Goal: Contribute content: Add original content to the website for others to see

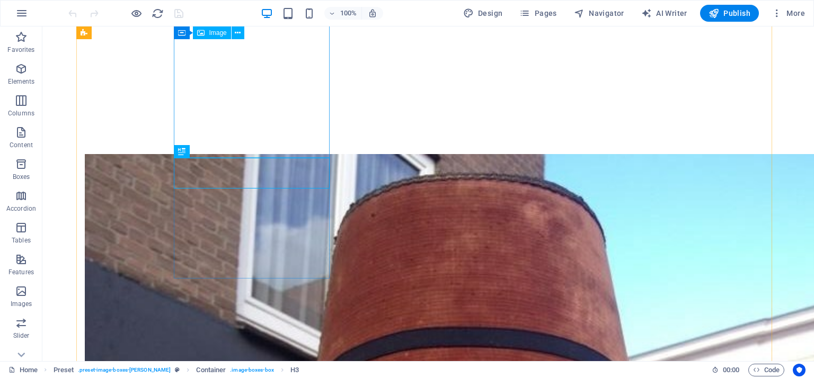
scroll to position [350, 0]
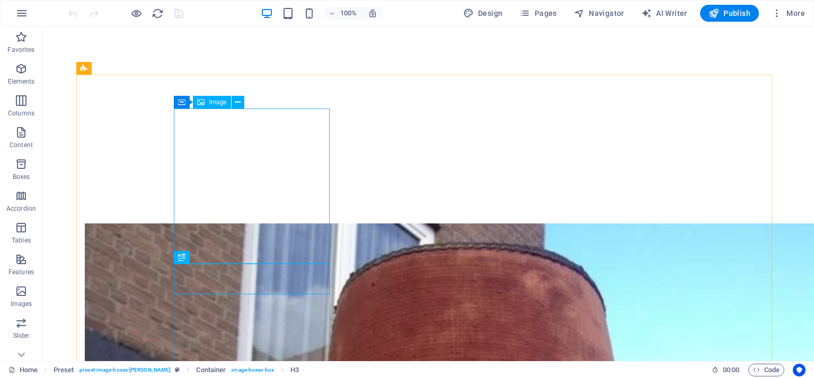
click at [214, 102] on span "Image" at bounding box center [217, 102] width 17 height 6
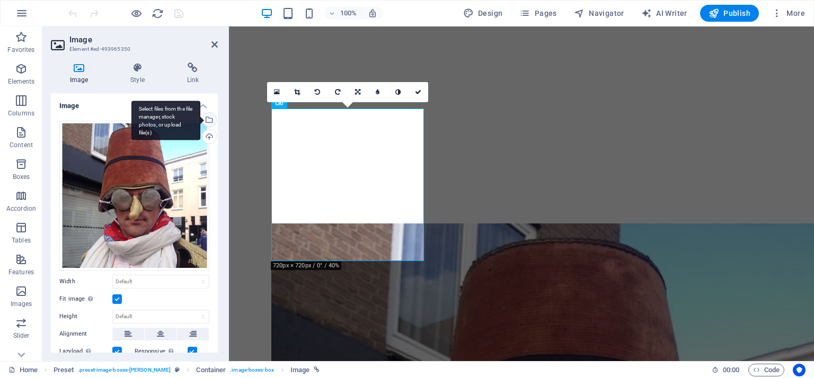
click at [208, 120] on div "Select files from the file manager, stock photos, or upload file(s)" at bounding box center [208, 121] width 16 height 16
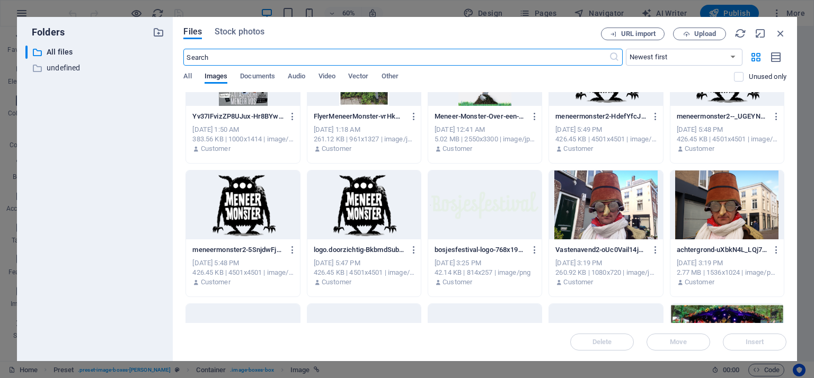
scroll to position [3127, 0]
click at [597, 204] on div at bounding box center [605, 205] width 113 height 69
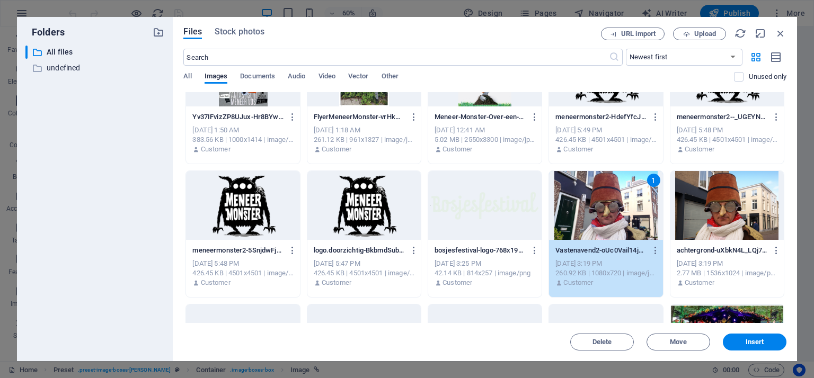
click at [597, 204] on div "1" at bounding box center [605, 205] width 113 height 69
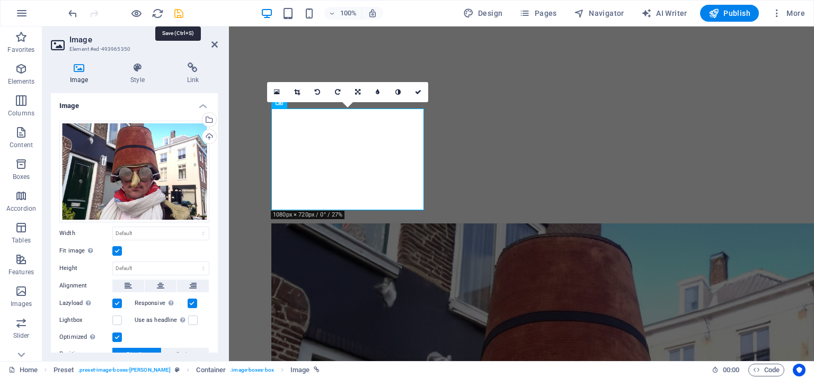
click at [175, 13] on icon "save" at bounding box center [179, 13] width 12 height 12
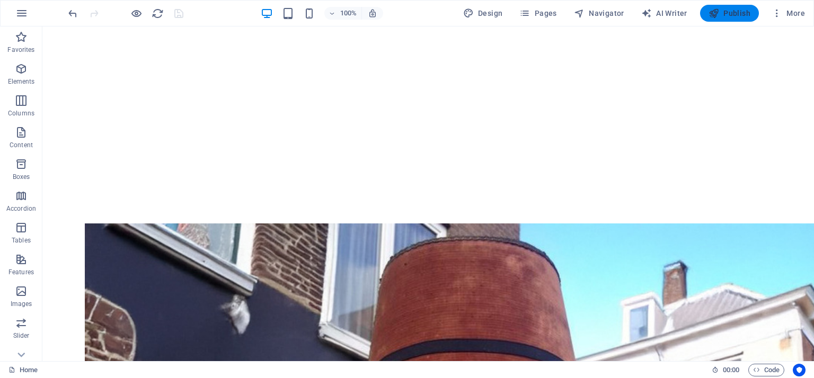
click at [719, 10] on icon "button" at bounding box center [714, 13] width 11 height 11
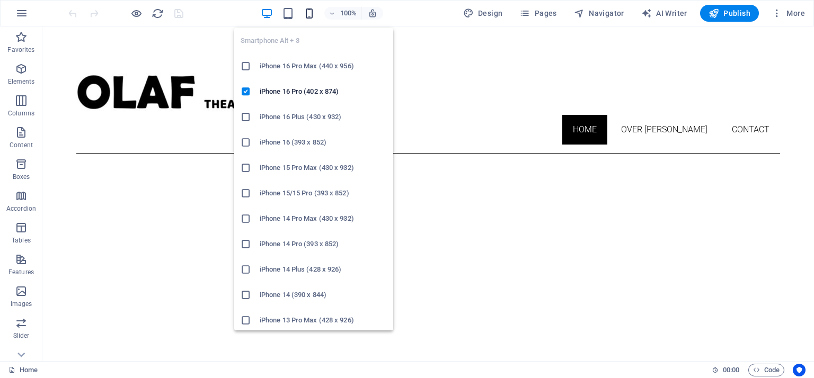
click at [312, 14] on icon "button" at bounding box center [309, 13] width 12 height 12
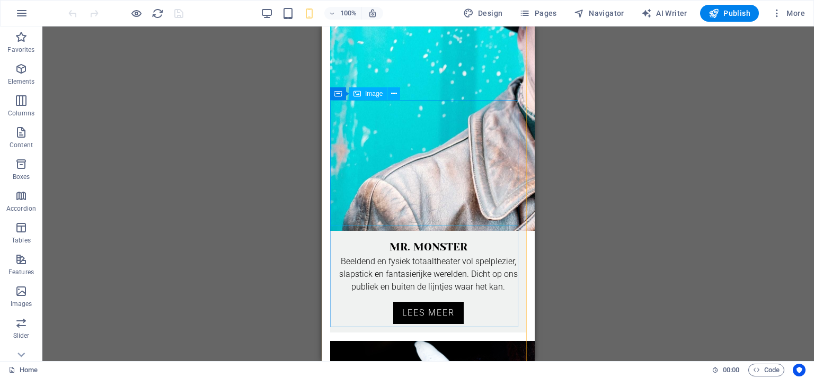
scroll to position [954, 0]
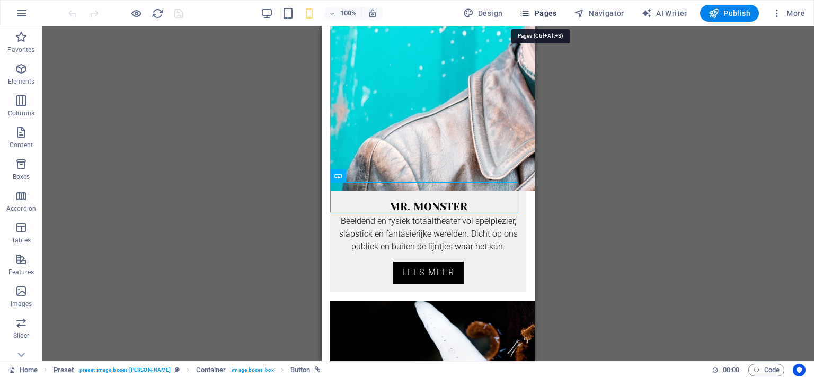
click at [551, 19] on button "Pages" at bounding box center [538, 13] width 46 height 17
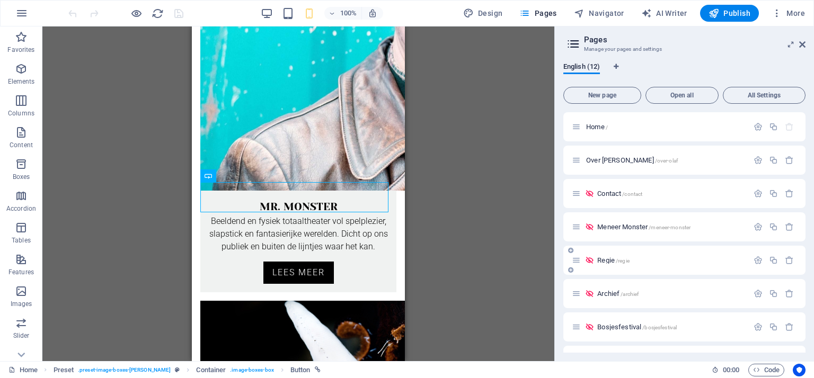
click at [604, 260] on span "Regie /regie" at bounding box center [613, 261] width 32 height 8
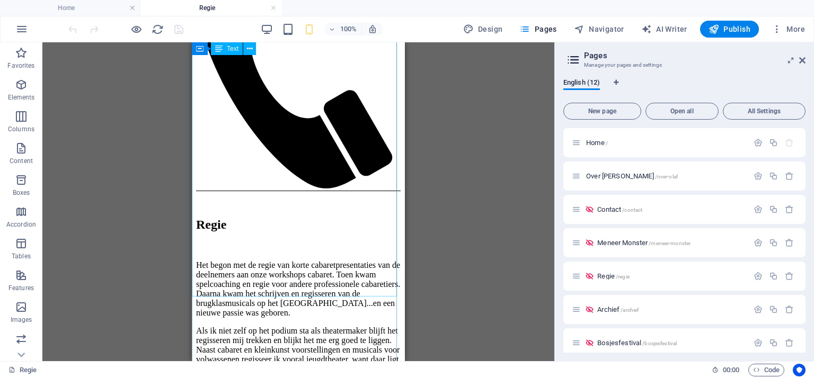
scroll to position [0, 0]
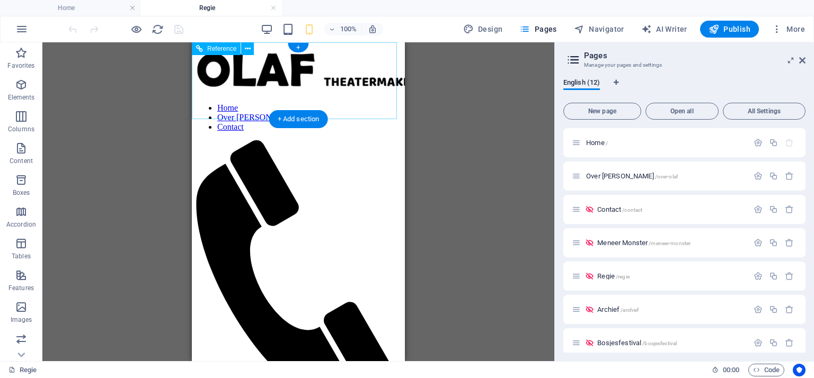
click at [356, 140] on figure at bounding box center [294, 271] width 196 height 262
click at [352, 140] on figure at bounding box center [294, 271] width 196 height 262
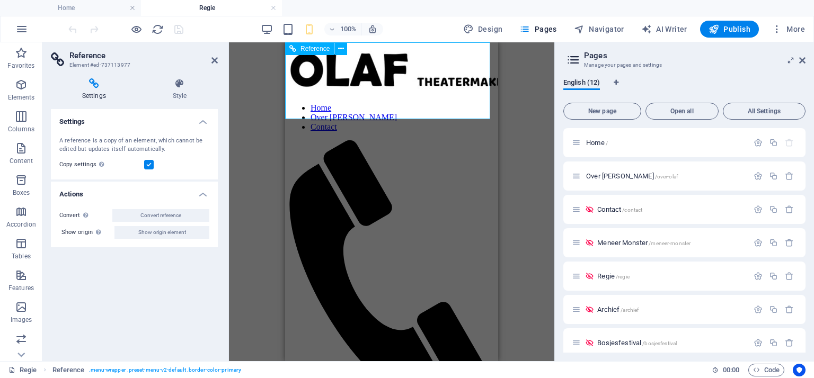
click at [448, 140] on figure at bounding box center [387, 271] width 196 height 262
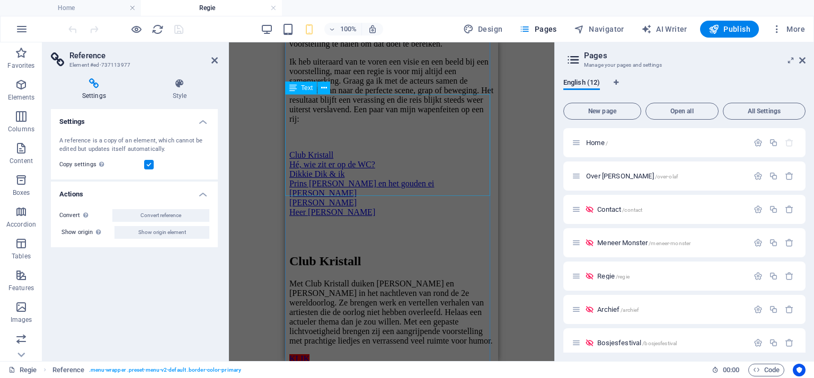
scroll to position [636, 0]
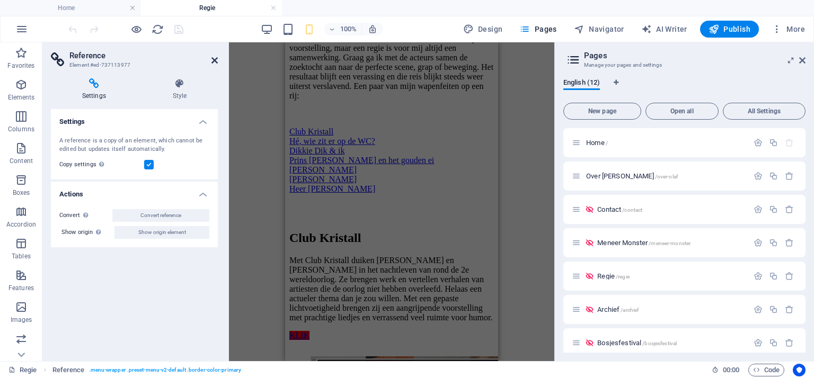
click at [215, 59] on icon at bounding box center [214, 60] width 6 height 8
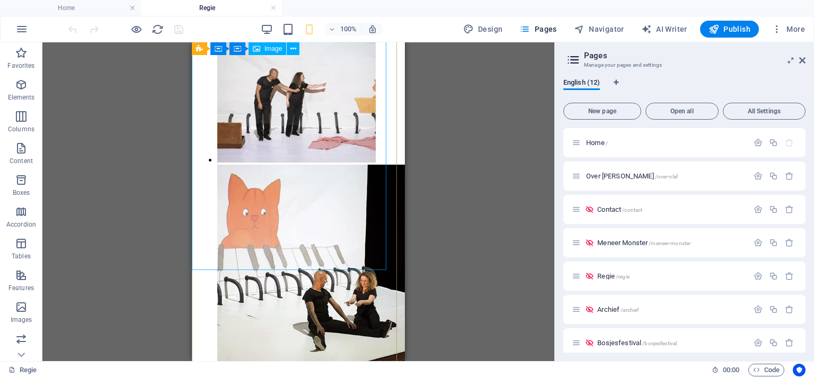
scroll to position [3710, 0]
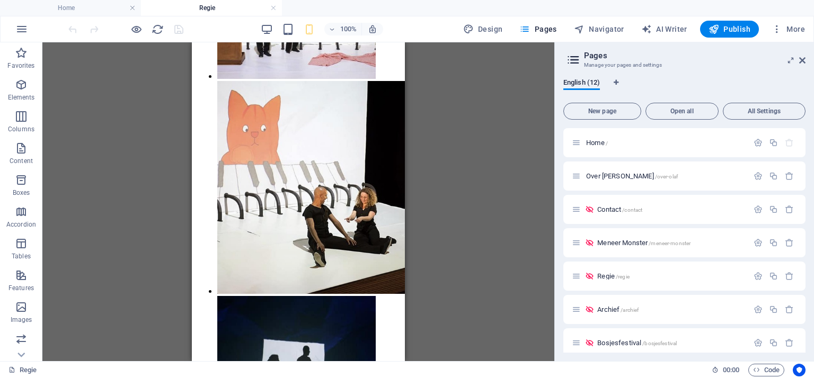
click at [801, 59] on icon at bounding box center [802, 60] width 6 height 8
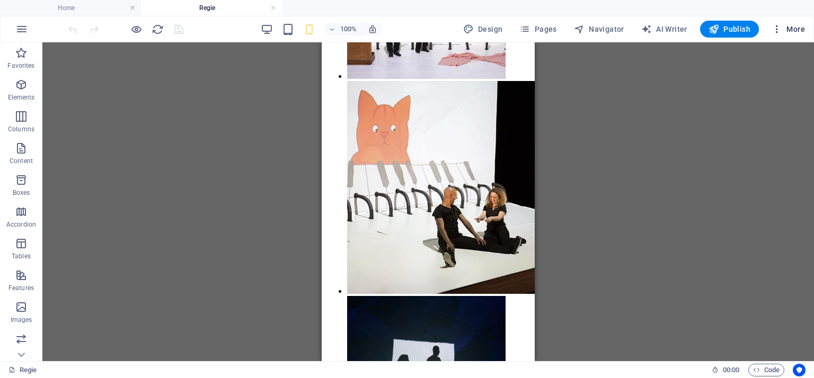
click at [776, 27] on icon "button" at bounding box center [777, 29] width 11 height 11
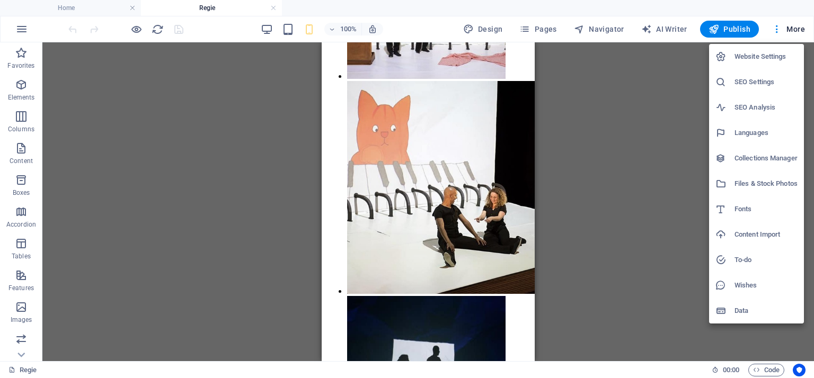
click at [762, 183] on h6 "Files & Stock Photos" at bounding box center [766, 184] width 63 height 13
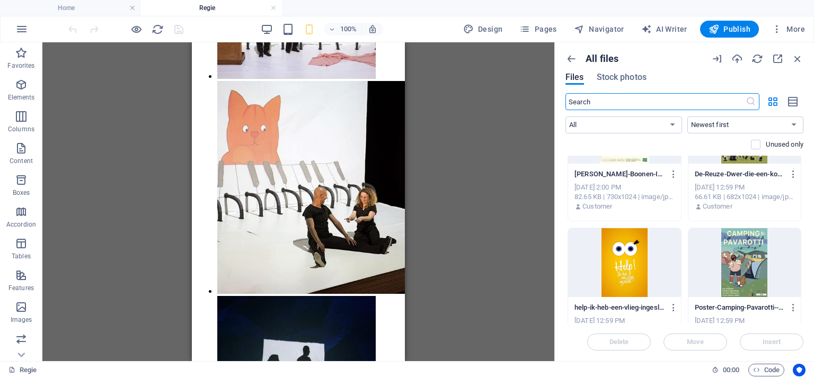
scroll to position [1901, 0]
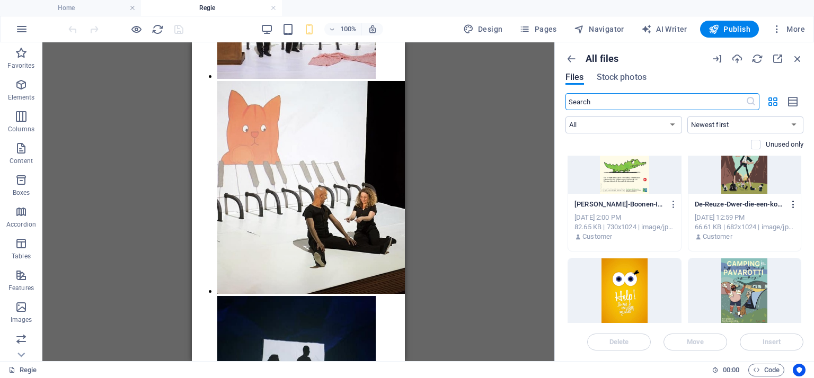
click at [791, 203] on icon "button" at bounding box center [794, 205] width 10 height 10
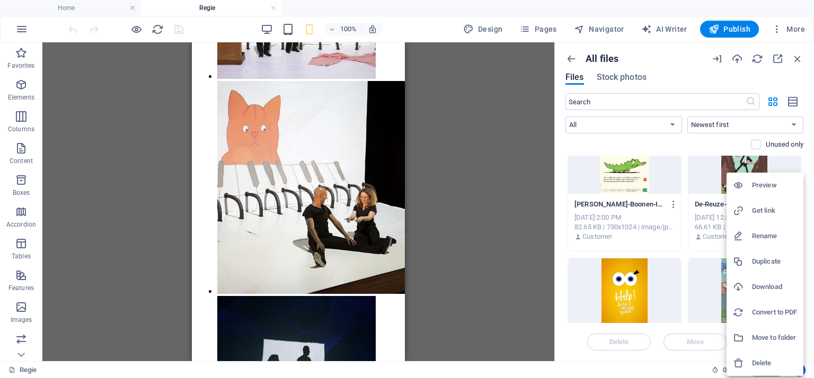
click at [758, 359] on h6 "Delete" at bounding box center [774, 363] width 45 height 13
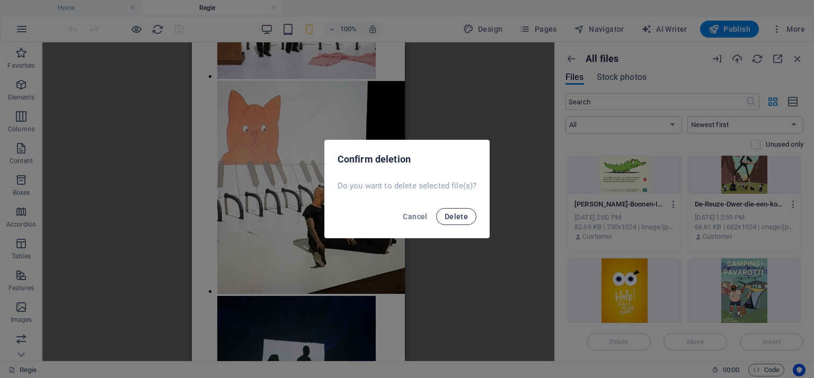
click at [456, 217] on span "Delete" at bounding box center [456, 217] width 23 height 8
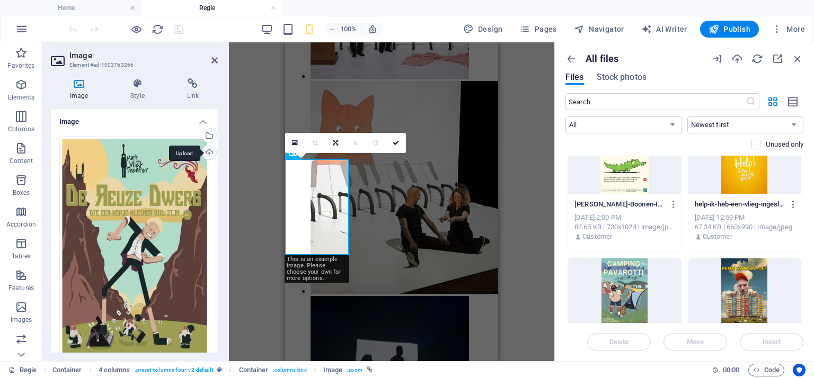
click at [208, 153] on div "Upload" at bounding box center [208, 154] width 16 height 16
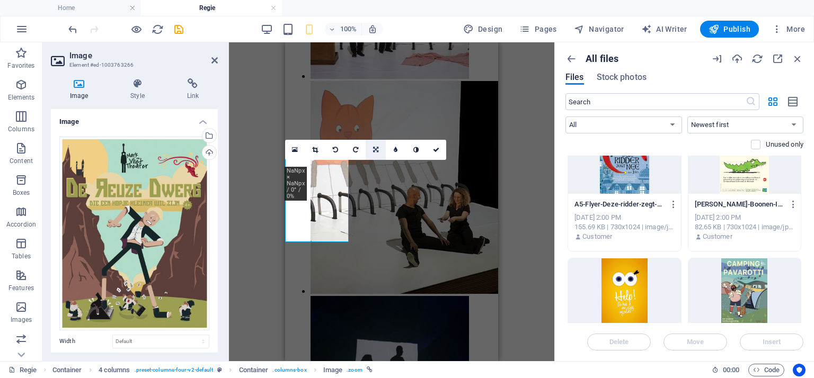
click at [375, 150] on icon at bounding box center [375, 150] width 5 height 6
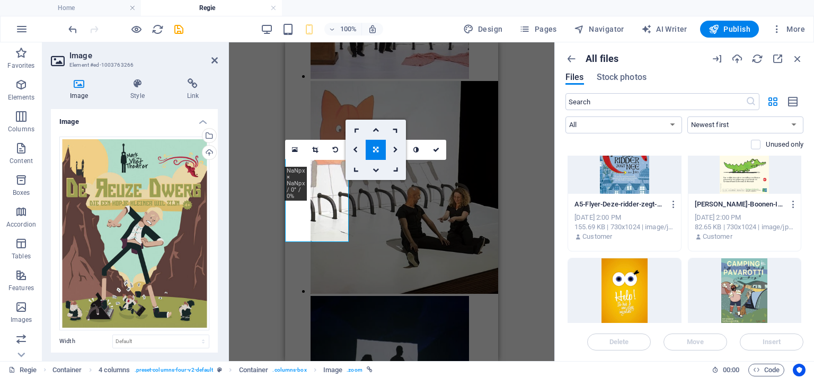
click at [377, 151] on icon at bounding box center [375, 150] width 5 height 6
click at [214, 61] on icon at bounding box center [214, 60] width 6 height 8
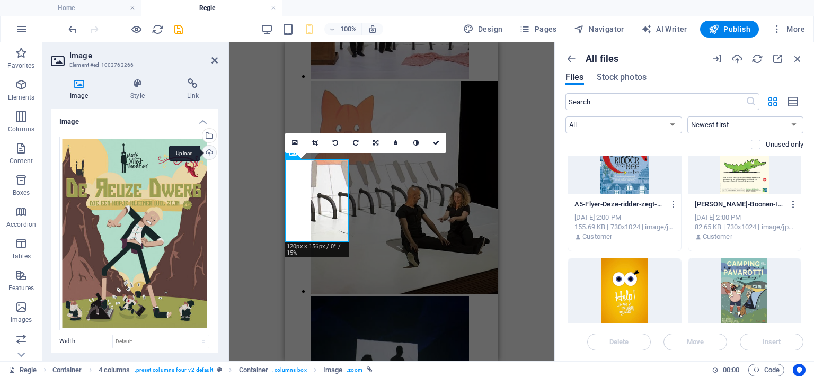
click at [208, 155] on div "Upload" at bounding box center [208, 154] width 16 height 16
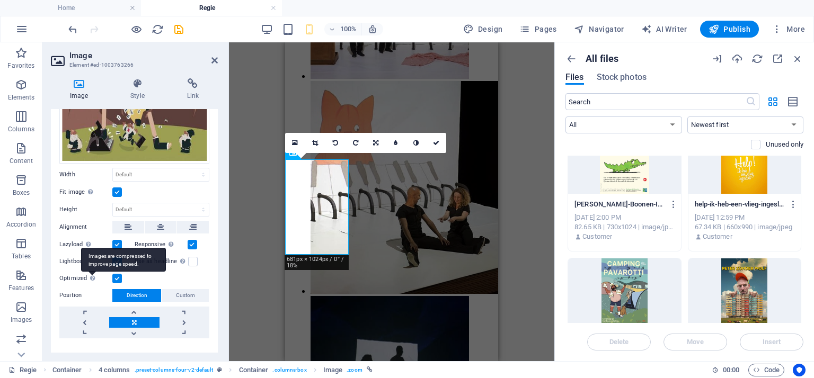
scroll to position [212, 0]
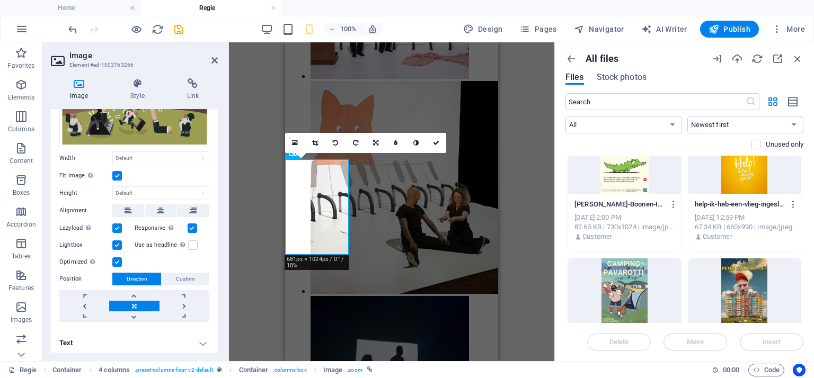
click at [144, 302] on link at bounding box center [134, 306] width 50 height 11
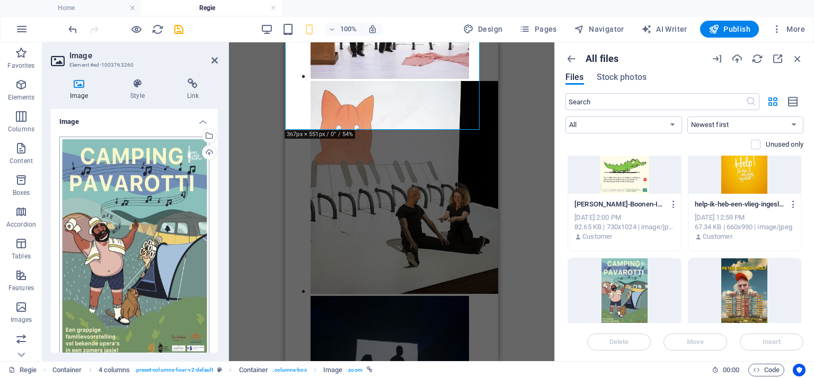
scroll to position [212, 0]
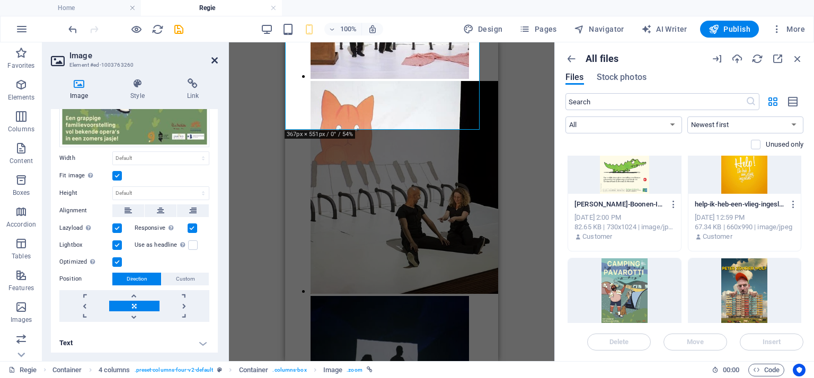
click at [214, 60] on icon at bounding box center [214, 60] width 6 height 8
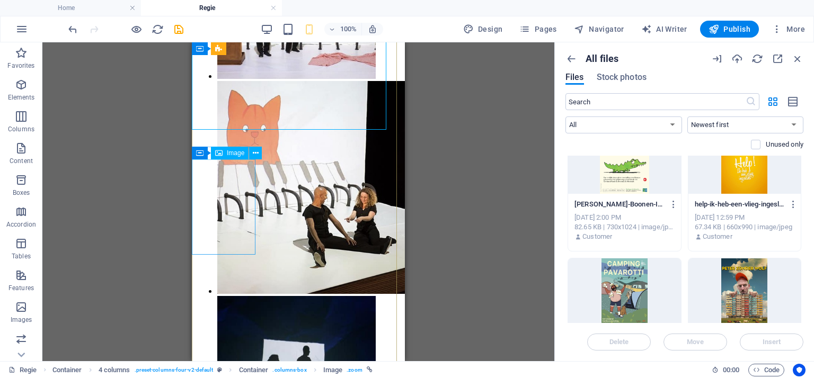
click at [254, 152] on icon at bounding box center [256, 153] width 6 height 11
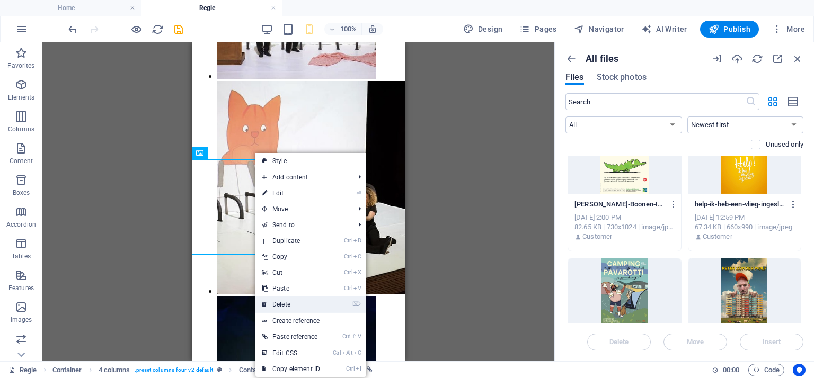
click at [284, 301] on link "⌦ Delete" at bounding box center [290, 305] width 71 height 16
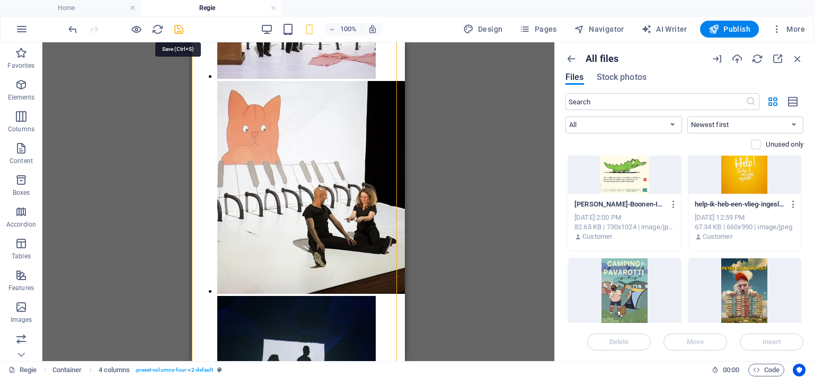
click at [178, 25] on icon "save" at bounding box center [179, 29] width 12 height 12
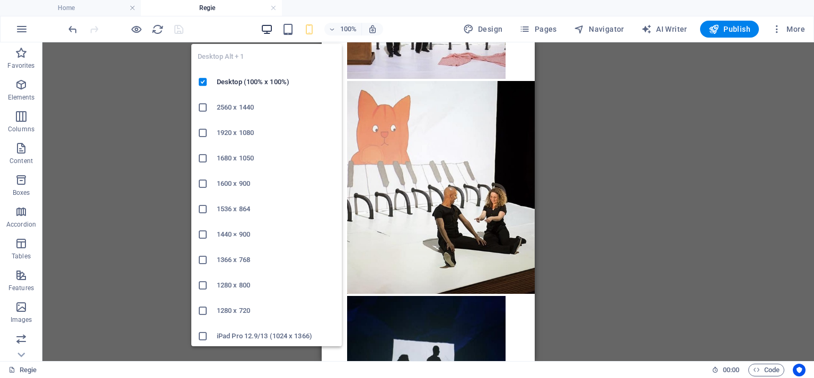
click at [269, 28] on icon "button" at bounding box center [267, 29] width 12 height 12
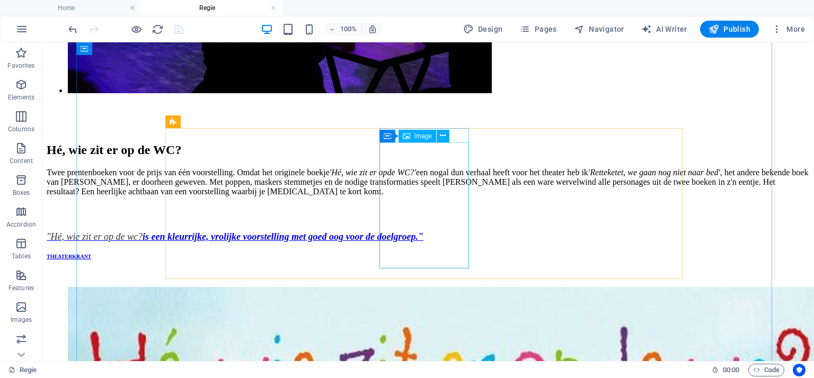
scroll to position [2389, 0]
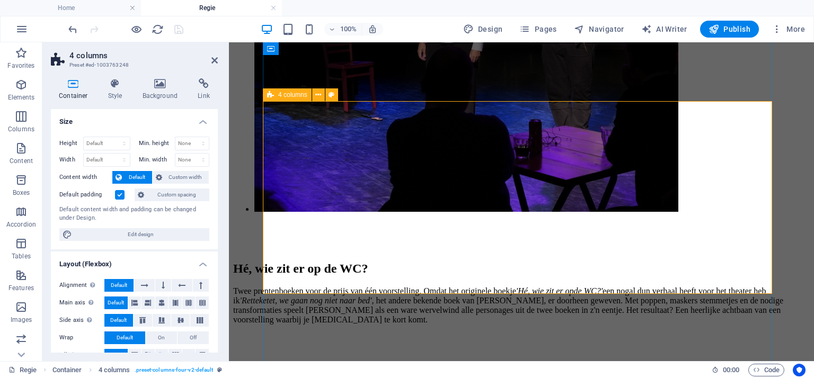
click at [576, 94] on icon at bounding box center [575, 95] width 6 height 11
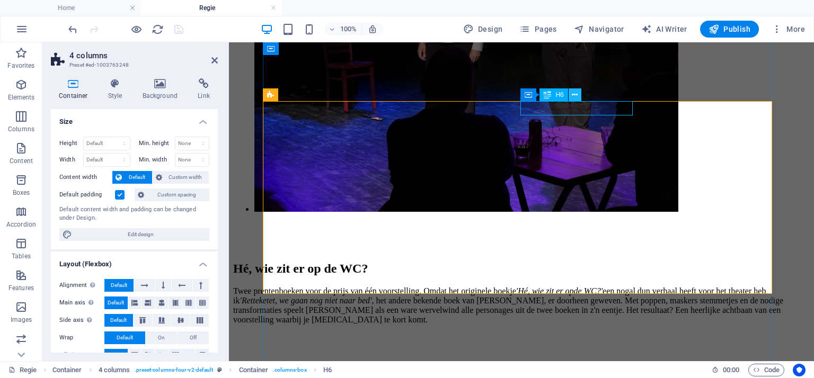
click at [576, 97] on icon at bounding box center [575, 95] width 6 height 11
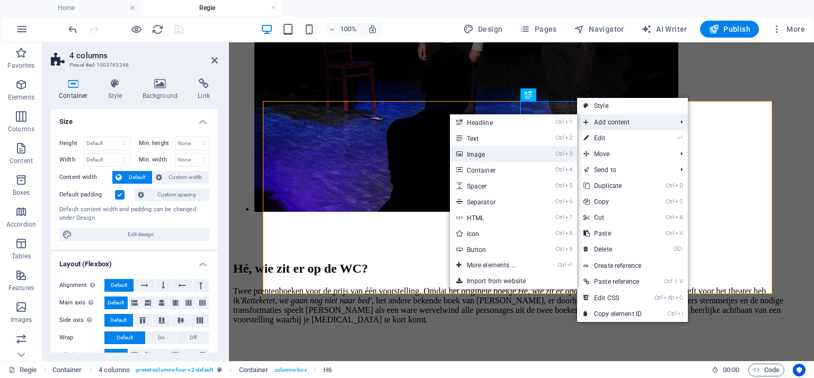
click at [477, 155] on link "Ctrl 3 Image" at bounding box center [493, 154] width 87 height 16
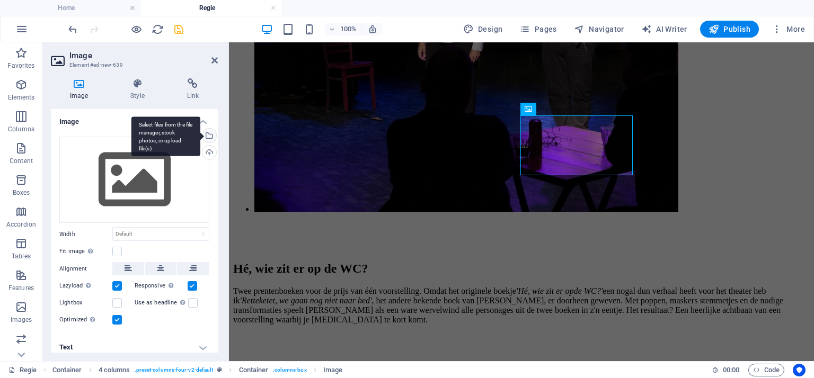
click at [206, 136] on div "Select files from the file manager, stock photos, or upload file(s)" at bounding box center [208, 137] width 16 height 16
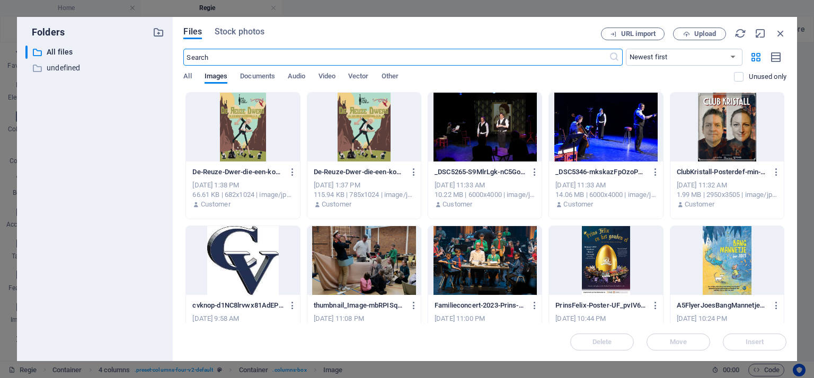
scroll to position [2307, 0]
click at [244, 133] on div at bounding box center [242, 127] width 113 height 69
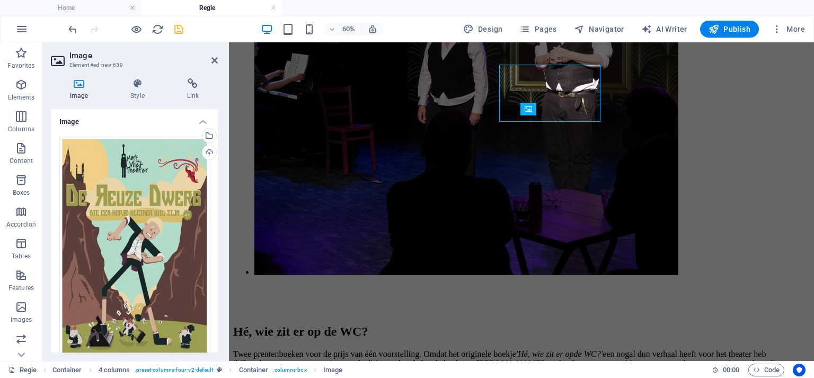
scroll to position [2370, 0]
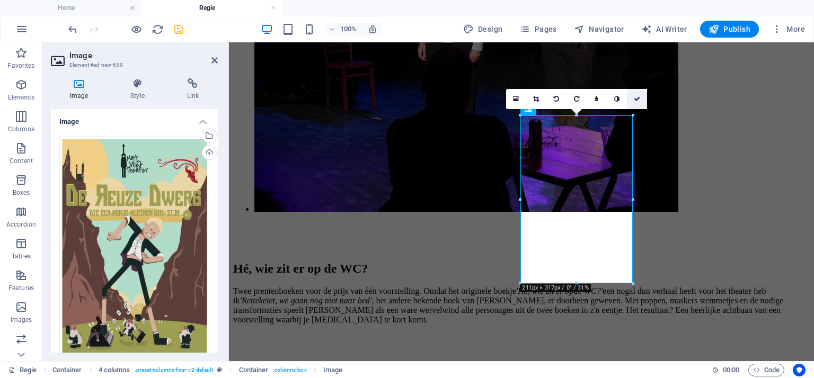
click at [638, 96] on icon at bounding box center [637, 99] width 6 height 6
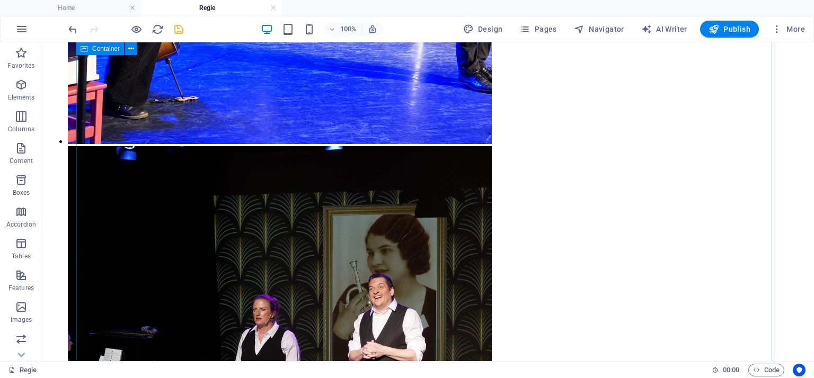
scroll to position [2442, 0]
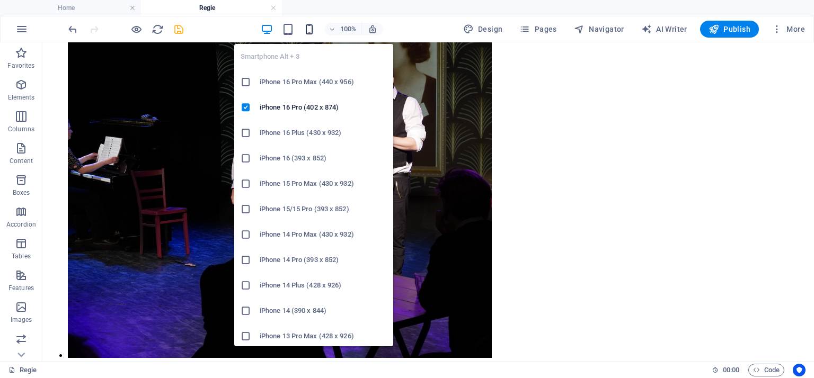
click at [312, 29] on icon "button" at bounding box center [309, 29] width 12 height 12
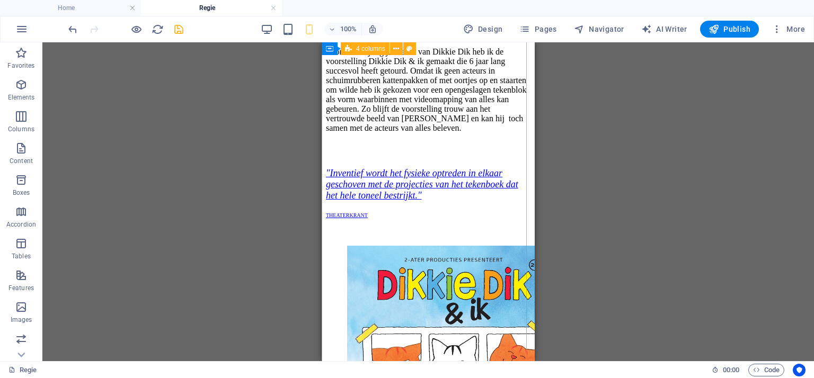
scroll to position [3768, 0]
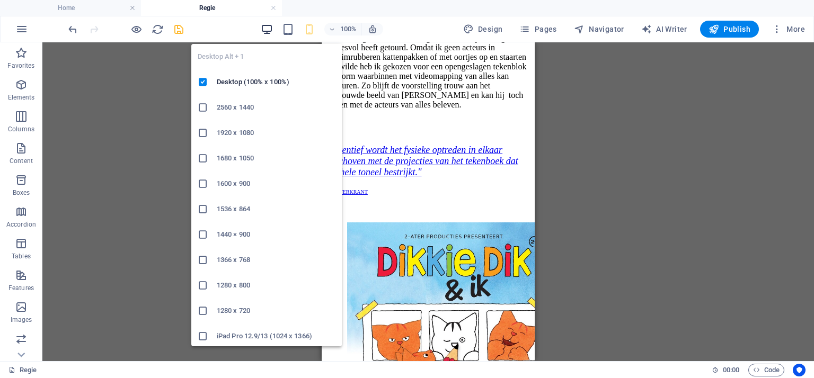
click at [267, 29] on icon "button" at bounding box center [267, 29] width 12 height 12
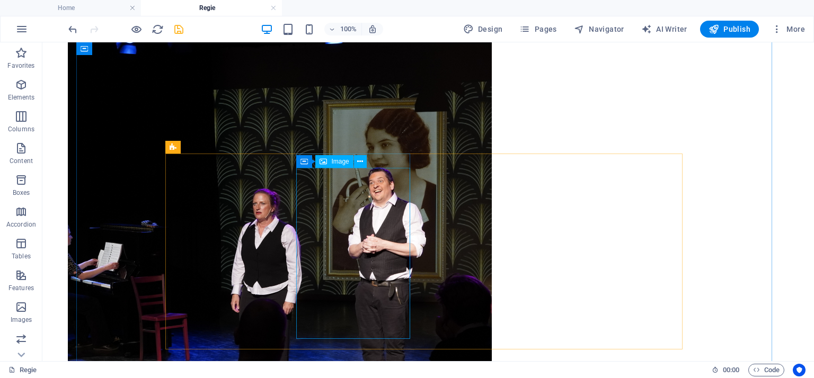
scroll to position [2442, 0]
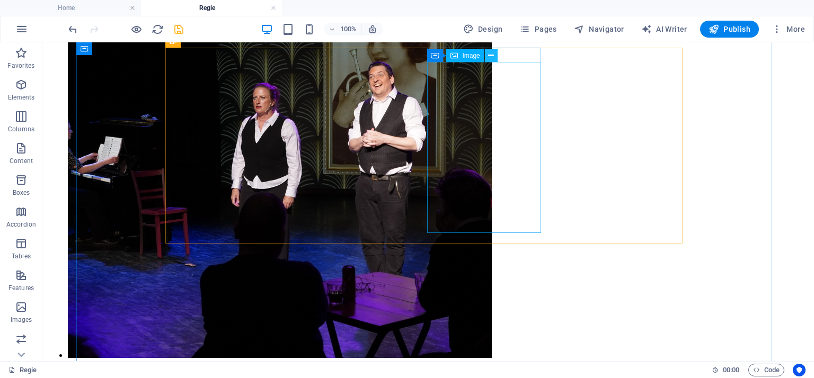
click at [492, 53] on icon at bounding box center [491, 55] width 6 height 11
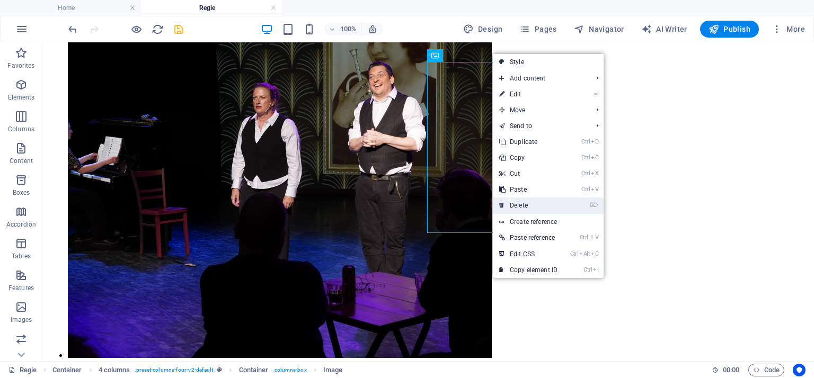
click at [525, 207] on link "⌦ Delete" at bounding box center [528, 206] width 71 height 16
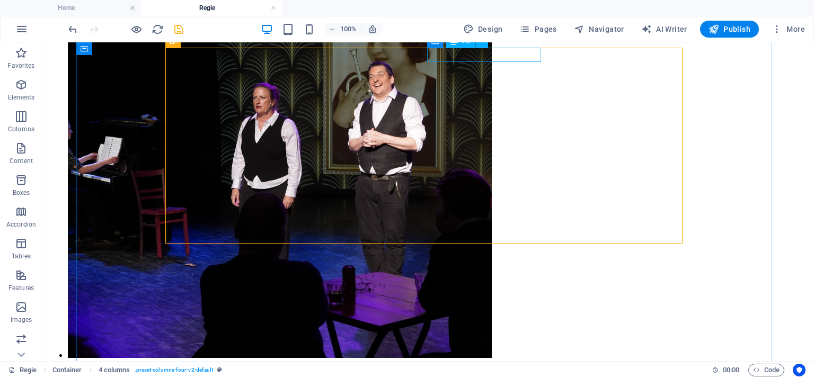
click at [482, 45] on icon at bounding box center [482, 41] width 6 height 11
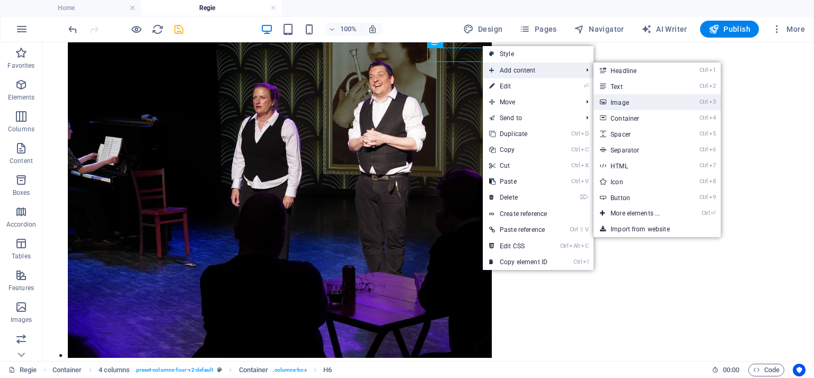
click at [620, 103] on link "Ctrl 3 Image" at bounding box center [637, 102] width 87 height 16
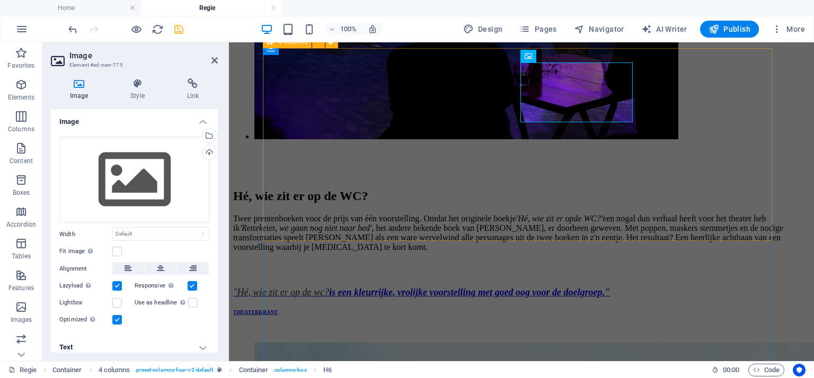
scroll to position [2423, 0]
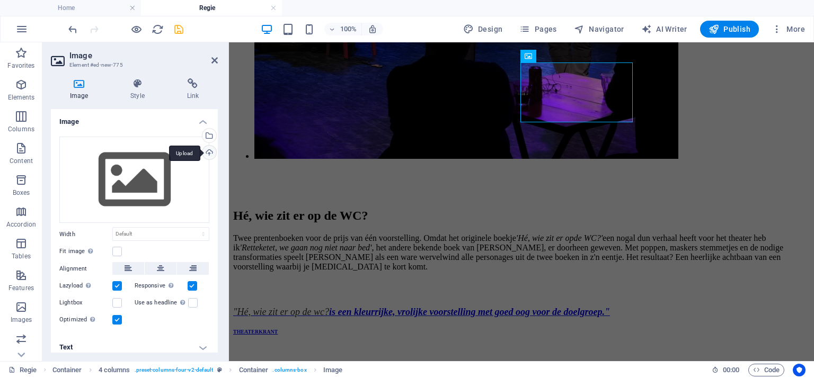
click at [207, 152] on div "Upload" at bounding box center [208, 154] width 16 height 16
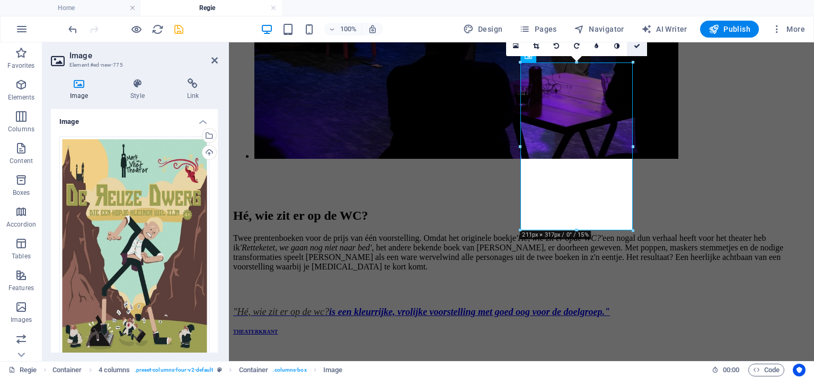
click at [636, 44] on icon at bounding box center [637, 46] width 6 height 6
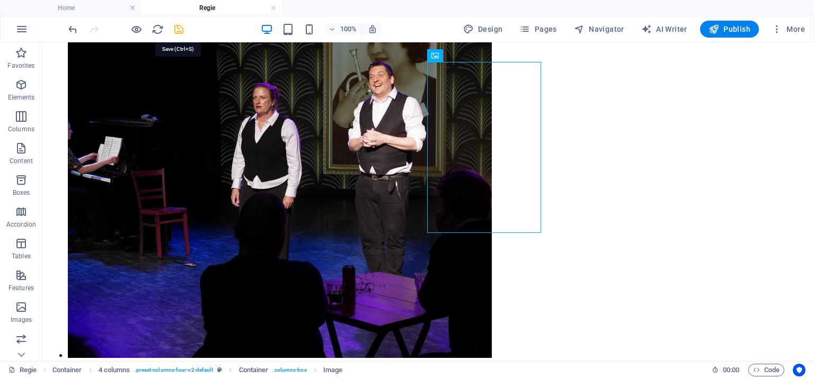
click at [180, 30] on icon "save" at bounding box center [179, 29] width 12 height 12
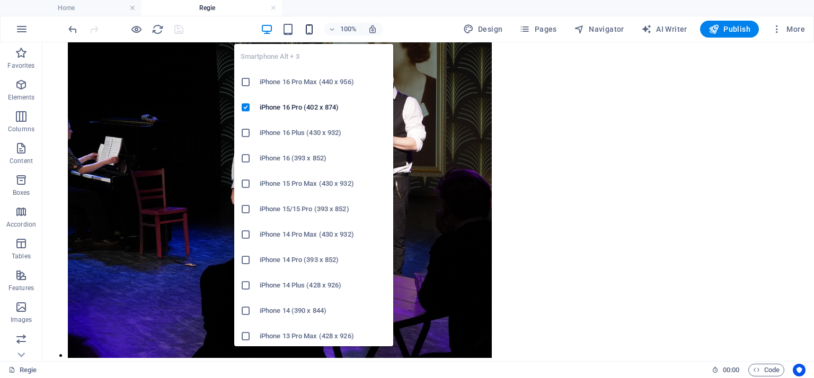
click at [307, 29] on icon "button" at bounding box center [309, 29] width 12 height 12
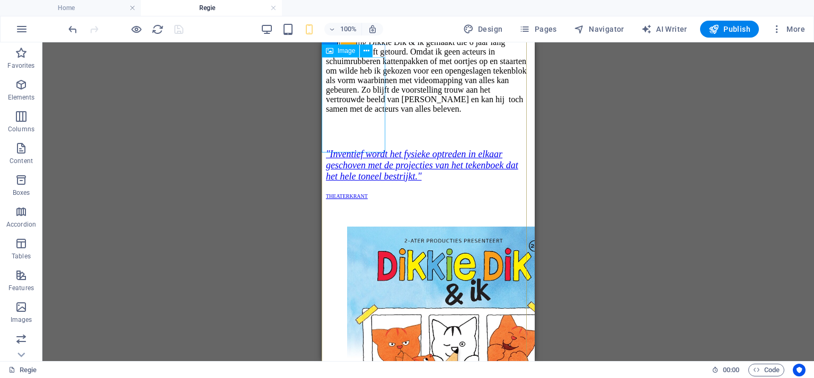
scroll to position [3715, 0]
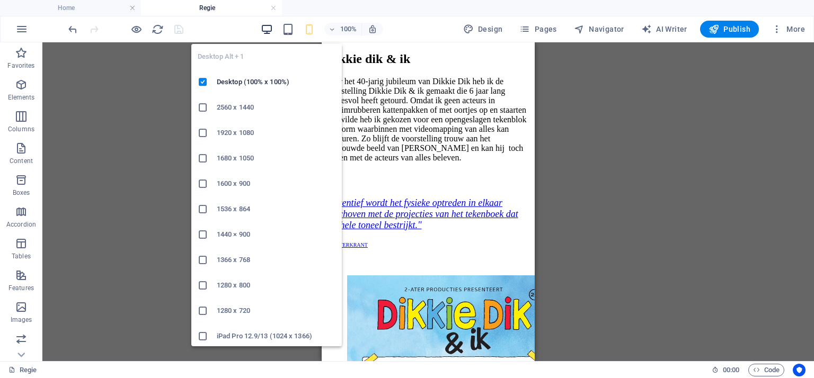
drag, startPoint x: 269, startPoint y: 25, endPoint x: 257, endPoint y: 50, distance: 28.4
click at [269, 26] on icon "button" at bounding box center [267, 29] width 12 height 12
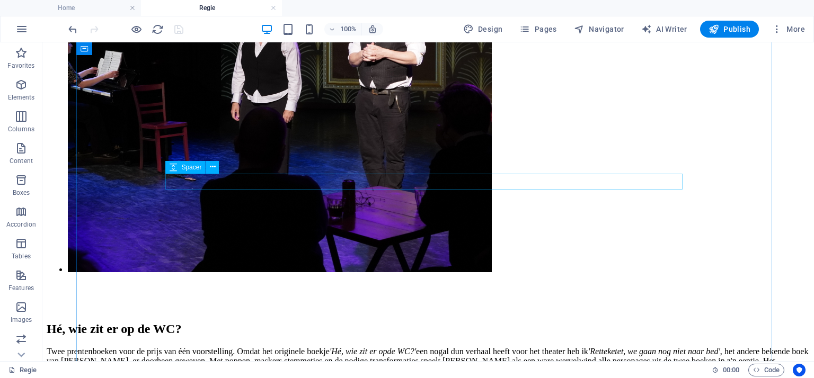
scroll to position [2442, 0]
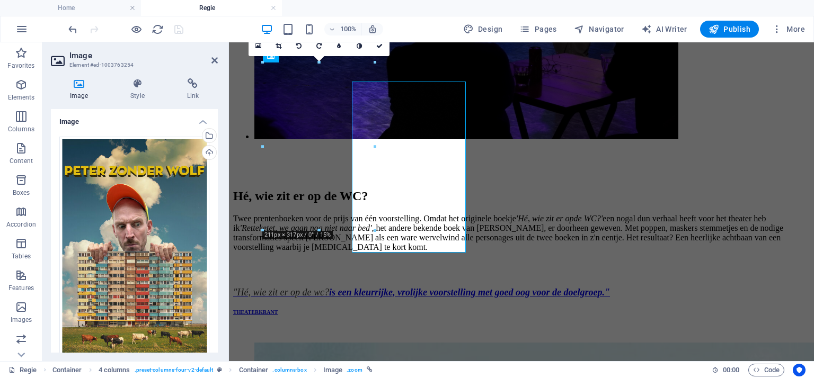
scroll to position [2423, 0]
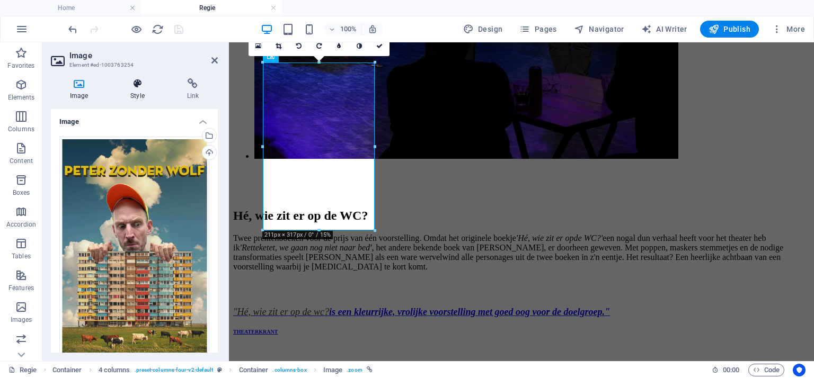
click at [137, 83] on icon at bounding box center [137, 83] width 52 height 11
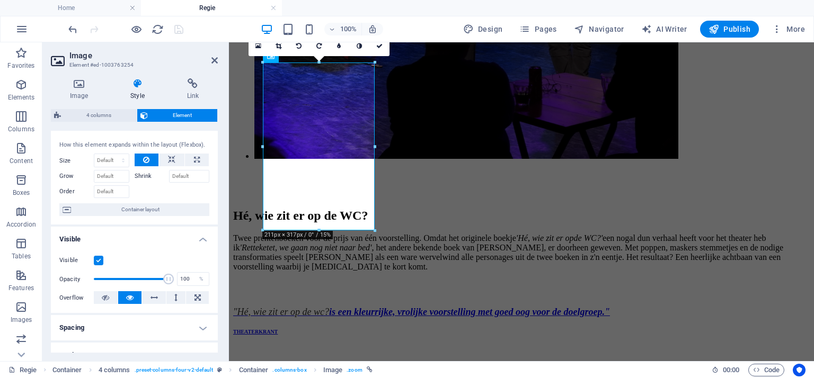
scroll to position [0, 0]
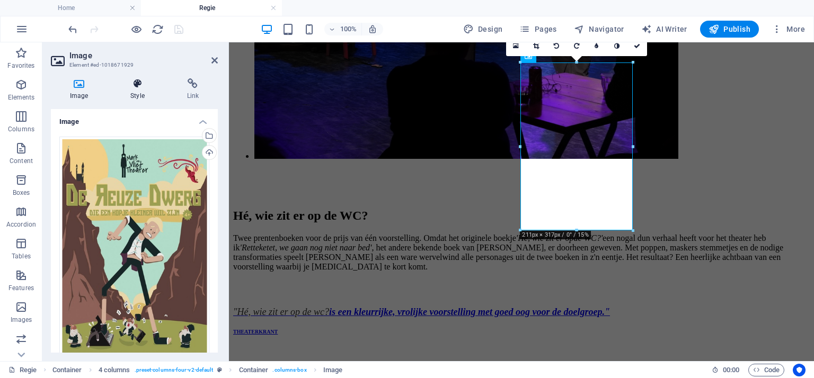
click at [144, 83] on icon at bounding box center [137, 83] width 52 height 11
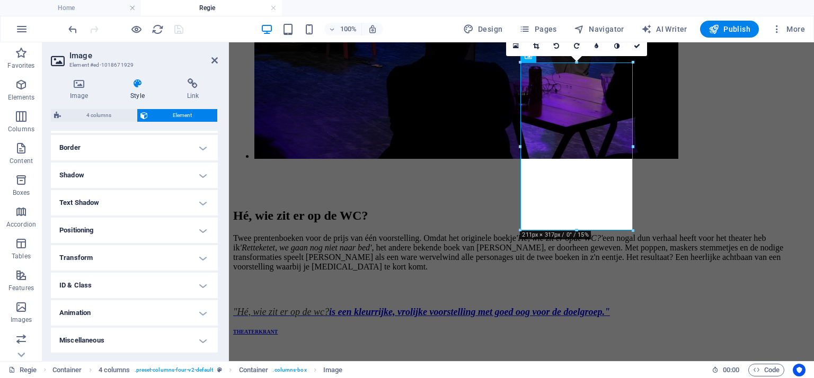
scroll to position [173, 0]
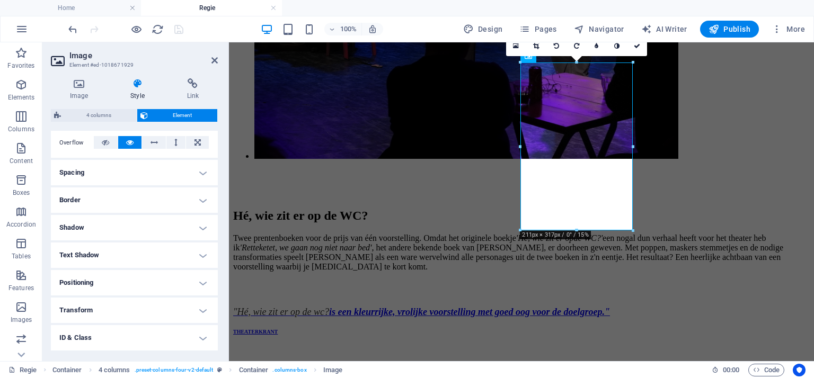
click at [199, 174] on h4 "Spacing" at bounding box center [134, 172] width 167 height 25
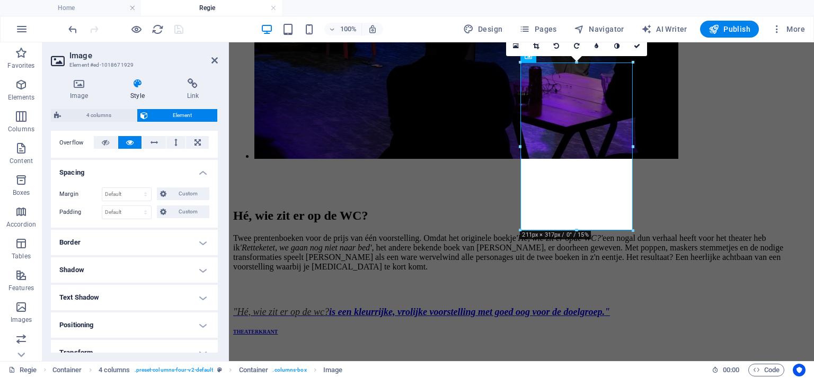
scroll to position [267, 0]
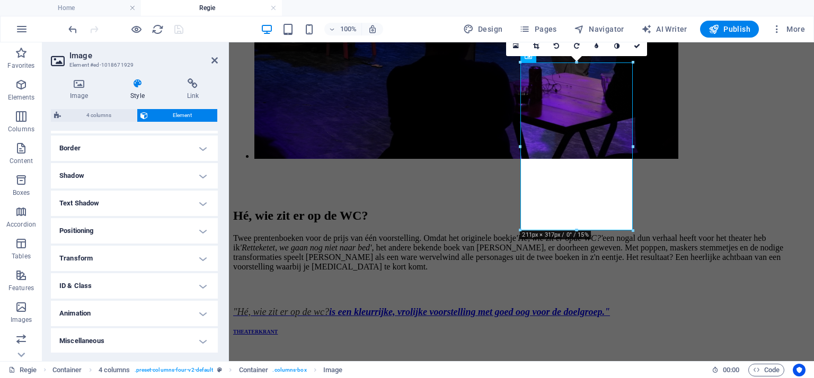
click at [202, 230] on h4 "Positioning" at bounding box center [134, 230] width 167 height 25
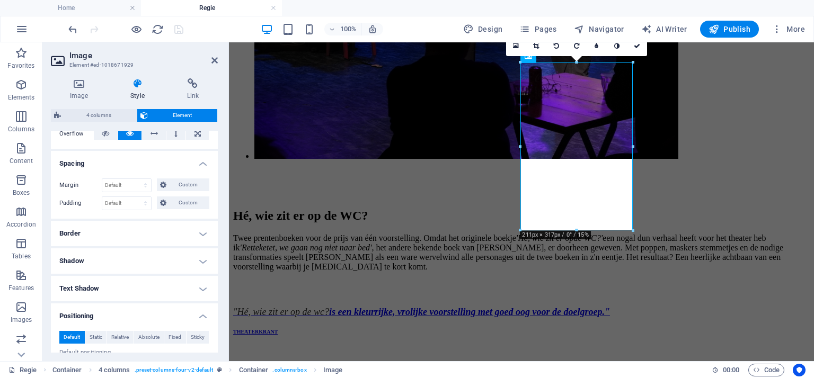
scroll to position [199, 0]
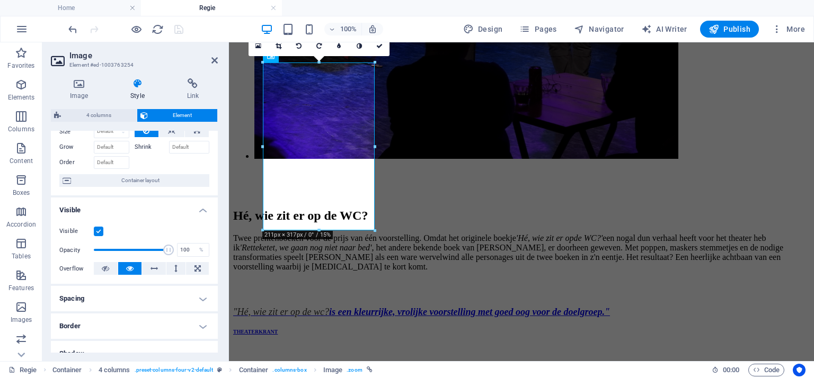
scroll to position [106, 0]
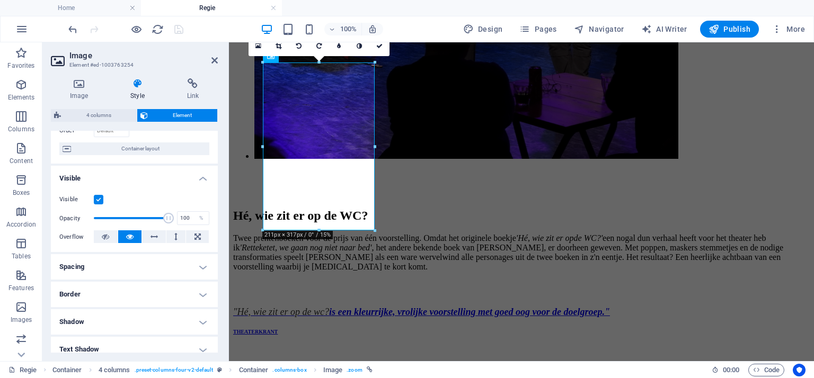
scroll to position [159, 0]
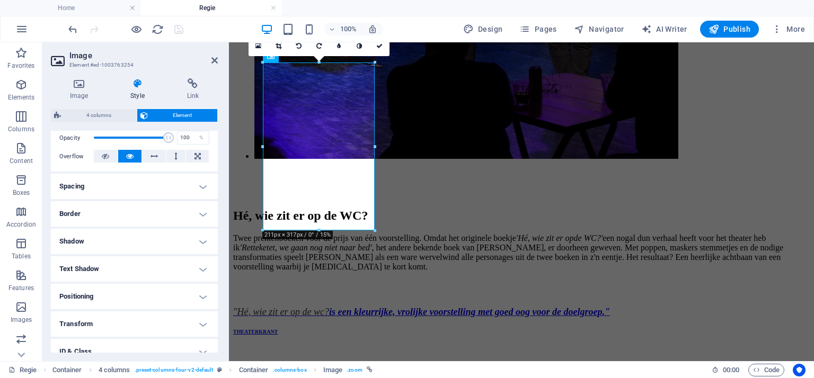
click at [199, 215] on h4 "Border" at bounding box center [134, 213] width 167 height 25
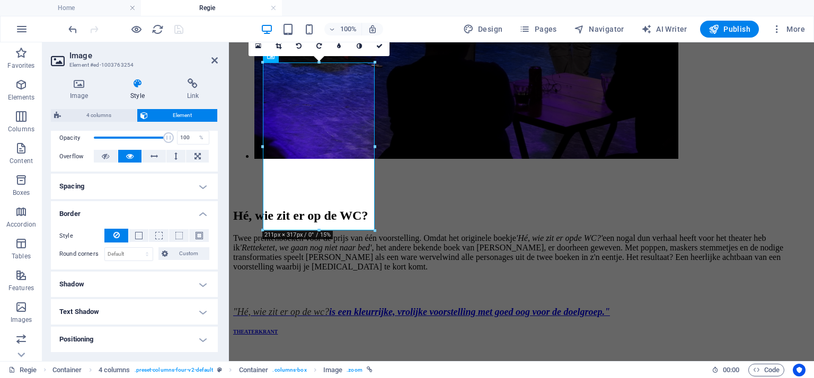
click at [201, 188] on h4 "Spacing" at bounding box center [134, 186] width 167 height 25
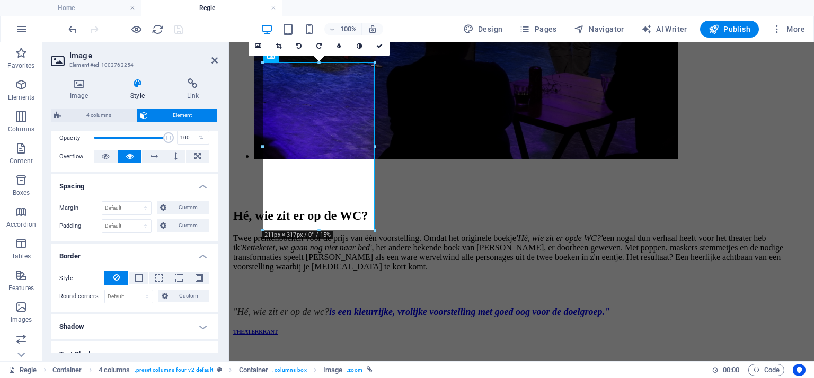
click at [201, 254] on h4 "Border" at bounding box center [134, 253] width 167 height 19
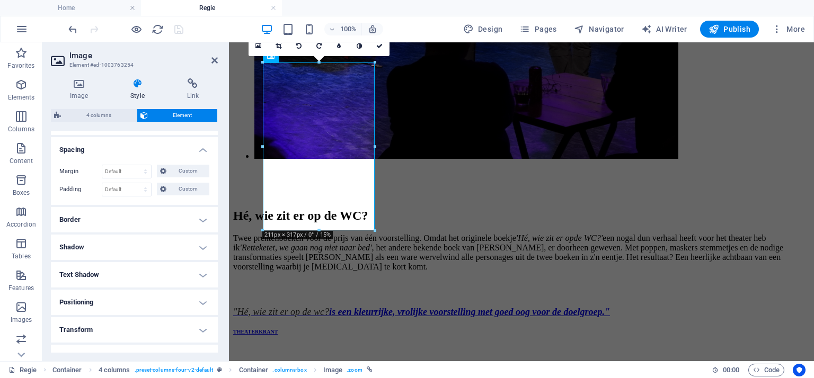
scroll to position [212, 0]
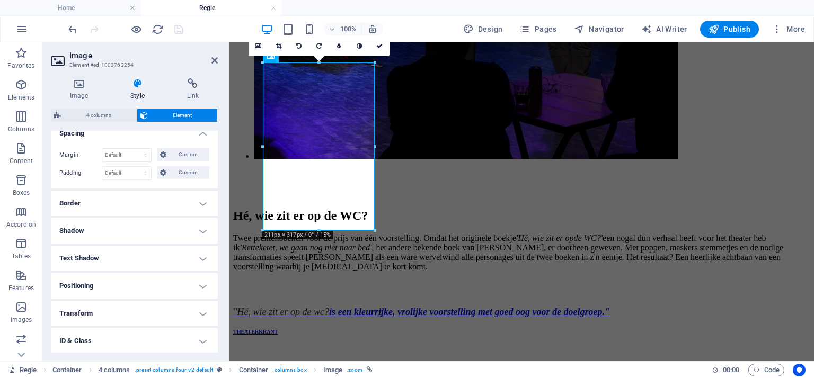
click at [201, 284] on h4 "Positioning" at bounding box center [134, 286] width 167 height 25
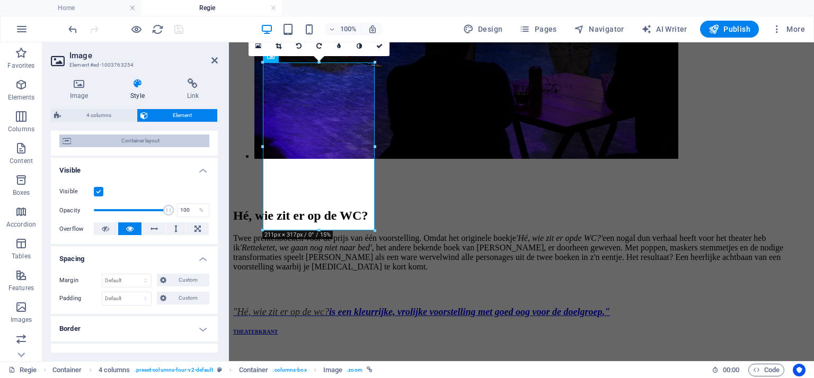
scroll to position [0, 0]
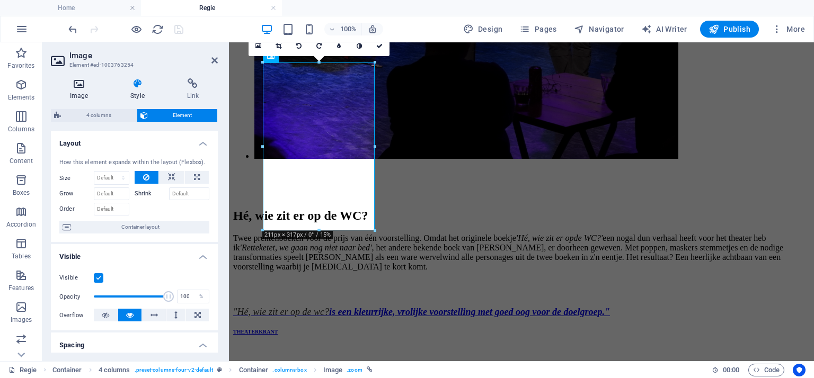
click at [76, 84] on icon at bounding box center [79, 83] width 56 height 11
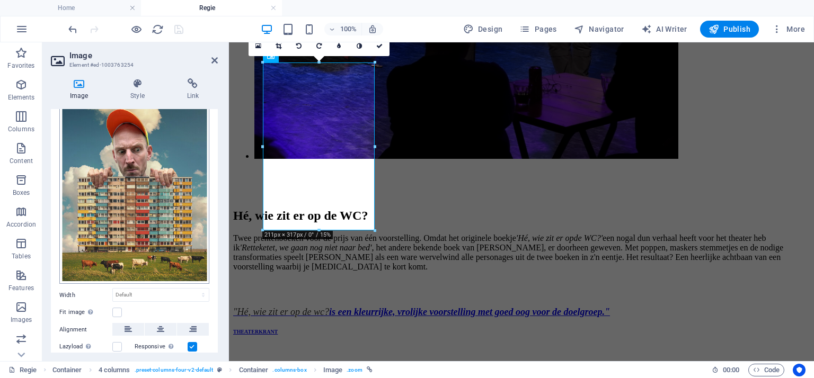
scroll to position [140, 0]
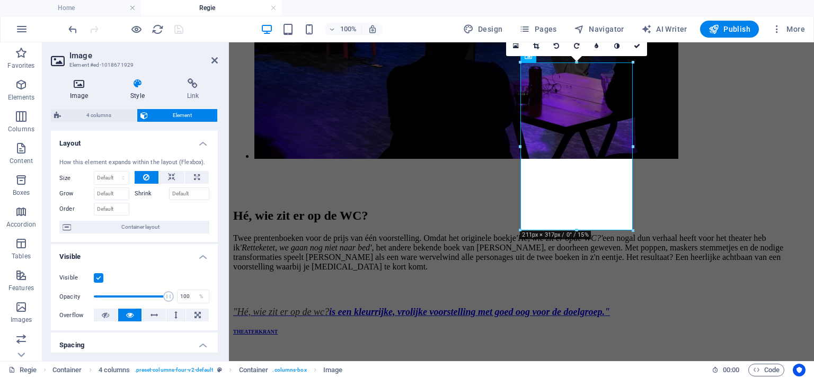
click at [78, 94] on h4 "Image" at bounding box center [81, 89] width 60 height 22
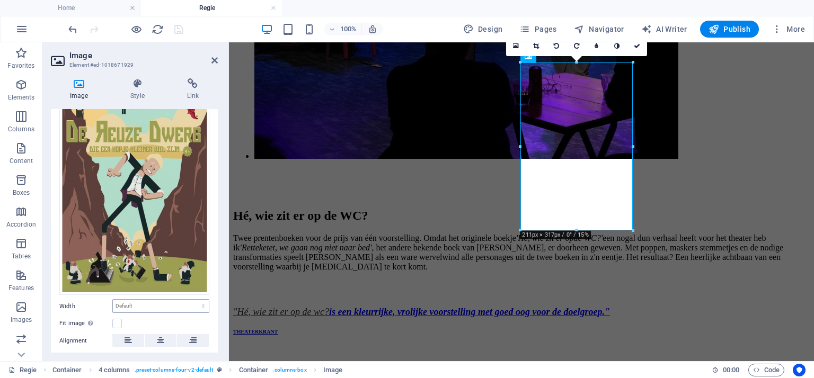
scroll to position [140, 0]
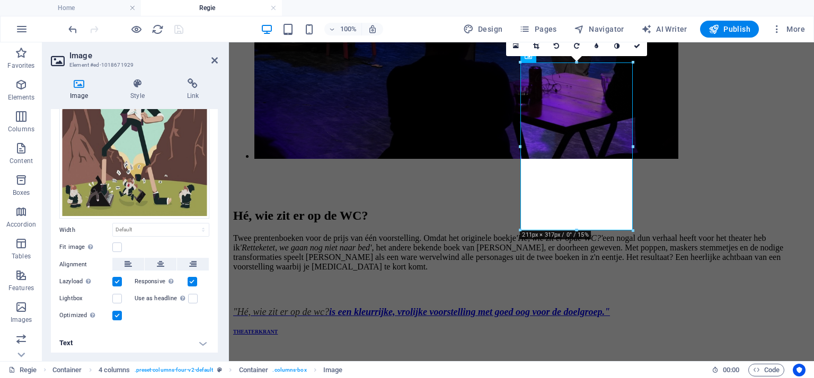
click at [117, 277] on label at bounding box center [117, 282] width 10 height 10
click at [0, 0] on input "Lazyload Loading images after the page loads improves page speed." at bounding box center [0, 0] width 0 height 0
click at [114, 294] on label at bounding box center [117, 299] width 10 height 10
click at [0, 0] on input "Lightbox" at bounding box center [0, 0] width 0 height 0
click at [181, 30] on icon "save" at bounding box center [179, 29] width 12 height 12
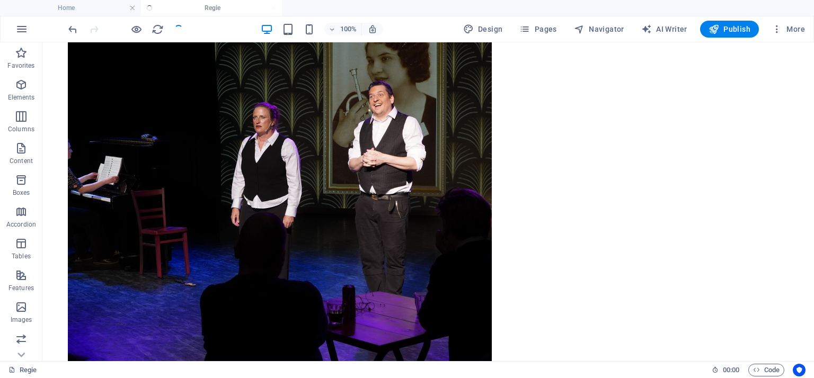
scroll to position [2442, 0]
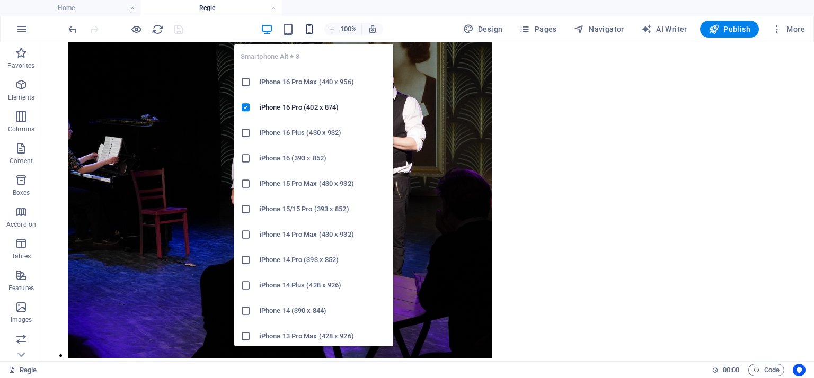
click at [310, 26] on icon "button" at bounding box center [309, 29] width 12 height 12
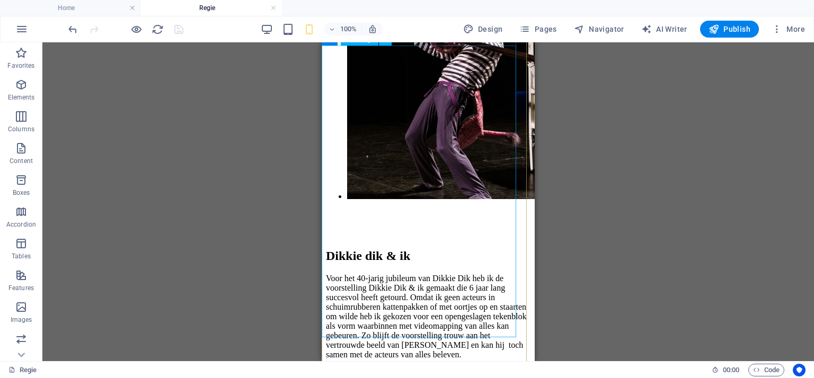
scroll to position [3768, 0]
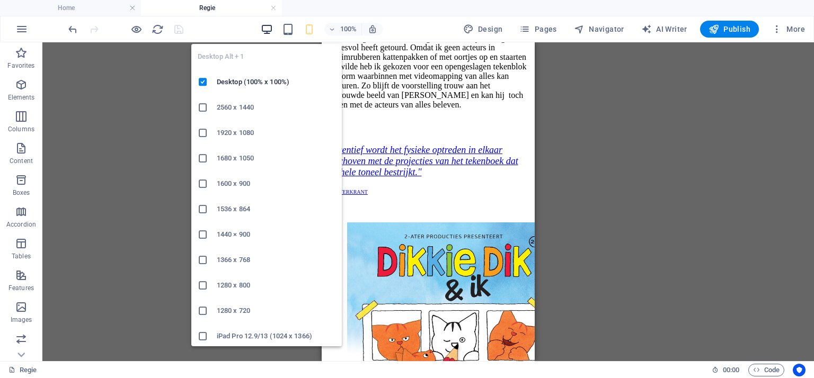
click at [269, 28] on icon "button" at bounding box center [267, 29] width 12 height 12
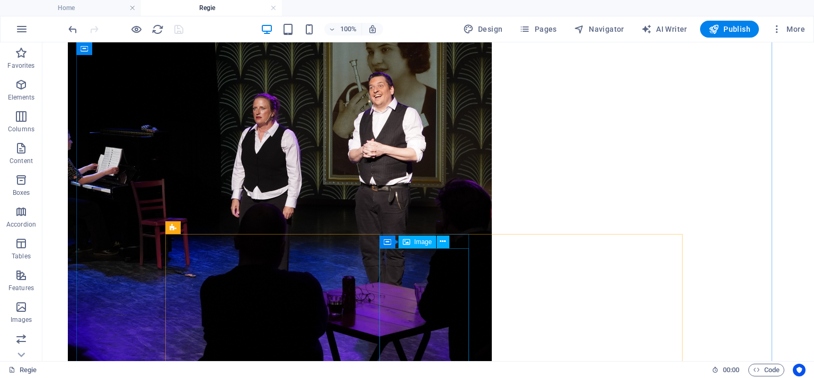
scroll to position [2389, 0]
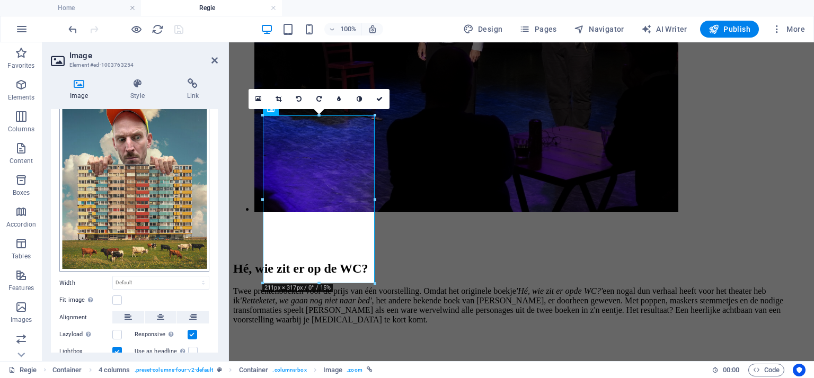
scroll to position [140, 0]
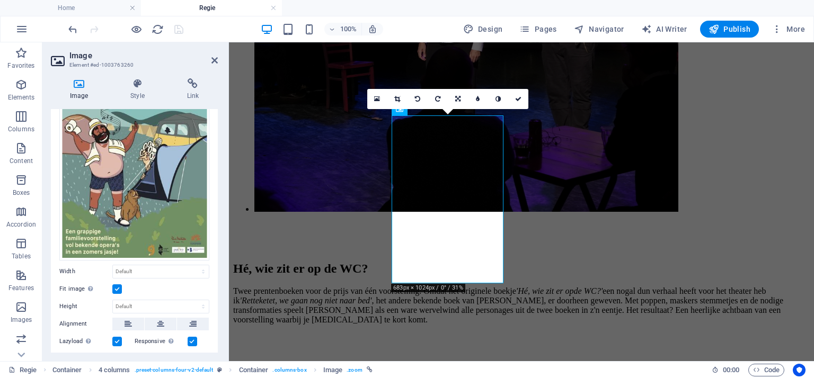
scroll to position [212, 0]
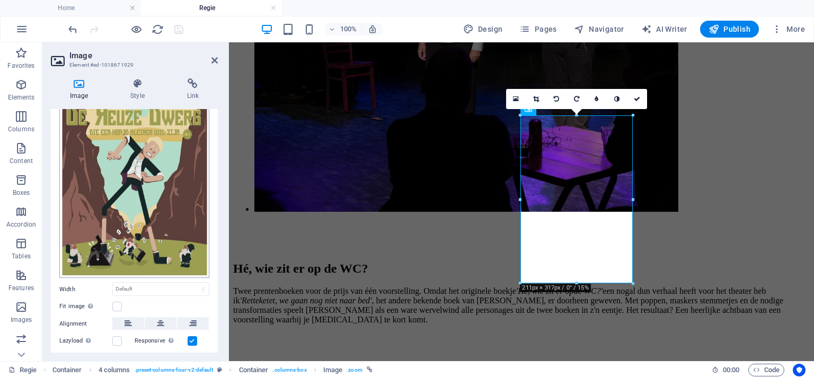
scroll to position [140, 0]
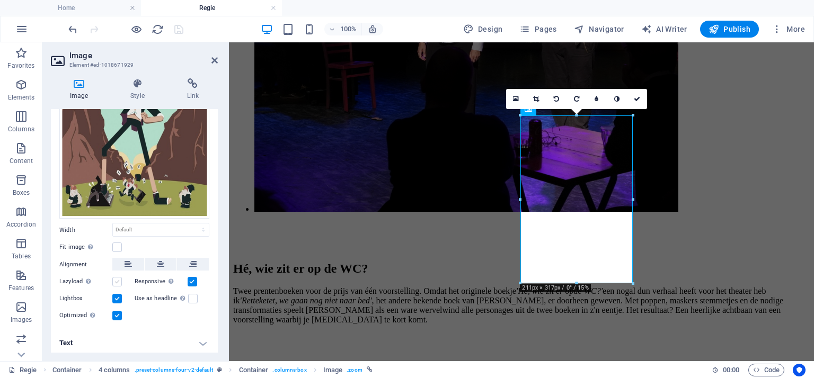
click at [116, 278] on label at bounding box center [117, 282] width 10 height 10
click at [0, 0] on input "Lazyload Loading images after the page loads improves page speed." at bounding box center [0, 0] width 0 height 0
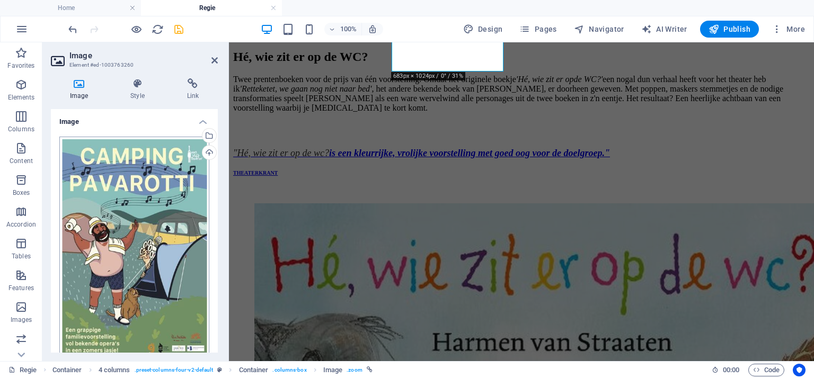
scroll to position [212, 0]
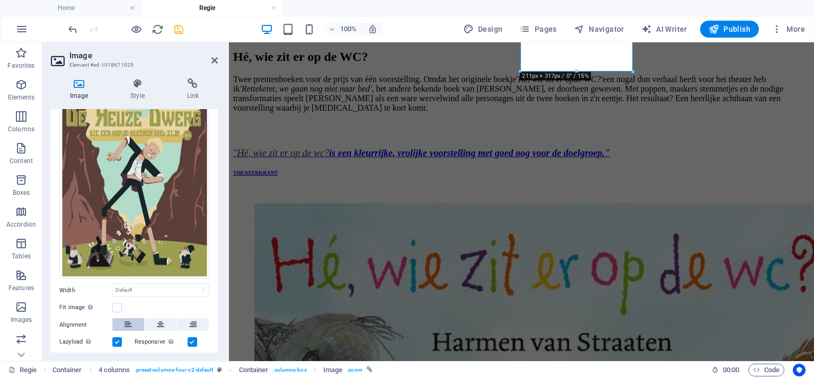
scroll to position [140, 0]
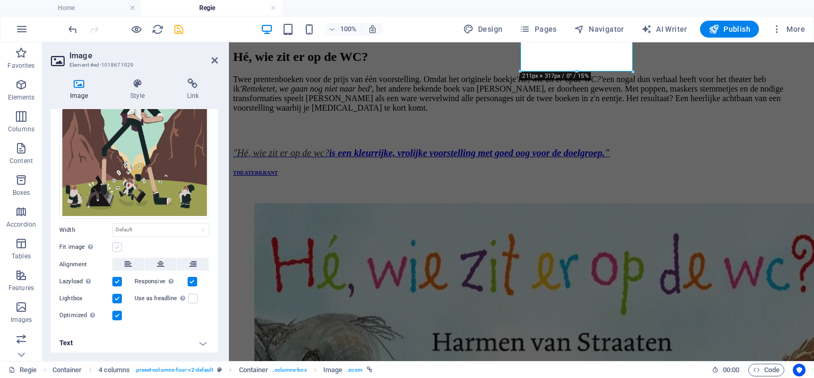
click at [117, 243] on label at bounding box center [117, 248] width 10 height 10
click at [0, 0] on input "Fit image Automatically fit image to a fixed width and height" at bounding box center [0, 0] width 0 height 0
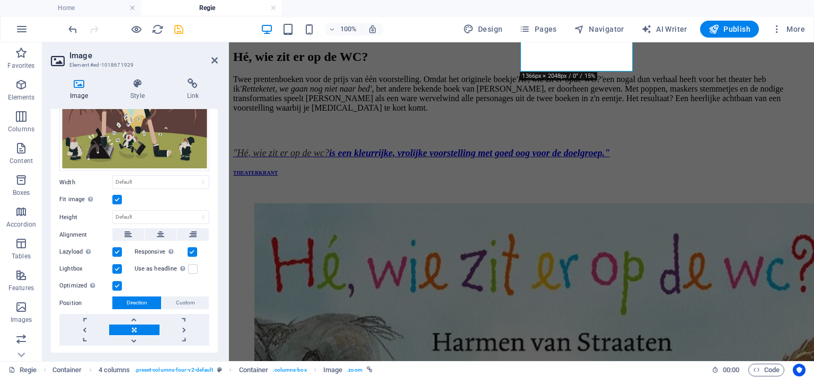
scroll to position [211, 0]
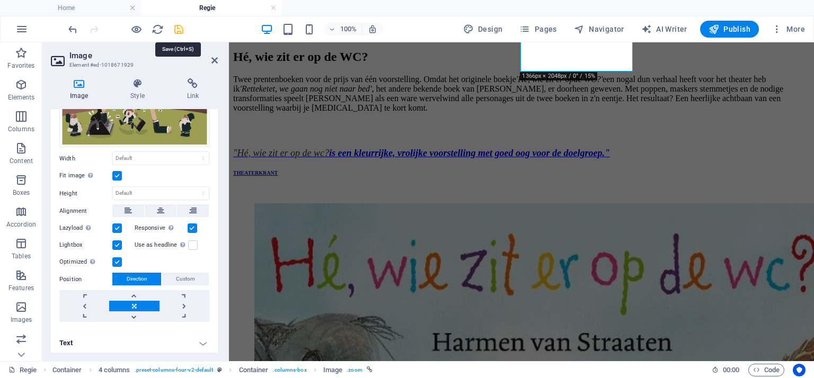
click at [178, 31] on icon "save" at bounding box center [179, 29] width 12 height 12
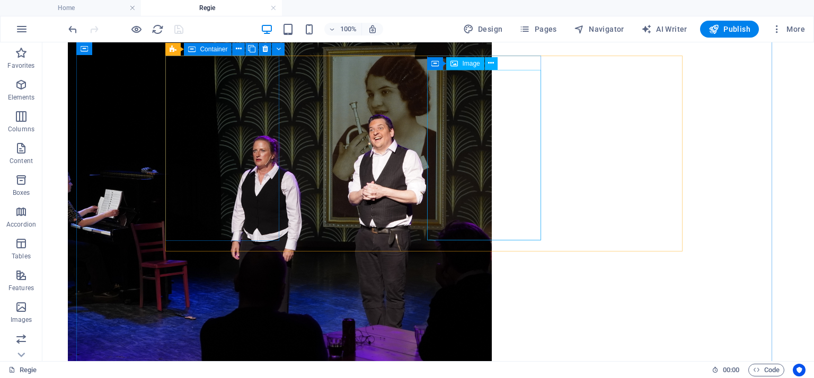
scroll to position [2336, 0]
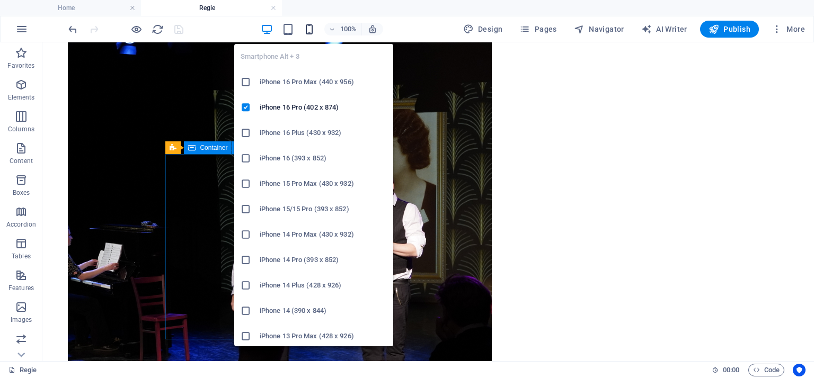
click at [311, 28] on icon "button" at bounding box center [309, 29] width 12 height 12
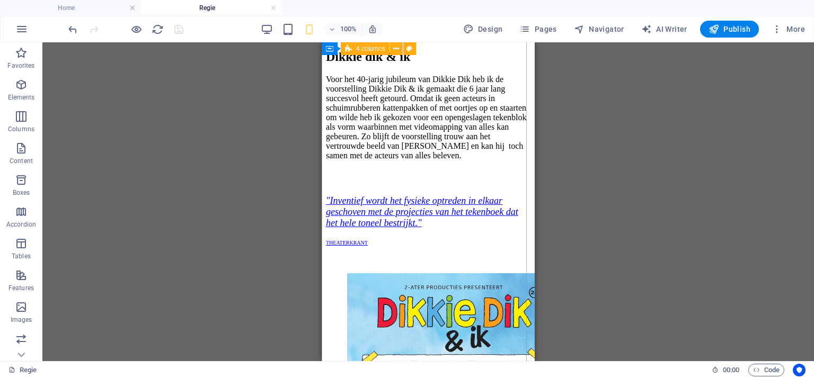
scroll to position [3714, 0]
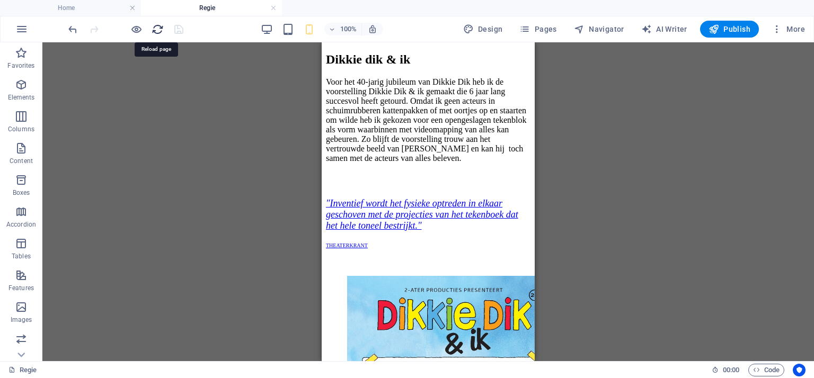
click at [158, 27] on icon "reload" at bounding box center [158, 29] width 12 height 12
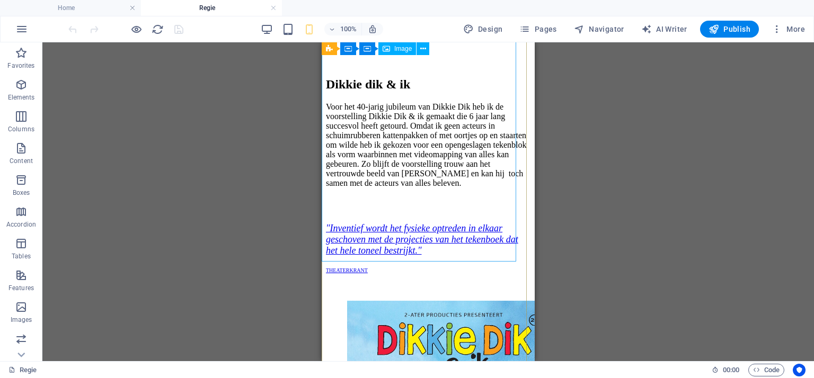
scroll to position [3763, 0]
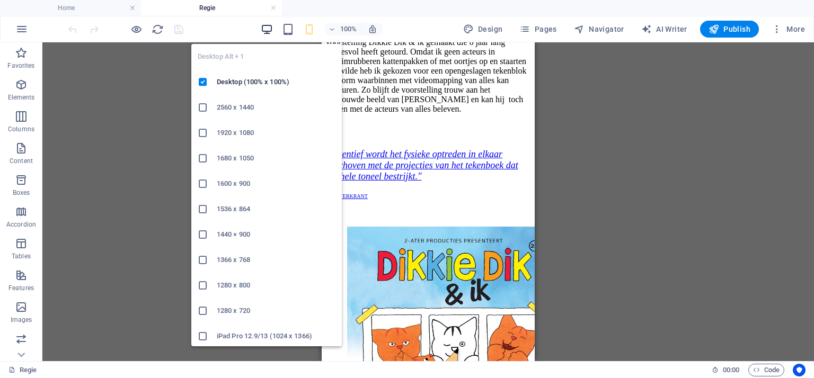
click at [270, 29] on icon "button" at bounding box center [267, 29] width 12 height 12
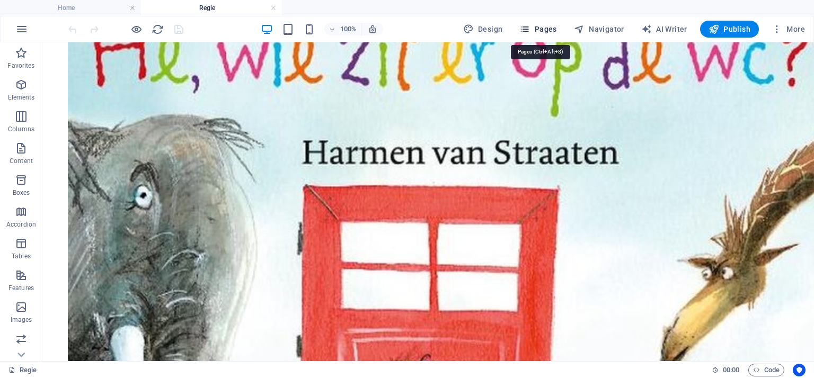
click at [544, 31] on span "Pages" at bounding box center [537, 29] width 37 height 11
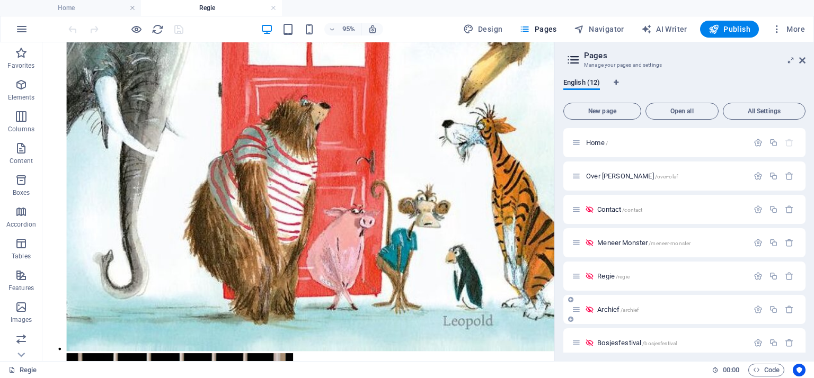
scroll to position [176, 0]
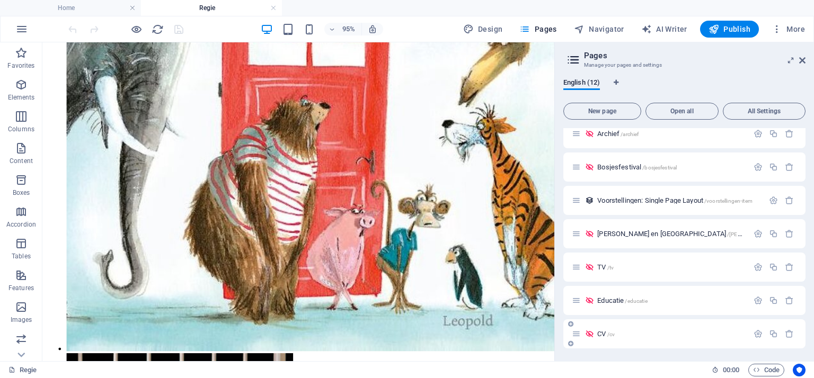
click at [604, 338] on div "CV /cv" at bounding box center [660, 334] width 177 height 12
click at [604, 333] on span "CV /cv" at bounding box center [605, 334] width 17 height 8
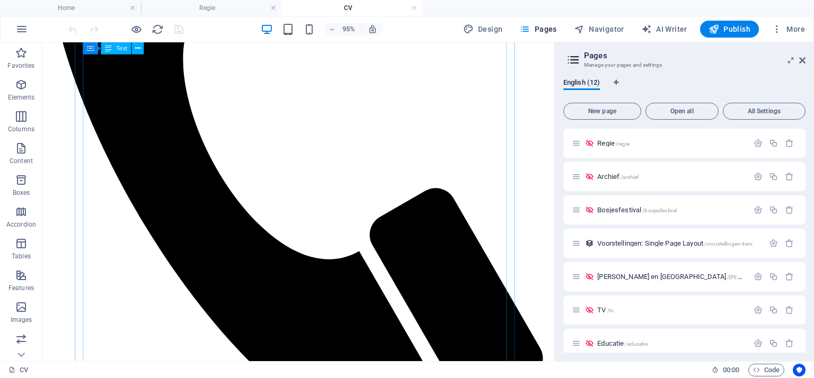
scroll to position [318, 0]
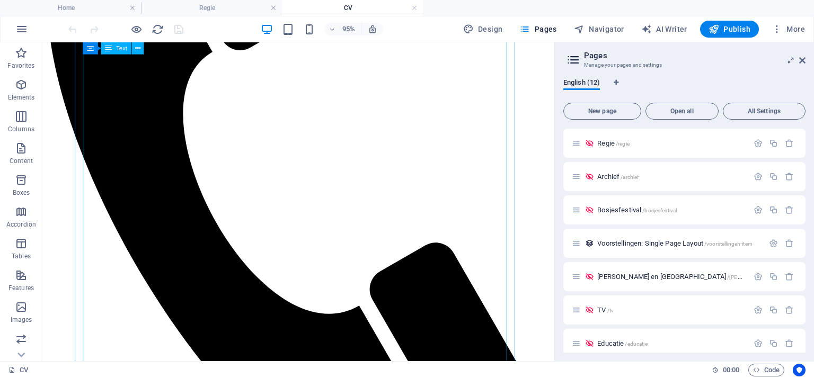
drag, startPoint x: 148, startPoint y: 217, endPoint x: 186, endPoint y: 251, distance: 50.7
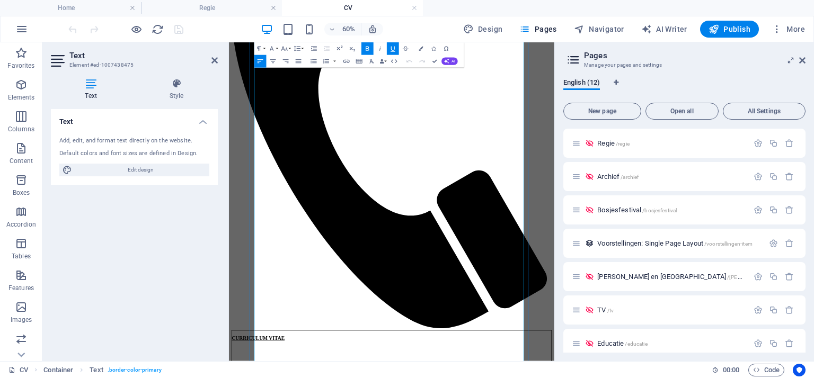
scroll to position [159, 0]
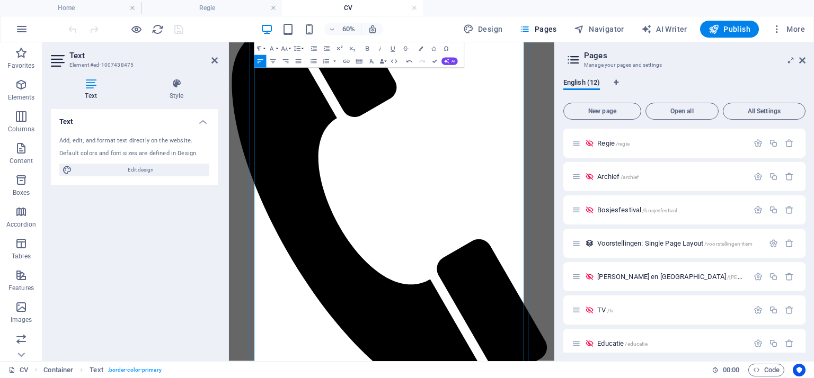
scroll to position [265, 0]
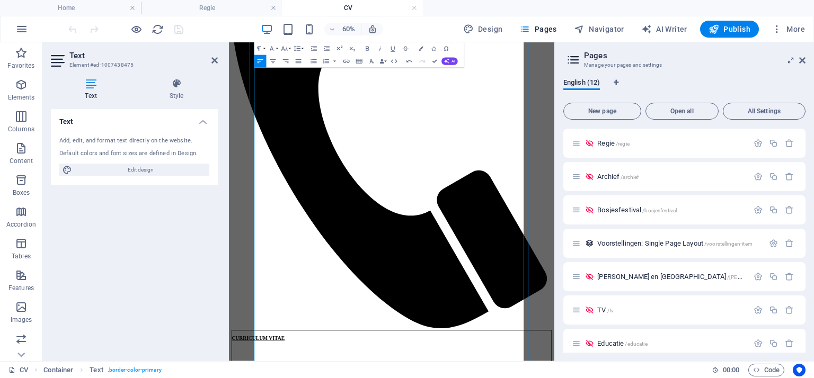
scroll to position [371, 0]
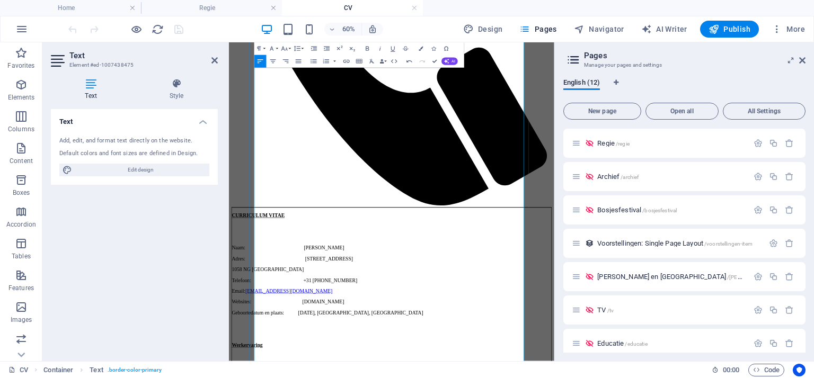
scroll to position [530, 0]
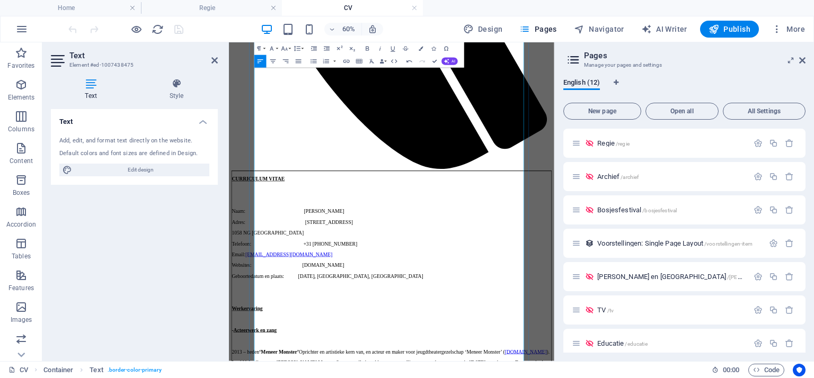
scroll to position [636, 0]
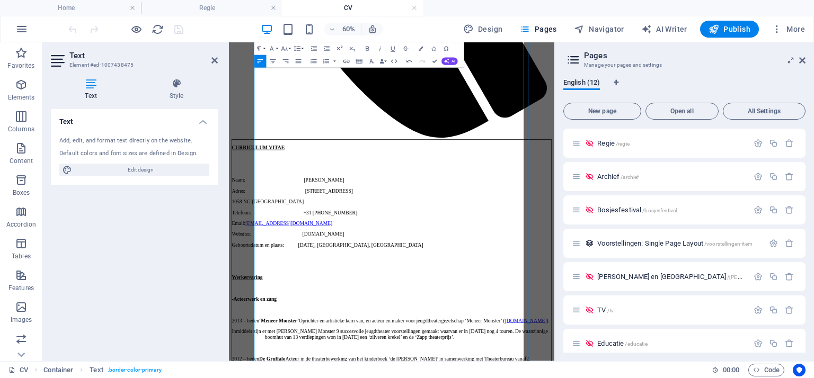
drag, startPoint x: 351, startPoint y: 535, endPoint x: 370, endPoint y: 537, distance: 19.2
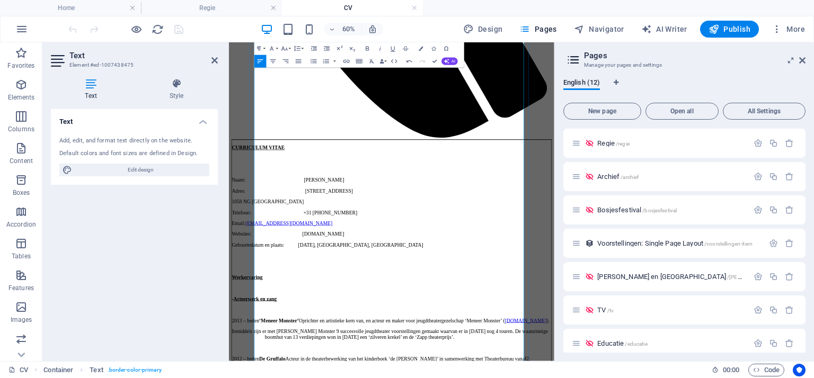
drag, startPoint x: 406, startPoint y: 527, endPoint x: 436, endPoint y: 518, distance: 31.4
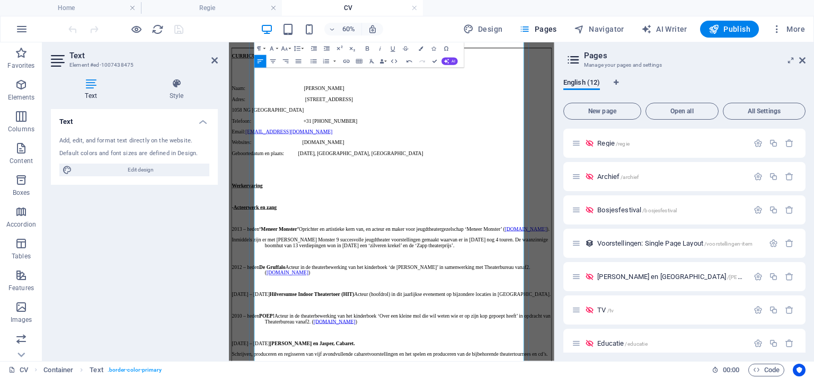
scroll to position [795, 0]
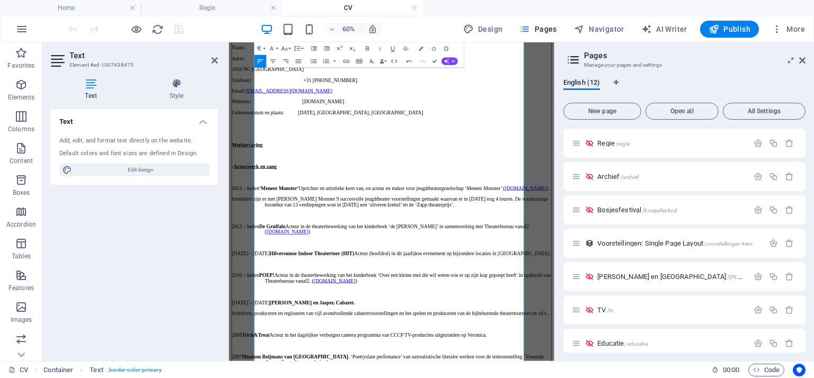
scroll to position [901, 0]
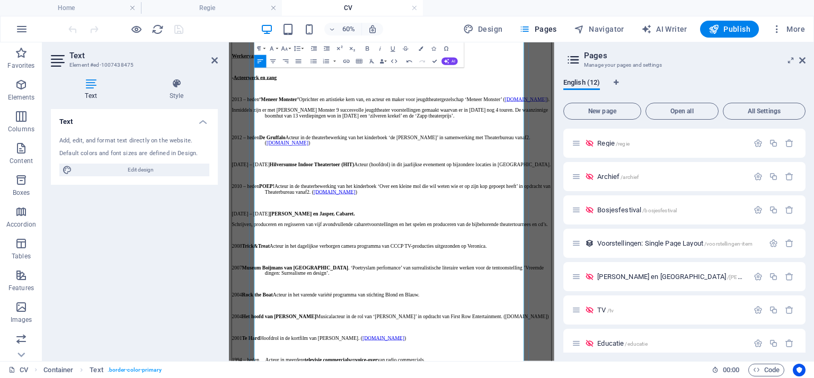
scroll to position [1007, 0]
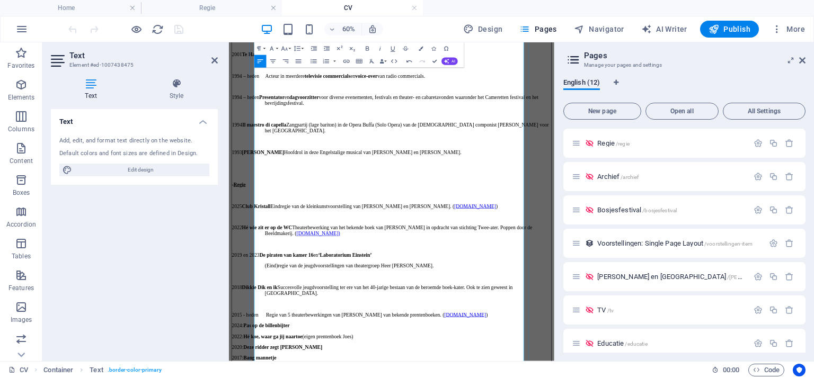
scroll to position [1484, 0]
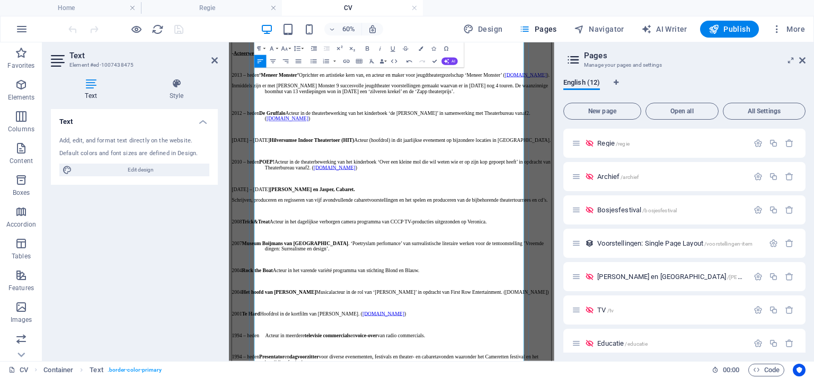
scroll to position [1045, 0]
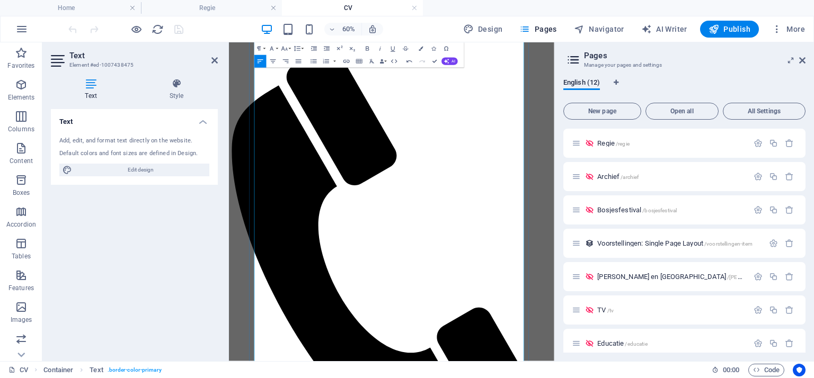
scroll to position [53, 0]
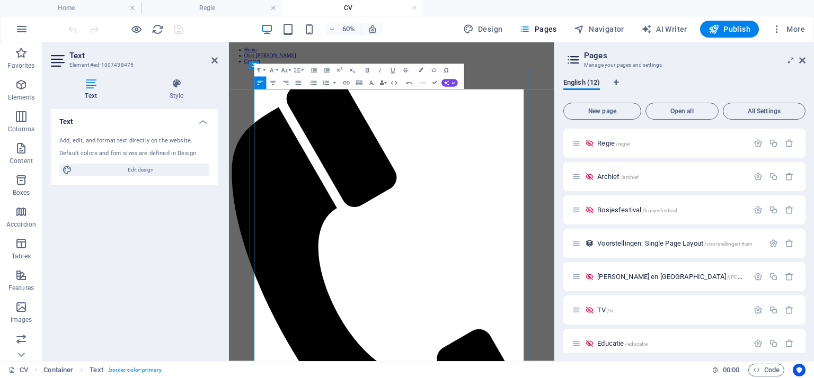
drag, startPoint x: 328, startPoint y: 344, endPoint x: 365, endPoint y: 336, distance: 37.9
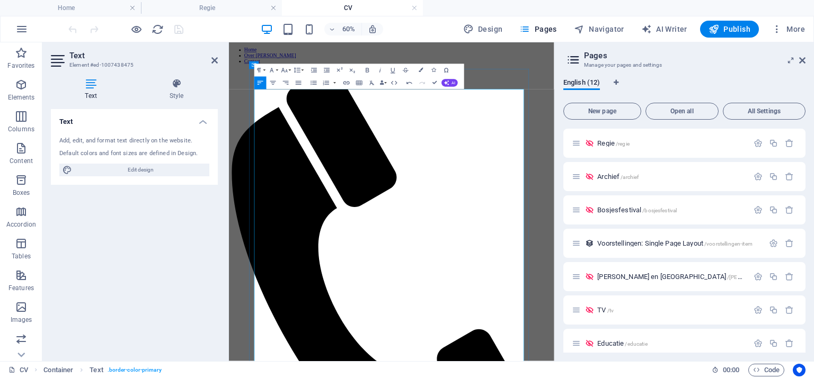
drag, startPoint x: 637, startPoint y: 367, endPoint x: 649, endPoint y: 361, distance: 14.0
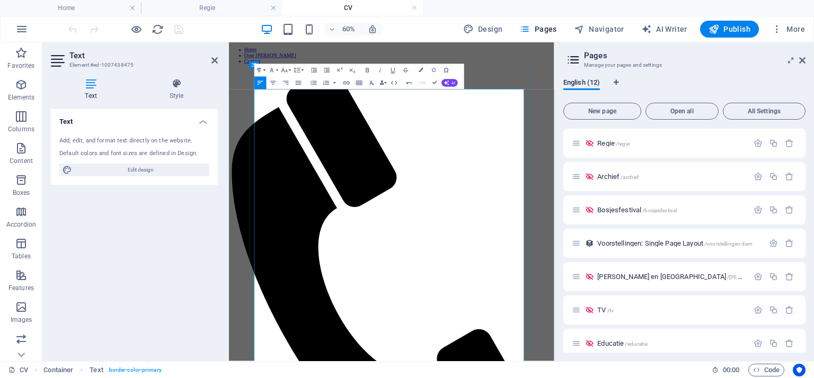
drag, startPoint x: 325, startPoint y: 382, endPoint x: 389, endPoint y: 382, distance: 64.1
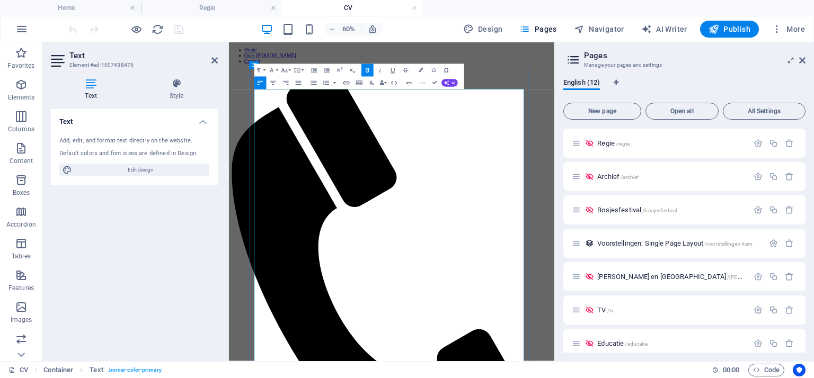
drag, startPoint x: 635, startPoint y: 369, endPoint x: 687, endPoint y: 367, distance: 52.5
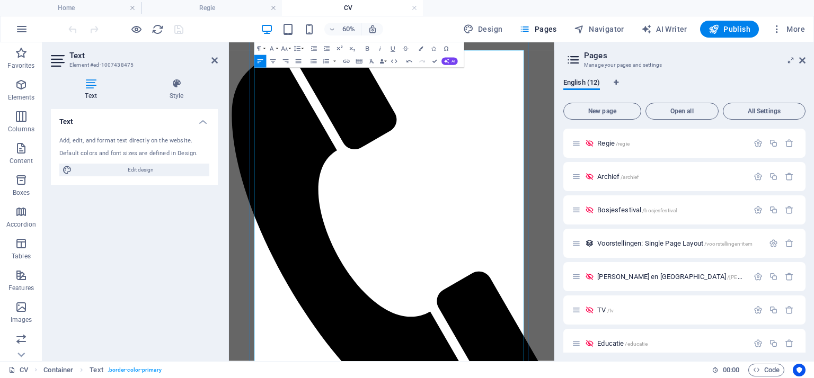
scroll to position [159, 0]
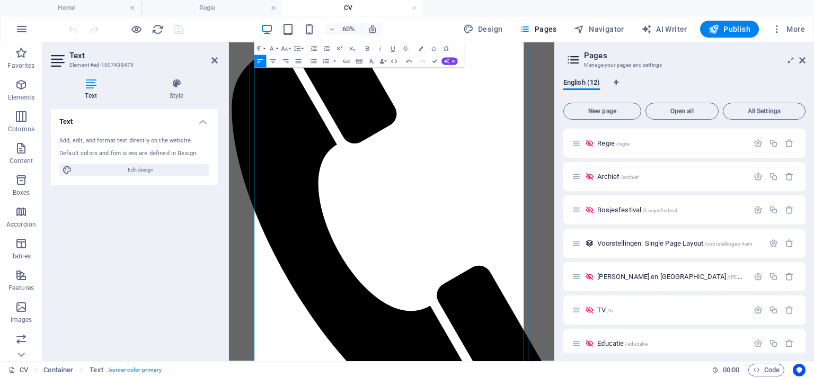
drag, startPoint x: 332, startPoint y: 416, endPoint x: 351, endPoint y: 422, distance: 19.4
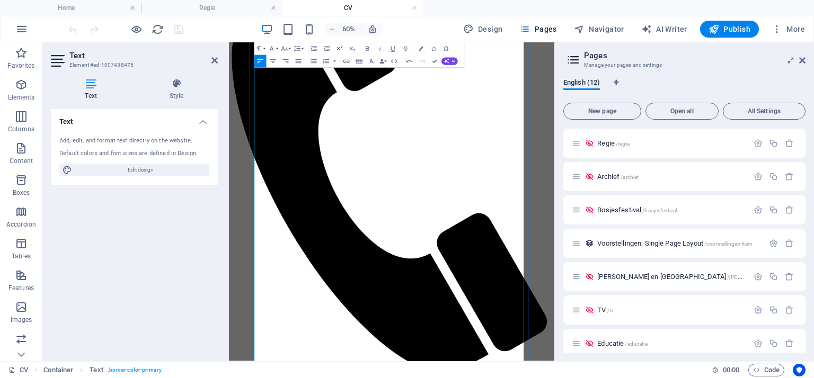
scroll to position [265, 0]
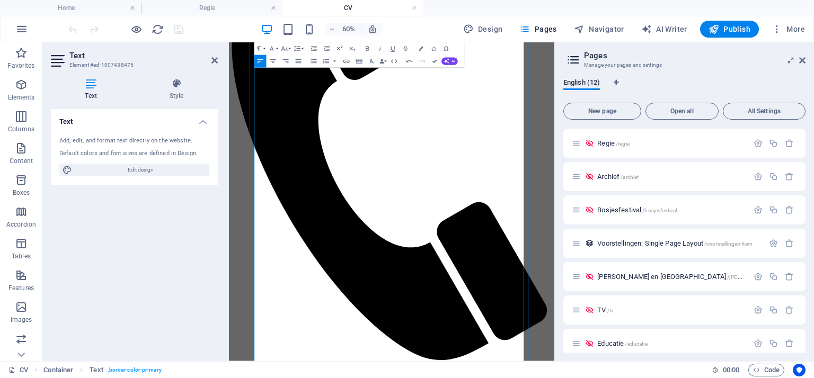
click at [801, 57] on icon at bounding box center [802, 60] width 6 height 8
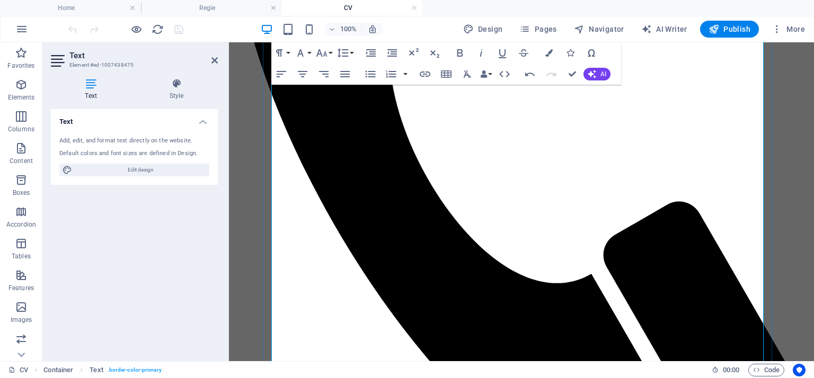
scroll to position [424, 0]
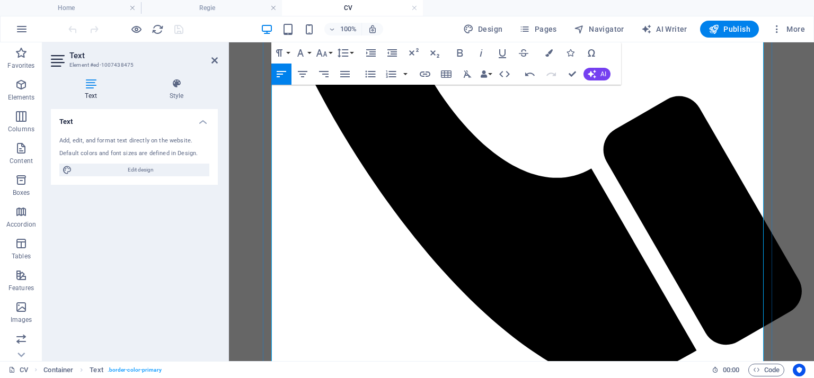
scroll to position [583, 0]
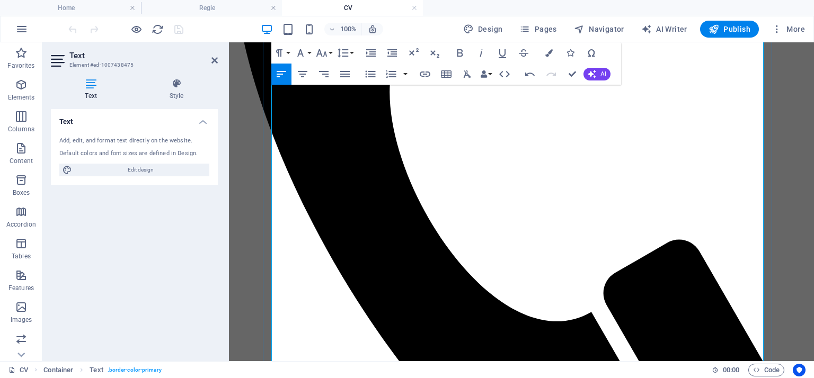
scroll to position [371, 0]
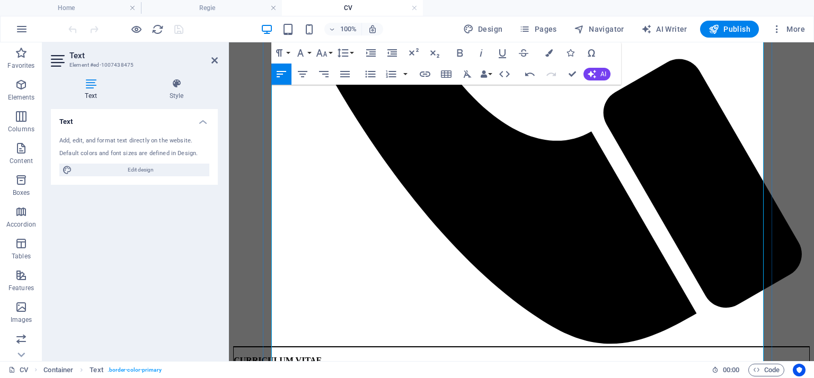
scroll to position [583, 0]
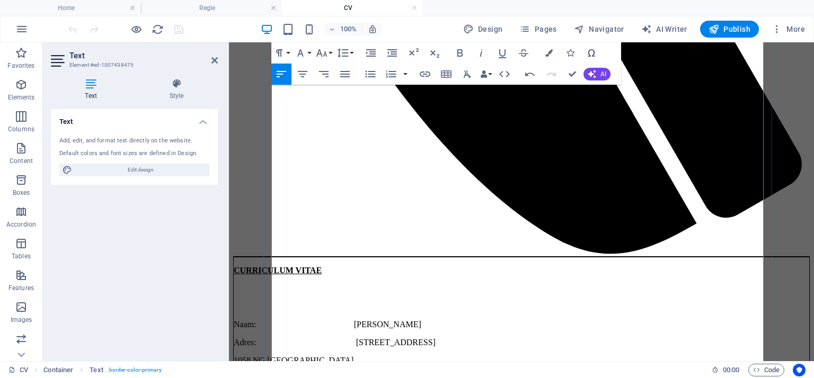
scroll to position [742, 0]
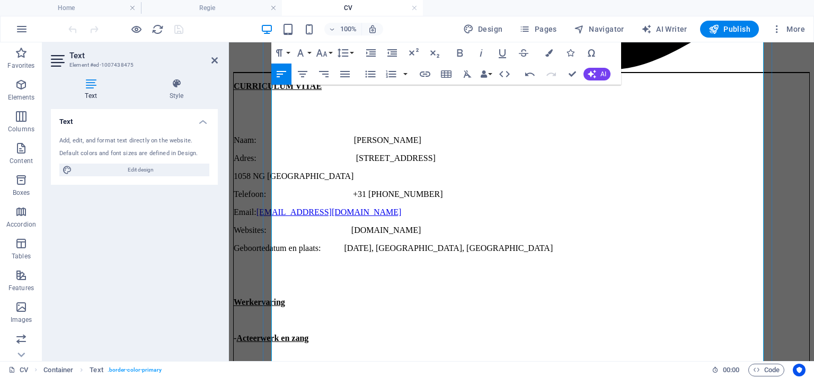
scroll to position [901, 0]
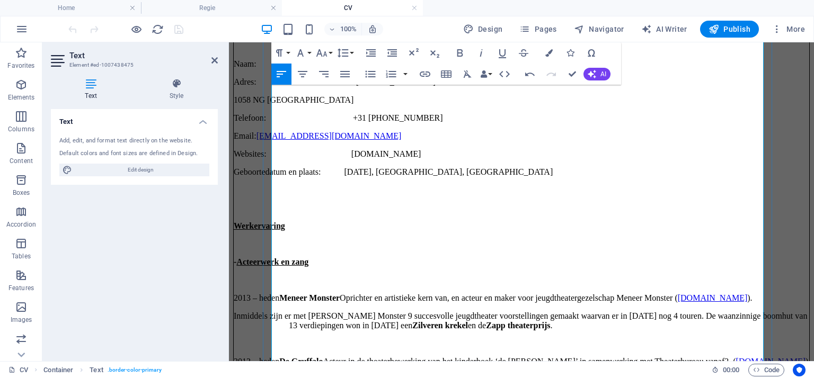
drag, startPoint x: 355, startPoint y: 296, endPoint x: 347, endPoint y: 297, distance: 8.1
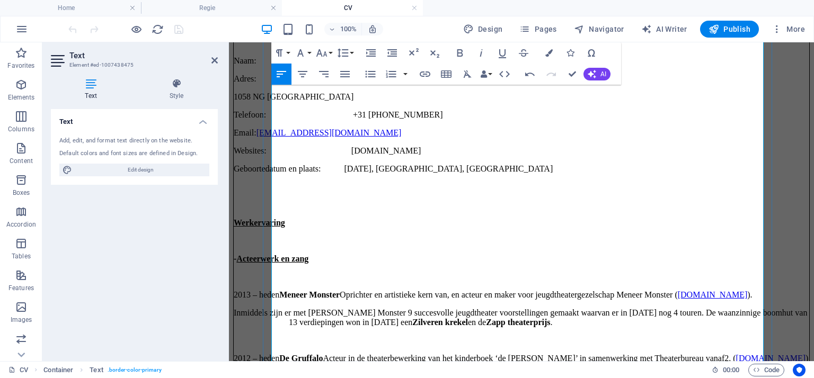
scroll to position [1060, 0]
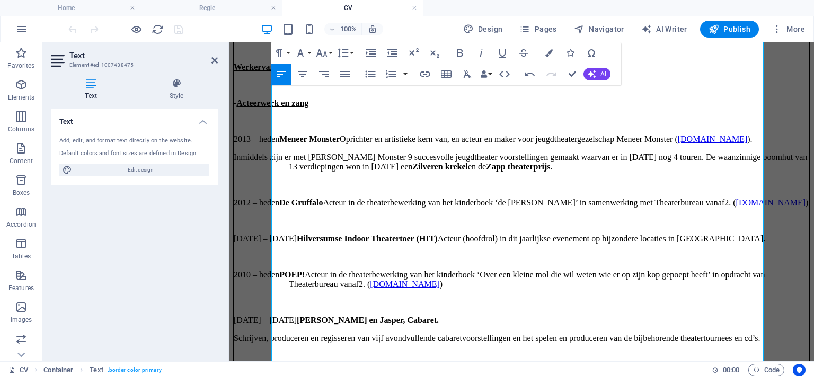
drag, startPoint x: 329, startPoint y: 267, endPoint x: 357, endPoint y: 269, distance: 28.2
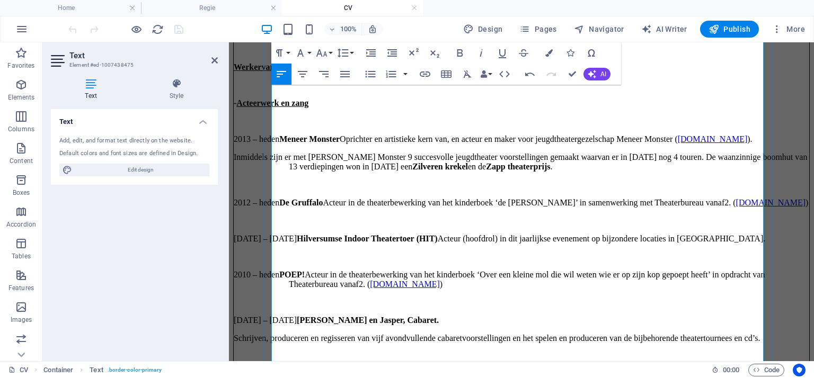
drag, startPoint x: 327, startPoint y: 265, endPoint x: 346, endPoint y: 261, distance: 19.4
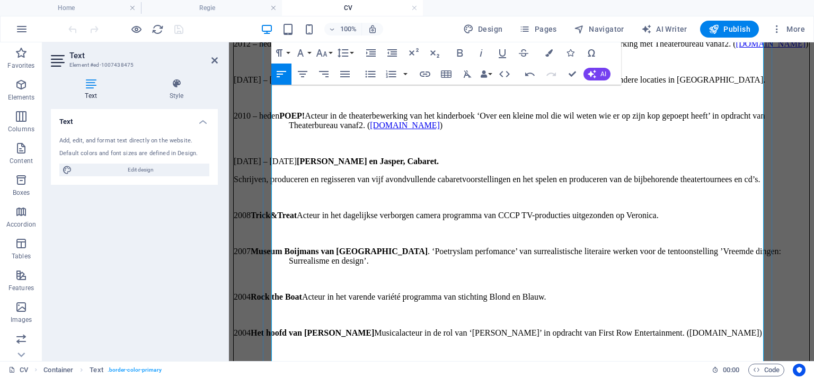
drag, startPoint x: 324, startPoint y: 231, endPoint x: 341, endPoint y: 228, distance: 17.3
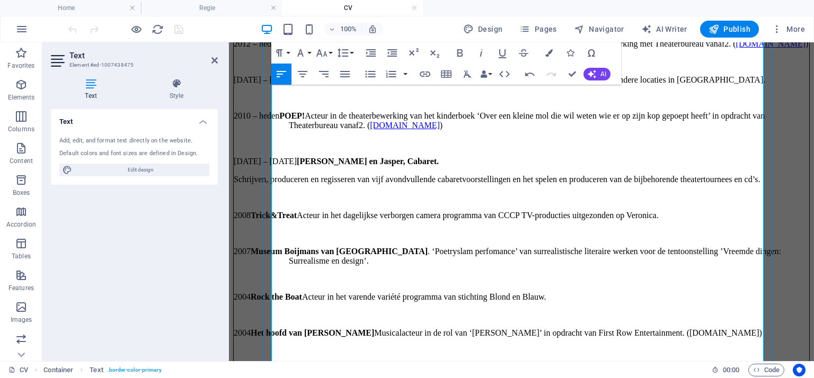
drag, startPoint x: 327, startPoint y: 245, endPoint x: 338, endPoint y: 242, distance: 11.4
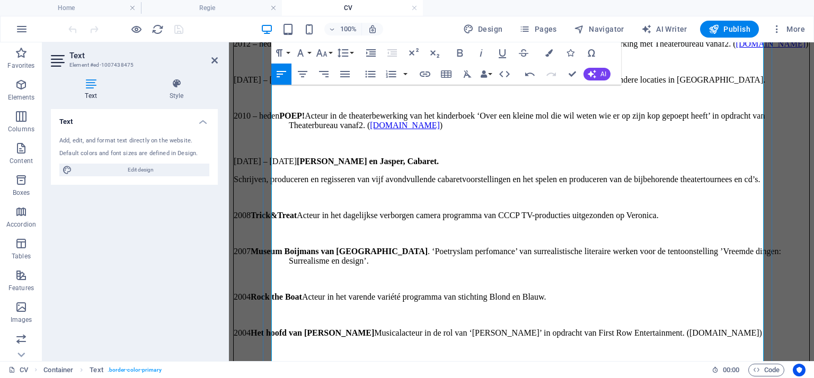
drag, startPoint x: 328, startPoint y: 346, endPoint x: 333, endPoint y: 344, distance: 5.7
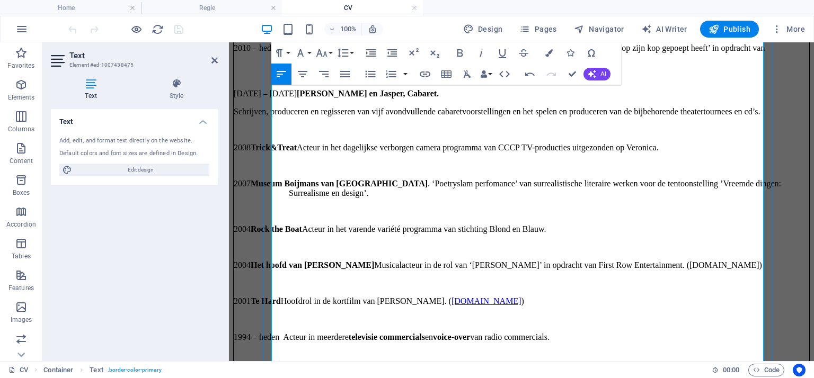
scroll to position [1431, 0]
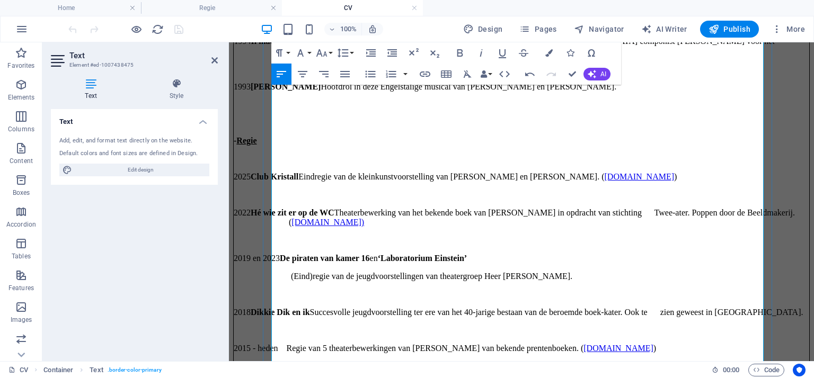
scroll to position [1764, 0]
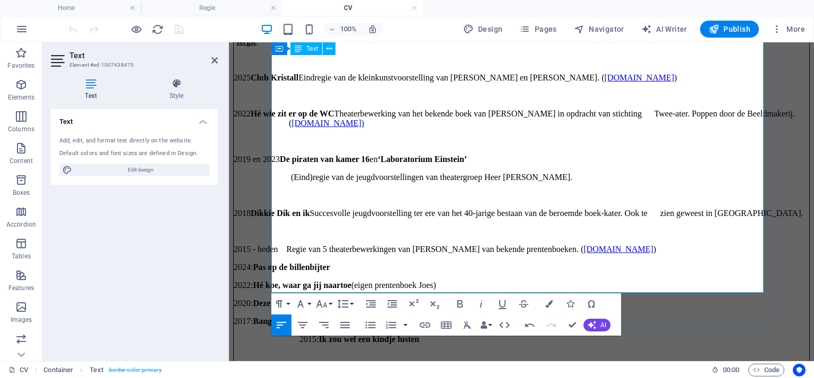
drag, startPoint x: 277, startPoint y: 234, endPoint x: 321, endPoint y: 234, distance: 44.0
drag, startPoint x: 304, startPoint y: 248, endPoint x: 277, endPoint y: 247, distance: 27.0
drag, startPoint x: 296, startPoint y: 261, endPoint x: 278, endPoint y: 261, distance: 18.0
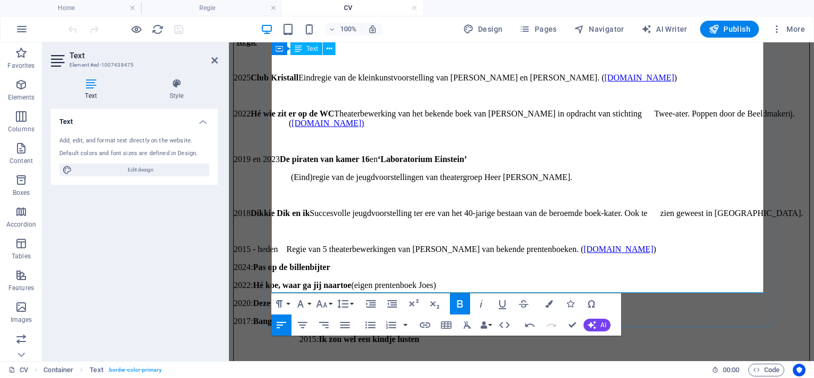
drag, startPoint x: 299, startPoint y: 270, endPoint x: 276, endPoint y: 270, distance: 22.8
drag, startPoint x: 307, startPoint y: 286, endPoint x: 278, endPoint y: 283, distance: 29.8
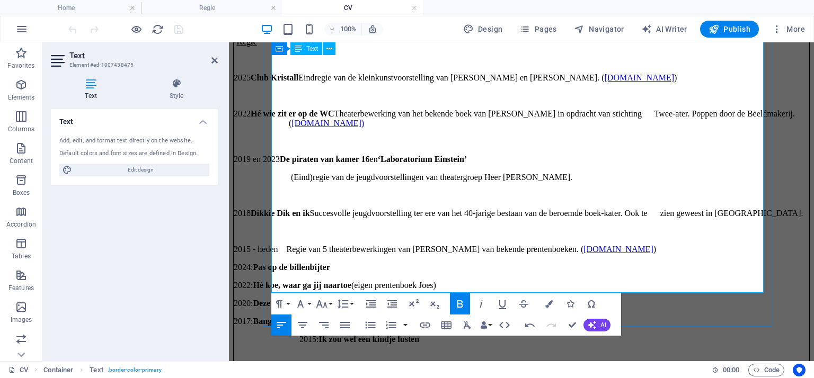
drag, startPoint x: 480, startPoint y: 270, endPoint x: 493, endPoint y: 274, distance: 13.8
drag, startPoint x: 327, startPoint y: 248, endPoint x: 371, endPoint y: 252, distance: 44.2
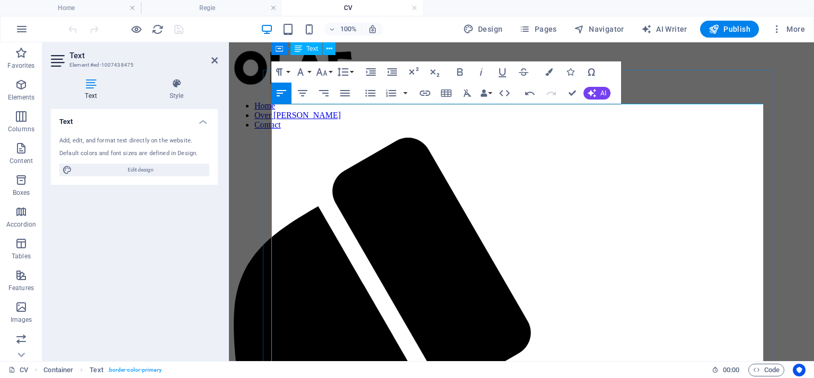
scroll to position [0, 0]
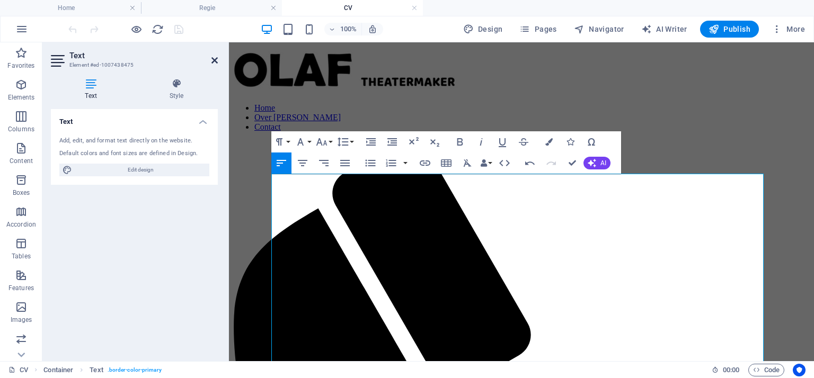
click at [216, 62] on icon at bounding box center [214, 60] width 6 height 8
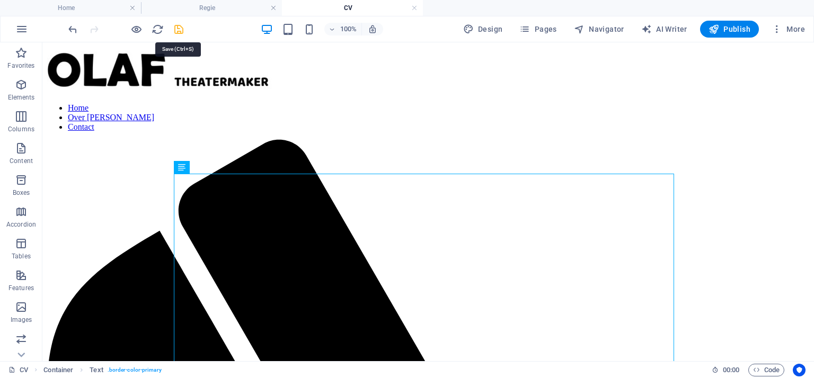
click at [182, 28] on icon "save" at bounding box center [179, 29] width 12 height 12
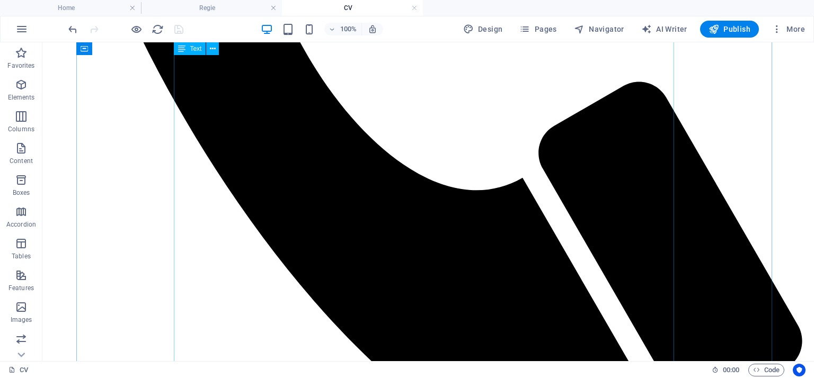
scroll to position [795, 0]
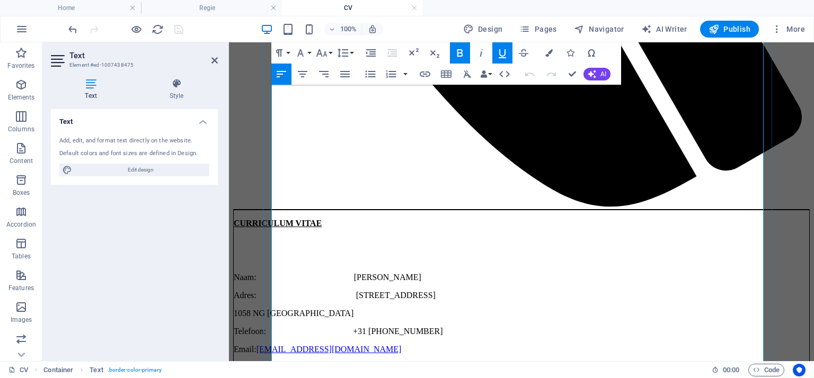
scroll to position [689, 0]
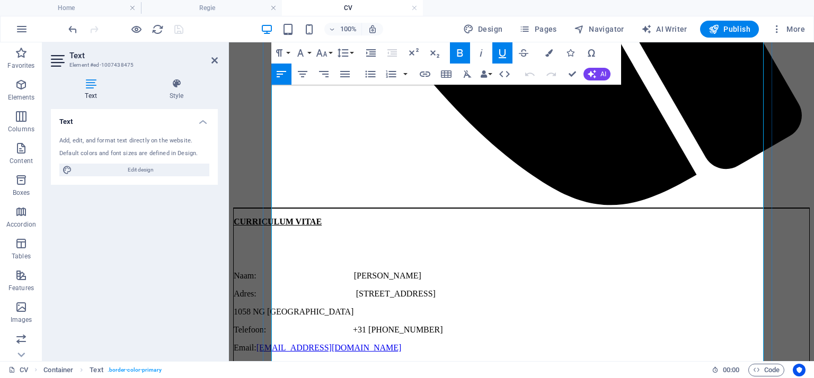
click at [214, 62] on icon at bounding box center [214, 60] width 6 height 8
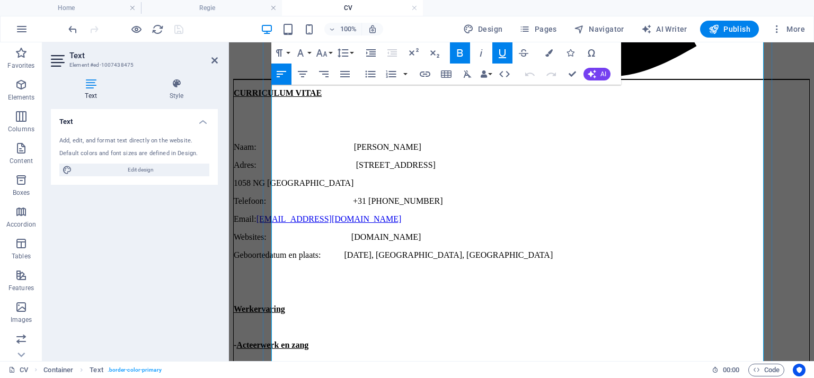
scroll to position [795, 0]
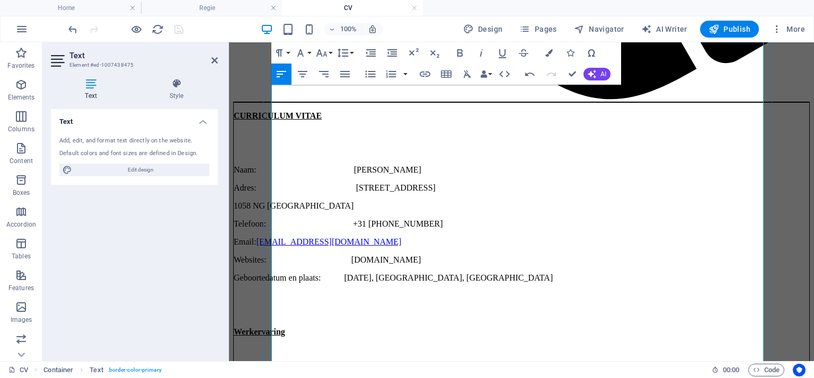
drag, startPoint x: 464, startPoint y: 276, endPoint x: 510, endPoint y: 277, distance: 46.1
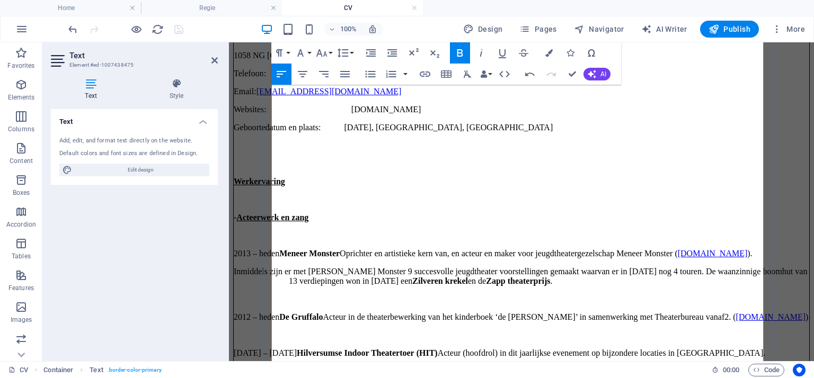
scroll to position [954, 0]
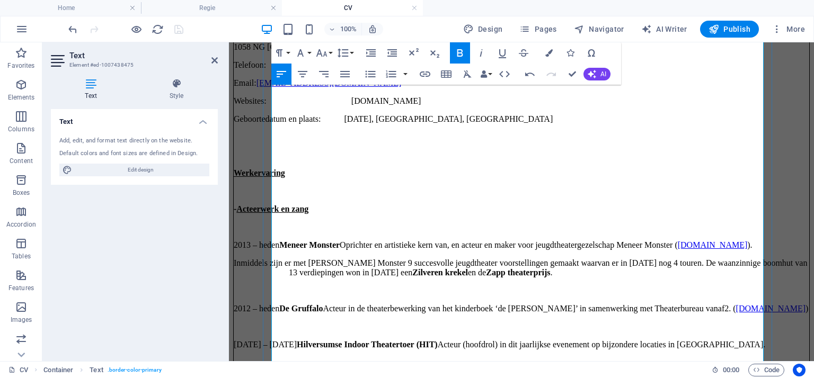
drag, startPoint x: 444, startPoint y: 206, endPoint x: 493, endPoint y: 206, distance: 49.3
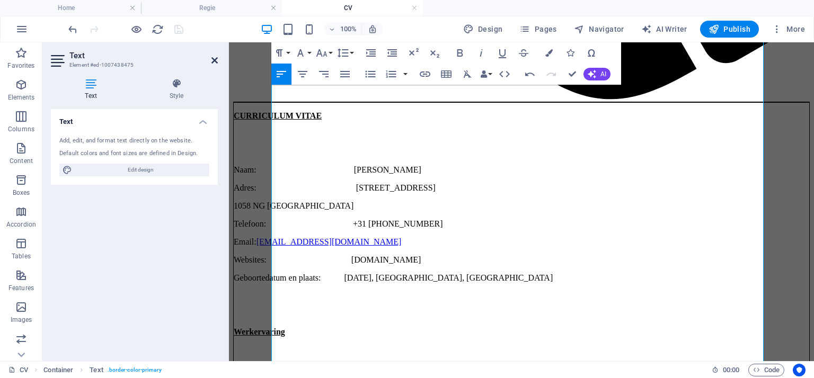
drag, startPoint x: 172, startPoint y: 19, endPoint x: 215, endPoint y: 63, distance: 61.5
click at [215, 63] on icon at bounding box center [214, 60] width 6 height 8
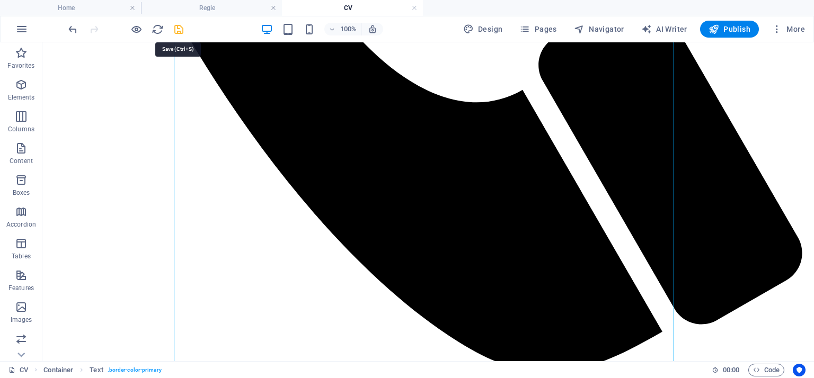
click at [179, 28] on icon "save" at bounding box center [179, 29] width 12 height 12
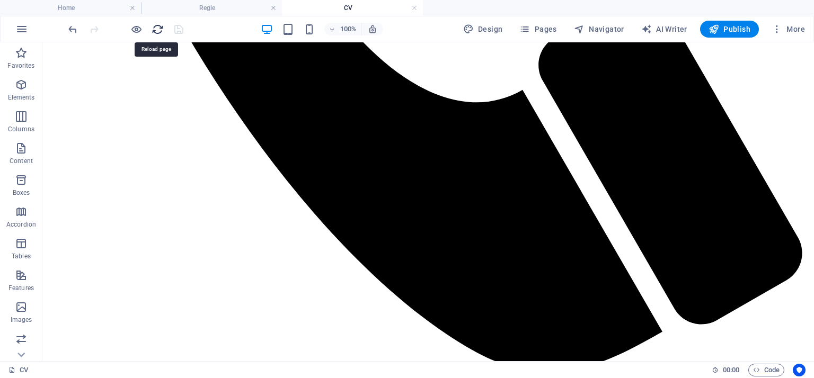
click at [156, 25] on icon "reload" at bounding box center [158, 29] width 12 height 12
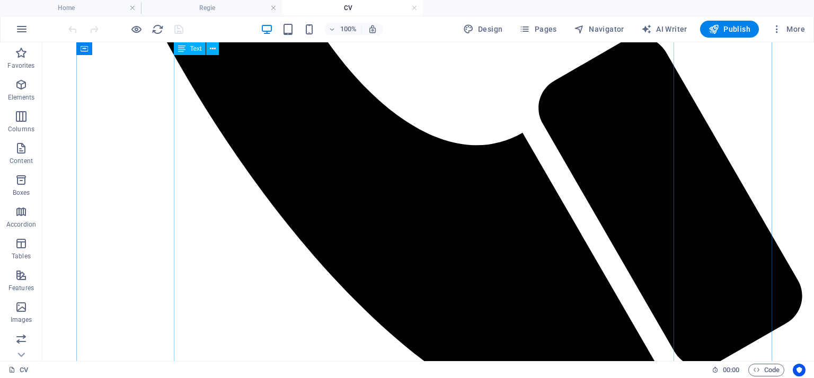
scroll to position [742, 0]
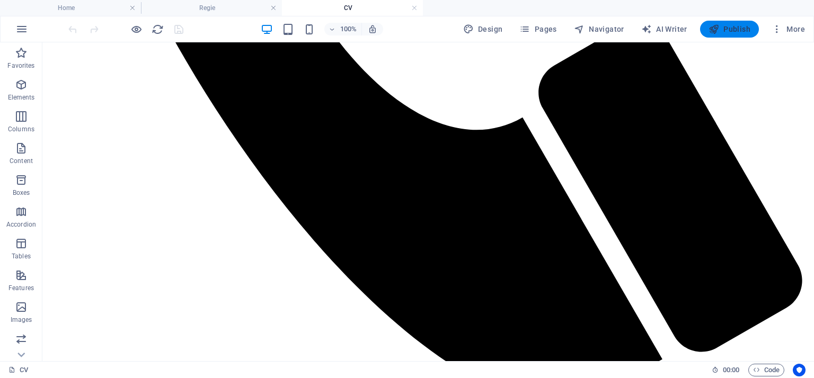
click at [736, 31] on span "Publish" at bounding box center [730, 29] width 42 height 11
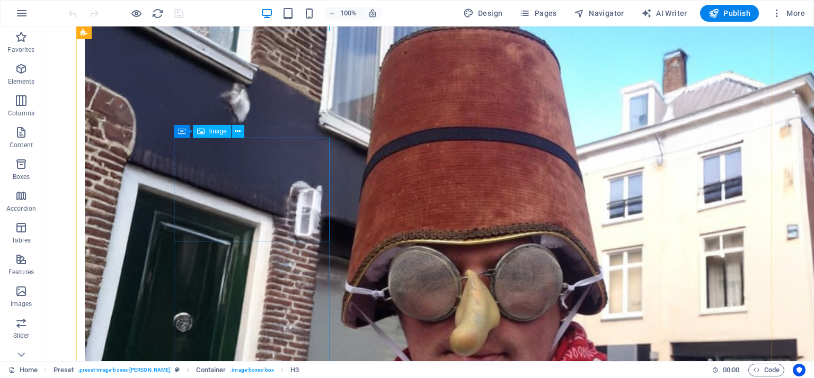
scroll to position [191, 0]
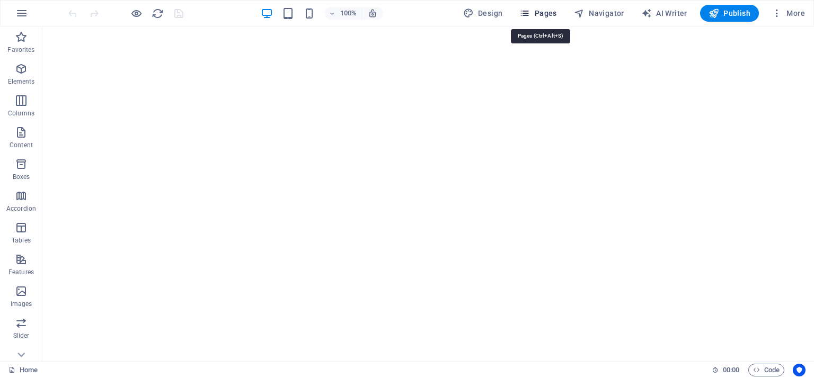
click at [543, 16] on span "Pages" at bounding box center [537, 13] width 37 height 11
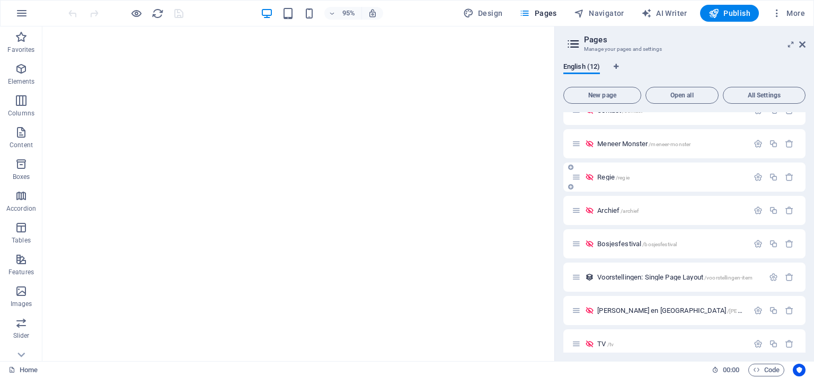
scroll to position [160, 0]
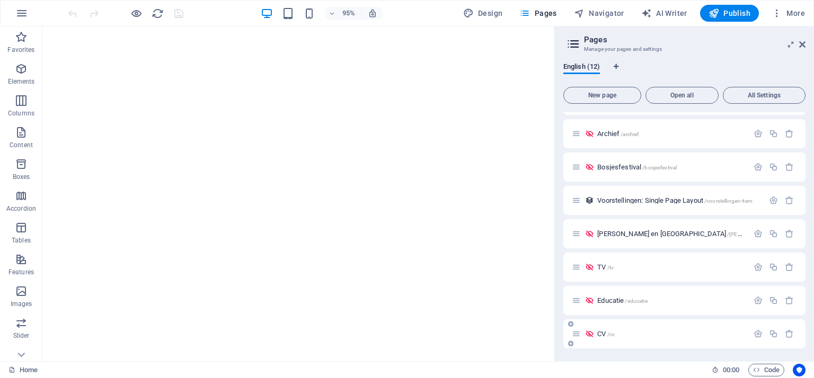
click at [602, 331] on span "CV /cv" at bounding box center [605, 334] width 17 height 8
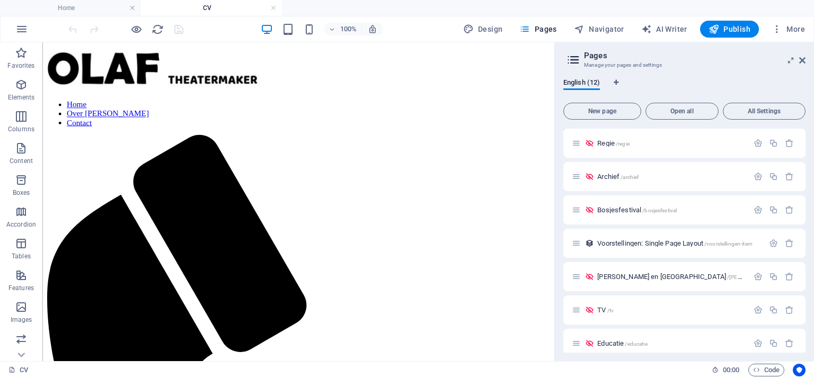
scroll to position [0, 0]
click at [119, 158] on icon at bounding box center [119, 161] width 5 height 11
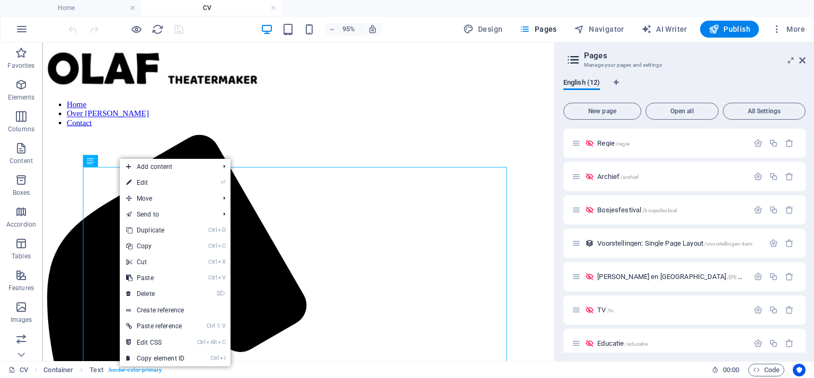
click at [149, 185] on link "⏎ Edit" at bounding box center [155, 183] width 71 height 16
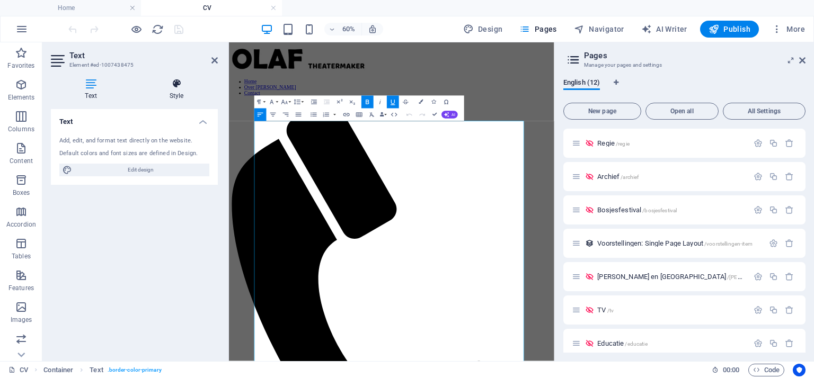
click at [176, 86] on icon at bounding box center [176, 83] width 83 height 11
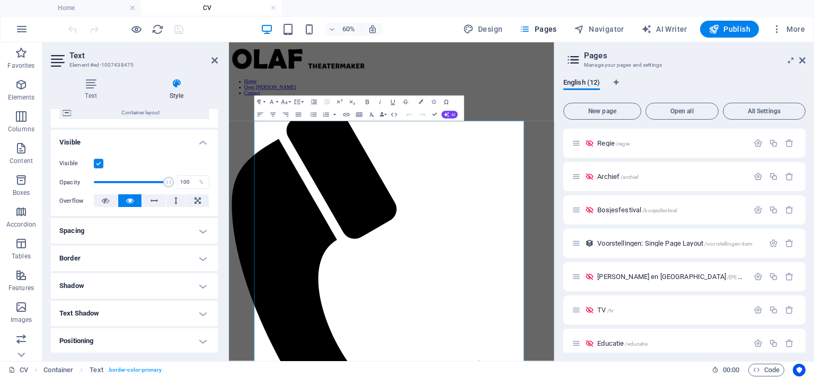
scroll to position [159, 0]
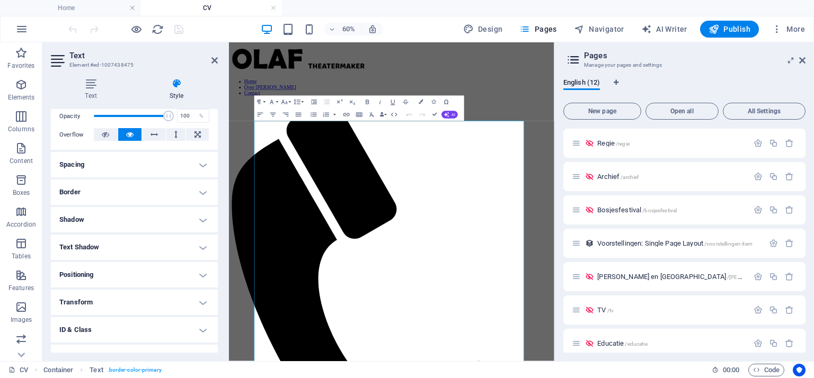
click at [202, 193] on h4 "Border" at bounding box center [134, 192] width 167 height 25
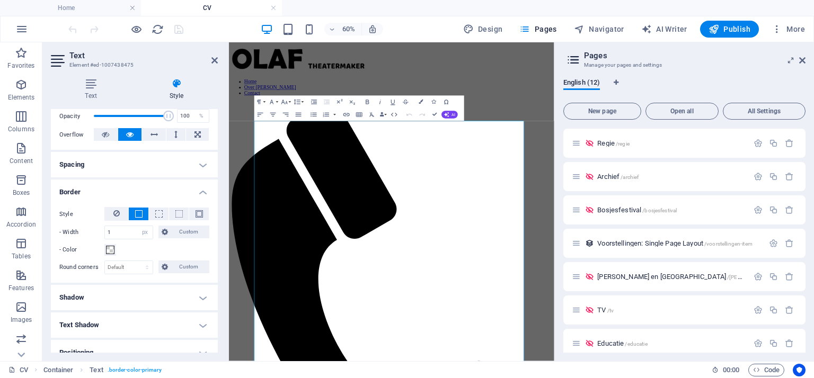
click at [199, 161] on h4 "Spacing" at bounding box center [134, 164] width 167 height 25
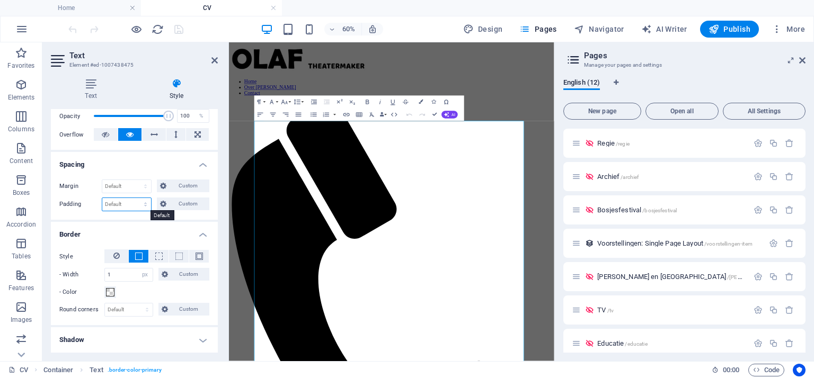
click at [120, 206] on select "Default px rem % vh vw Custom" at bounding box center [126, 204] width 49 height 13
select select "px"
click at [135, 198] on select "Default px rem % vh vw Custom" at bounding box center [126, 204] width 49 height 13
type input "20"
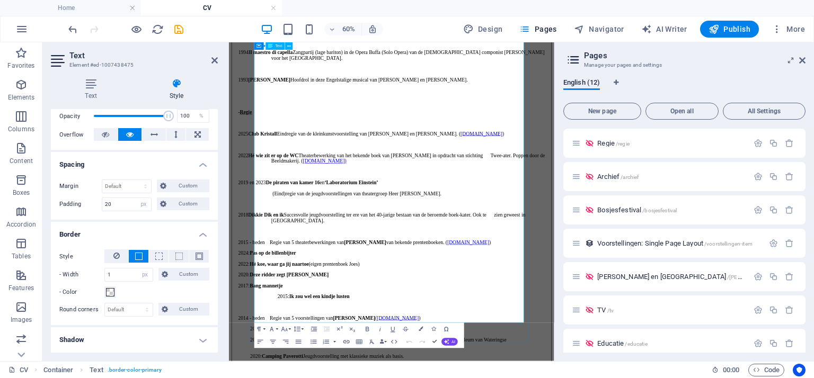
scroll to position [1649, 0]
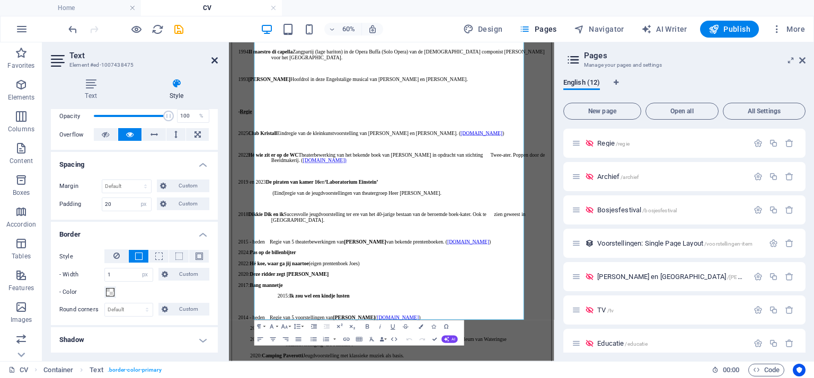
click at [215, 60] on icon at bounding box center [214, 60] width 6 height 8
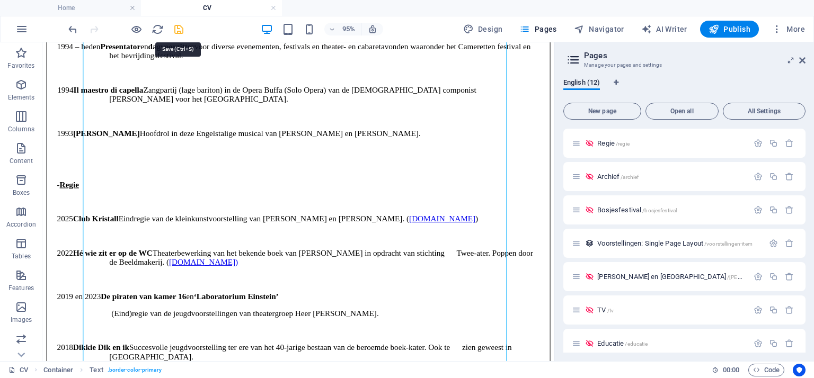
click at [179, 24] on icon "save" at bounding box center [179, 29] width 12 height 12
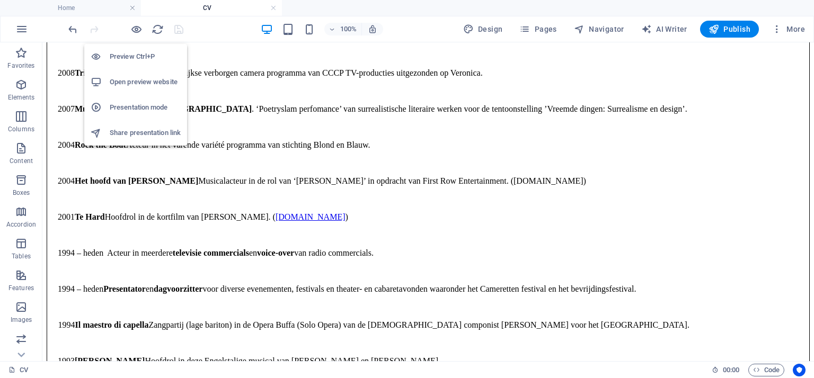
click at [131, 81] on h6 "Open preview website" at bounding box center [145, 82] width 71 height 13
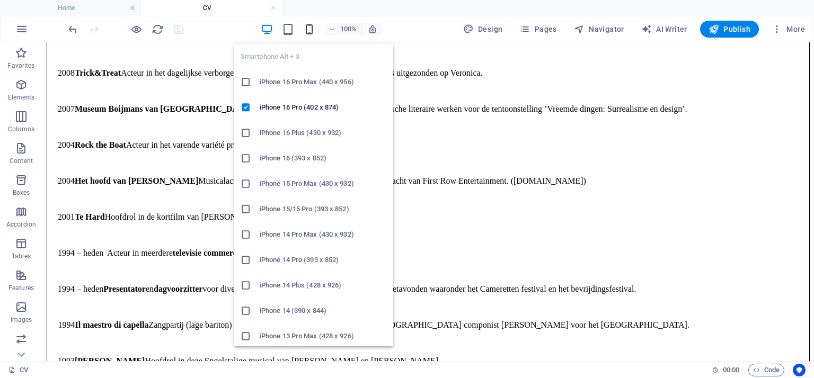
click at [311, 24] on icon "button" at bounding box center [309, 29] width 12 height 12
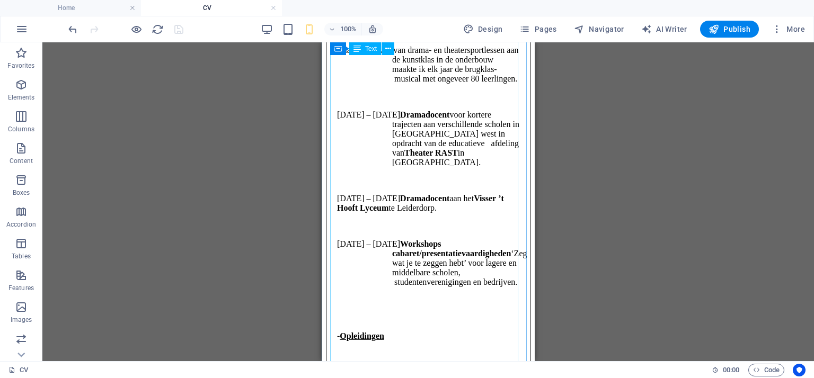
scroll to position [2553, 0]
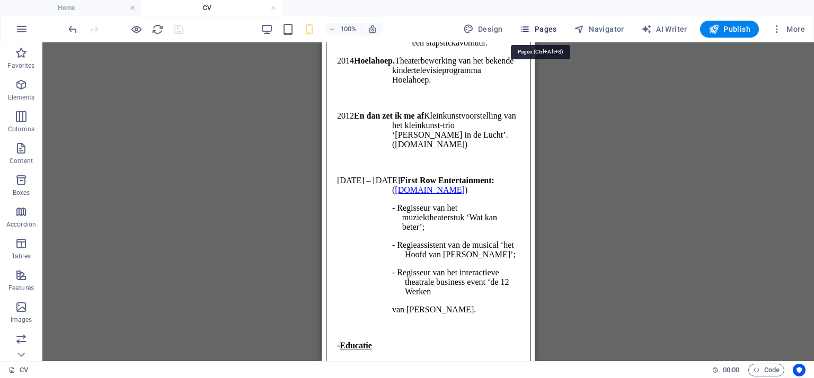
click at [540, 30] on span "Pages" at bounding box center [537, 29] width 37 height 11
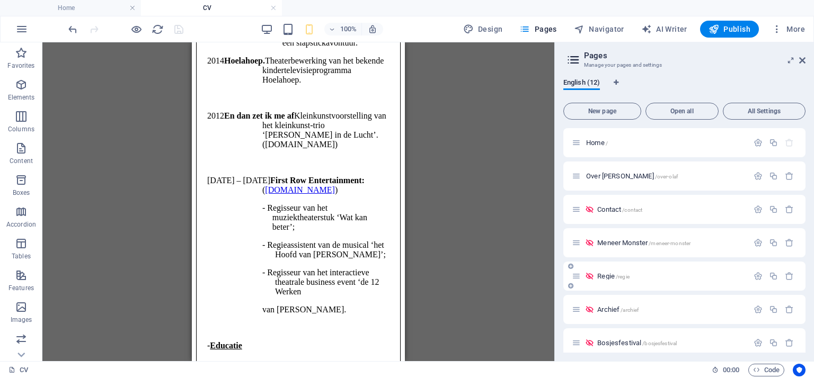
click at [602, 275] on span "Regie /regie" at bounding box center [613, 276] width 32 height 8
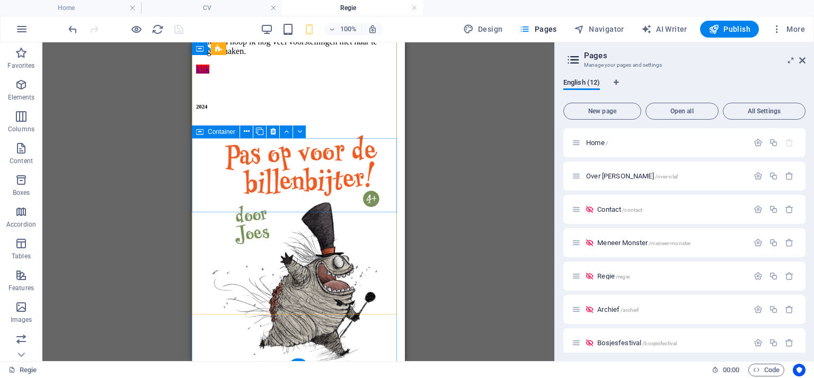
scroll to position [6775, 0]
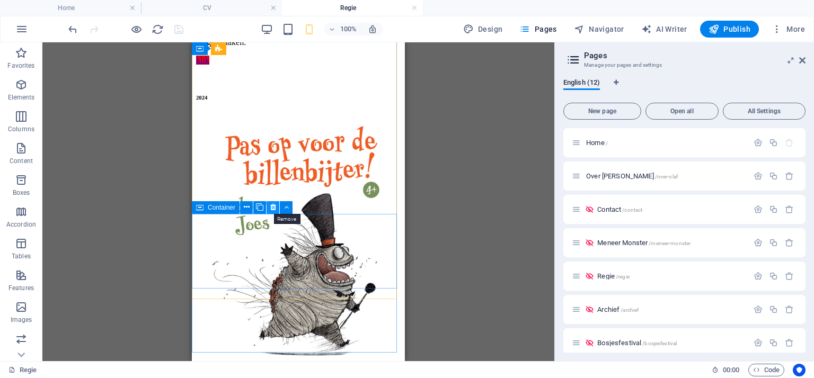
click at [274, 209] on icon at bounding box center [273, 207] width 6 height 11
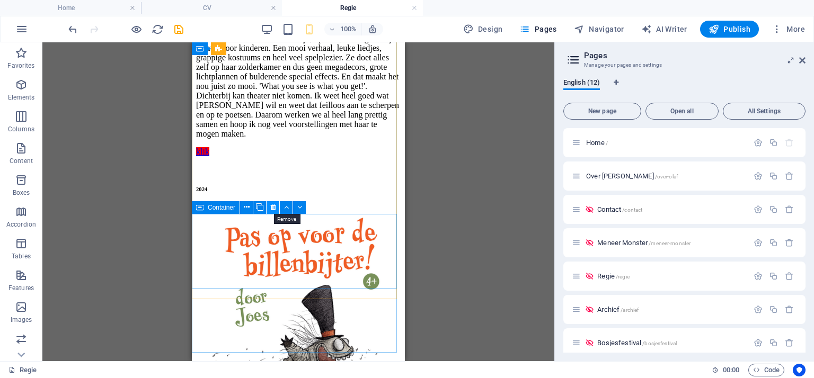
click at [273, 207] on icon at bounding box center [273, 207] width 6 height 11
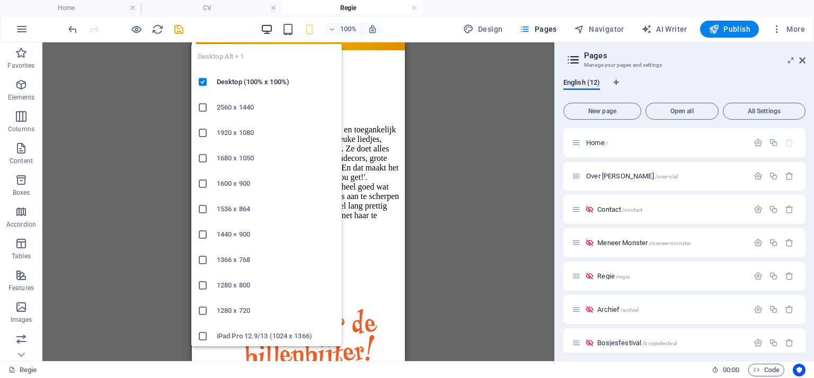
click at [268, 26] on icon "button" at bounding box center [267, 29] width 12 height 12
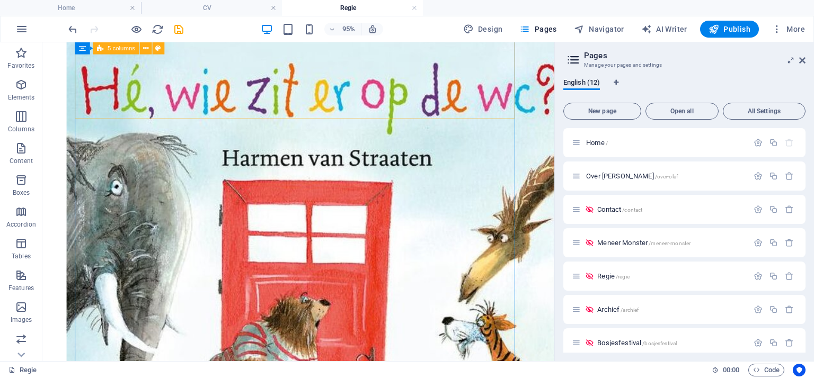
scroll to position [2649, 0]
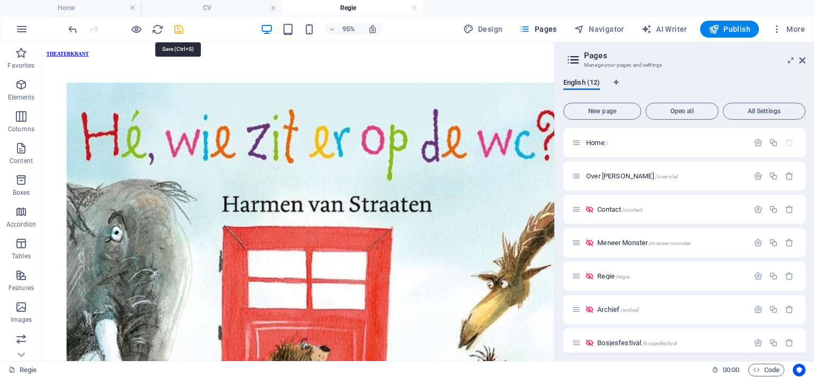
click at [175, 29] on icon "save" at bounding box center [179, 29] width 12 height 12
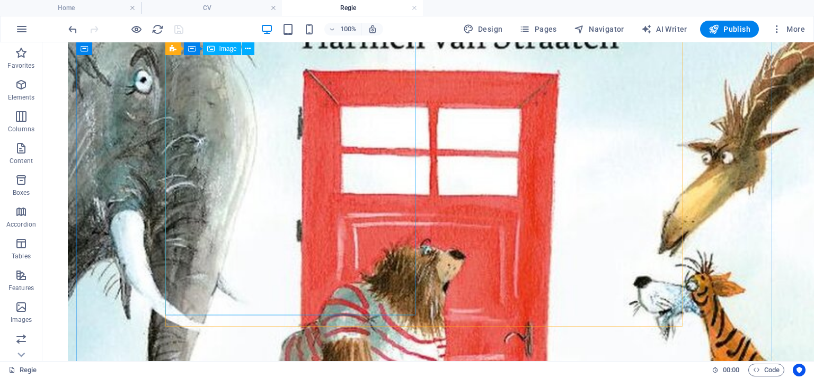
scroll to position [3160, 0]
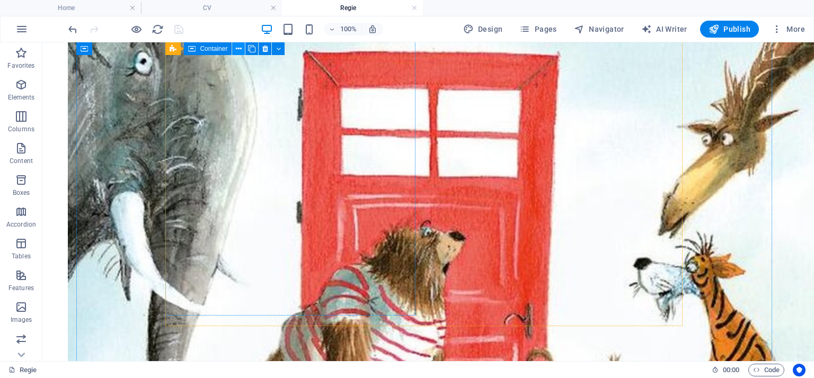
click at [236, 52] on icon at bounding box center [239, 48] width 6 height 11
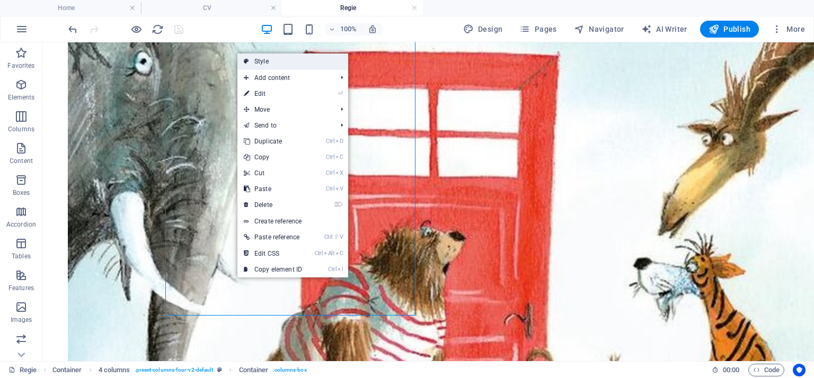
click at [266, 63] on link "Style" at bounding box center [292, 62] width 111 height 16
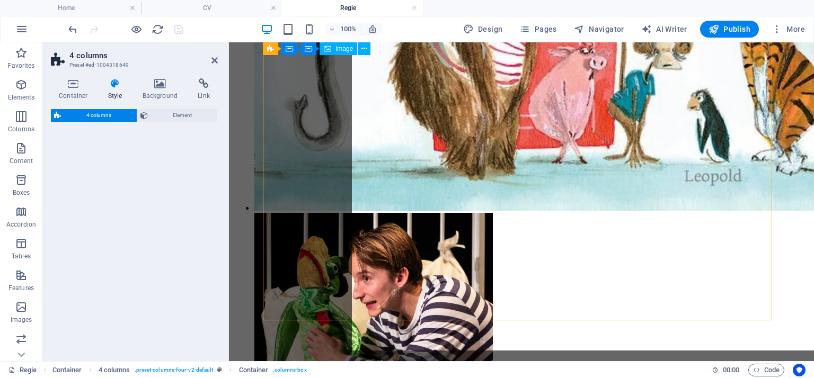
scroll to position [3135, 0]
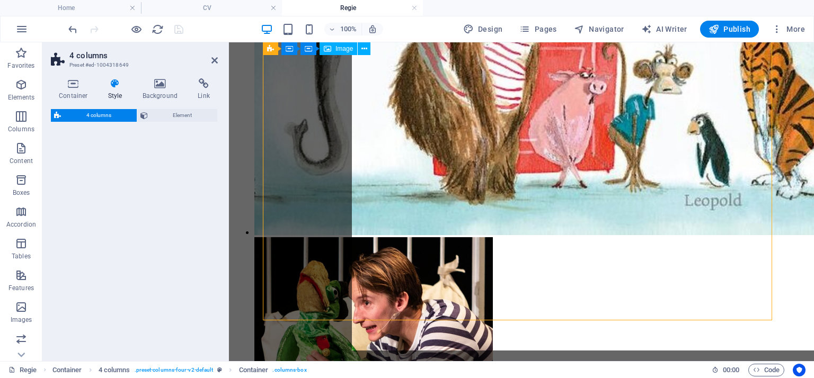
select select "rem"
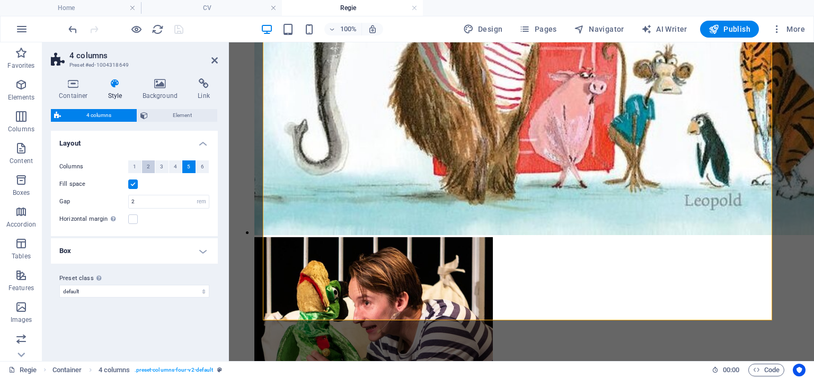
click at [148, 168] on span "2" at bounding box center [148, 167] width 3 height 13
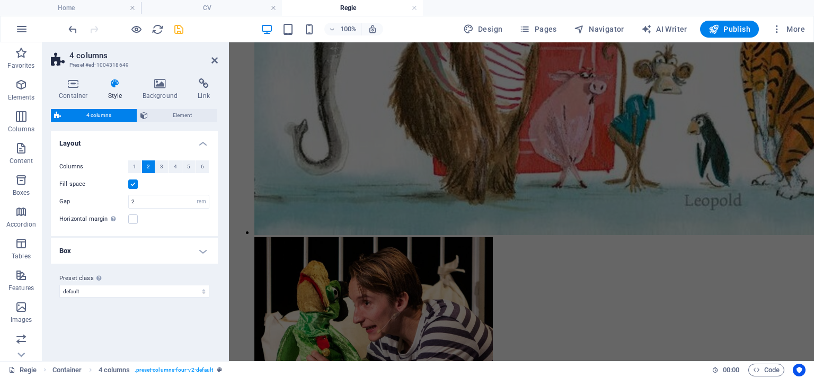
scroll to position [3850, 0]
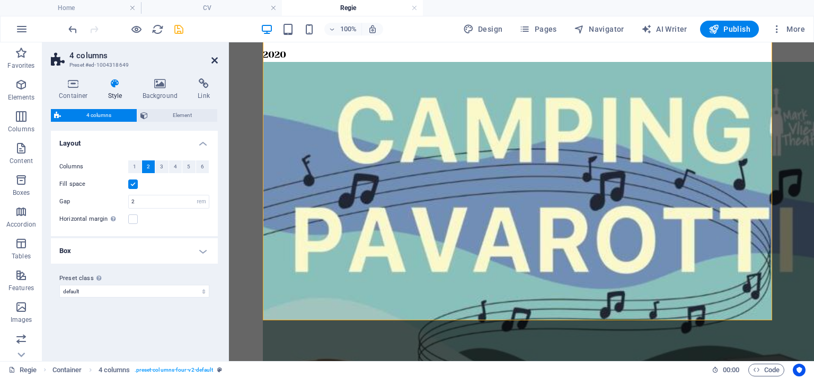
click at [215, 57] on icon at bounding box center [214, 60] width 6 height 8
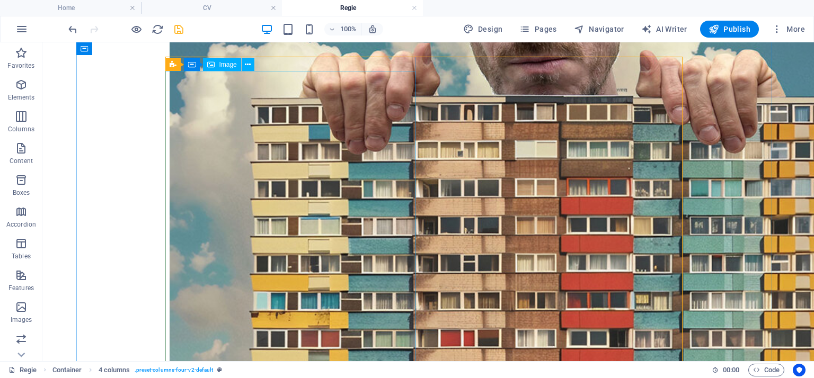
scroll to position [3780, 0]
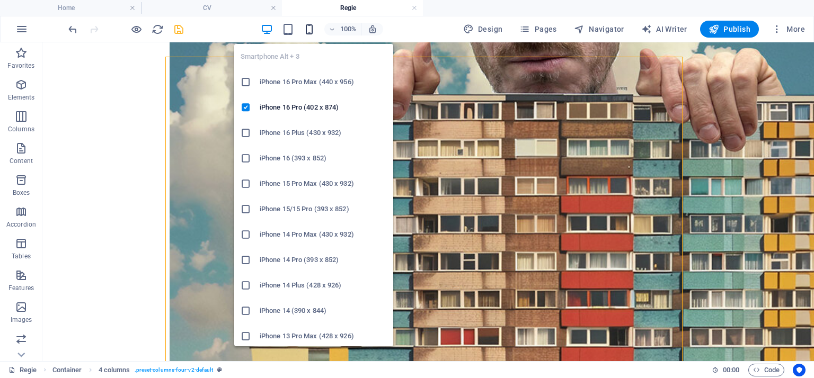
click at [312, 24] on icon "button" at bounding box center [309, 29] width 12 height 12
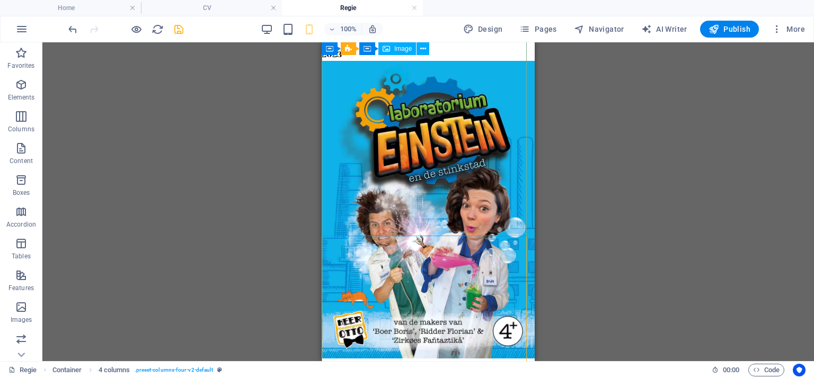
scroll to position [6062, 0]
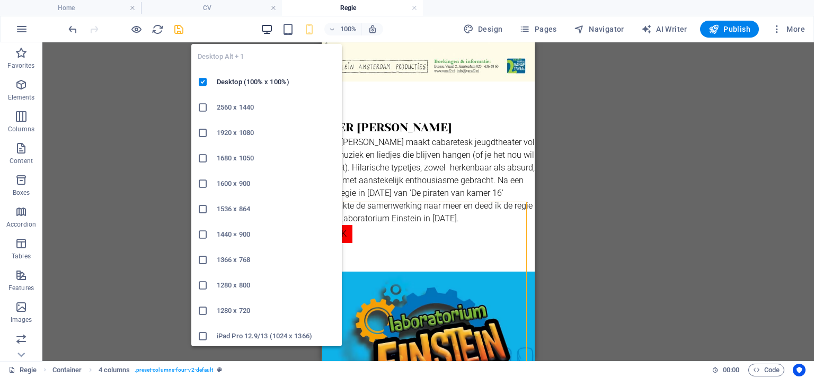
click at [270, 23] on icon "button" at bounding box center [267, 29] width 12 height 12
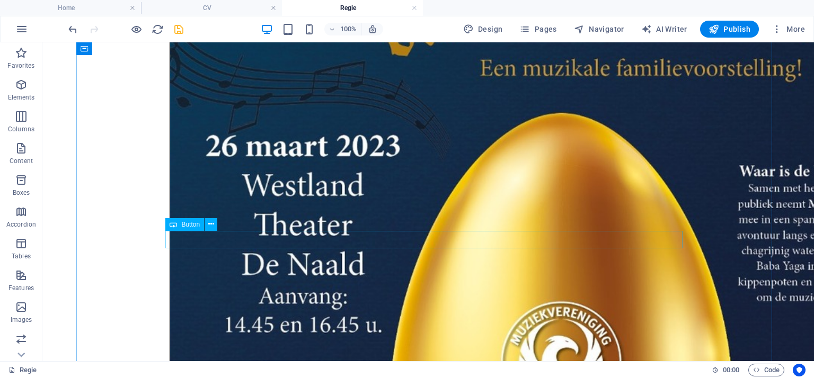
scroll to position [2190, 0]
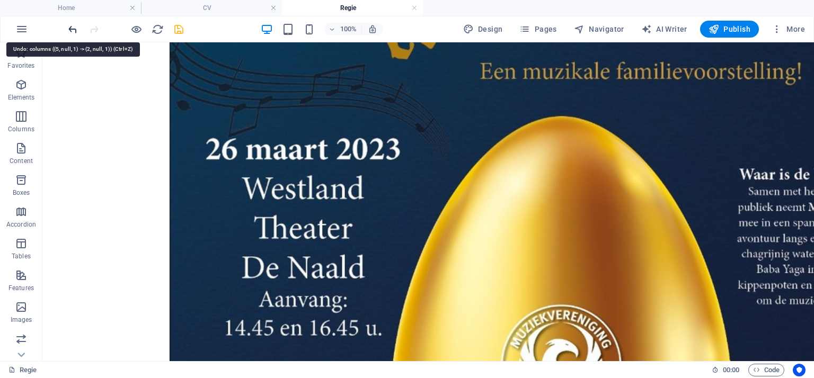
click at [74, 29] on icon "undo" at bounding box center [73, 29] width 12 height 12
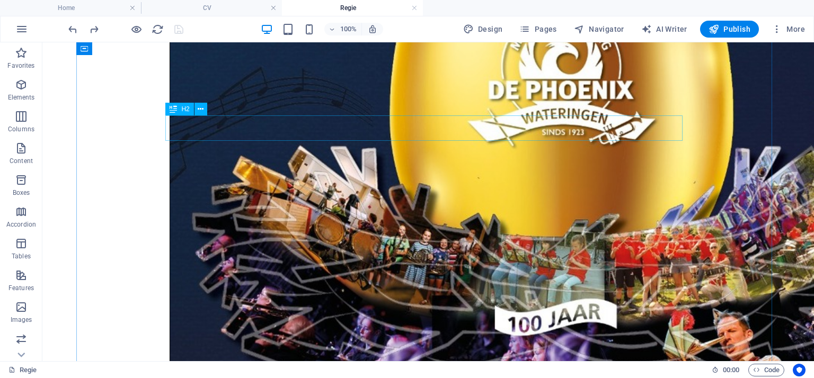
scroll to position [2365, 0]
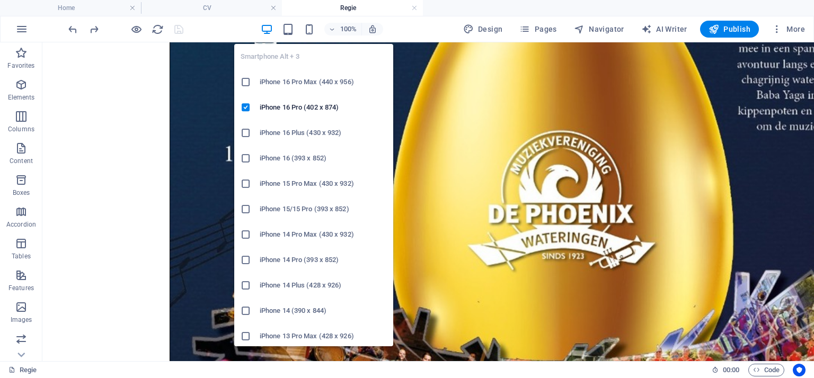
click at [246, 82] on icon at bounding box center [246, 82] width 11 height 11
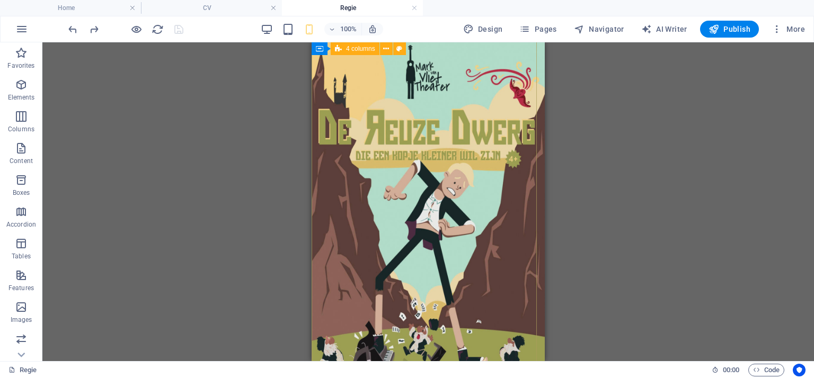
scroll to position [3849, 0]
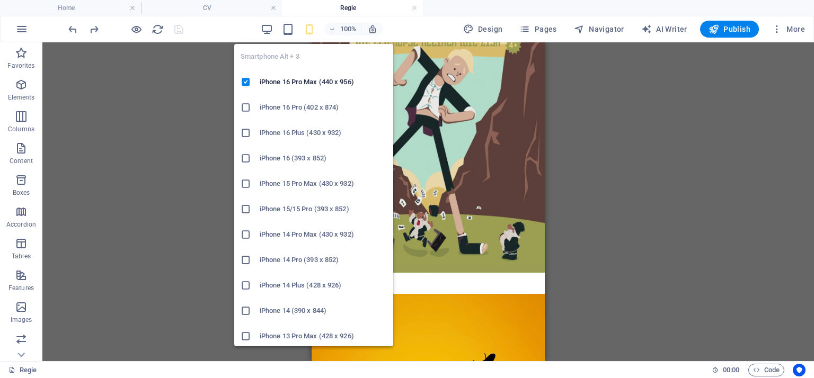
click at [252, 105] on div at bounding box center [250, 107] width 19 height 11
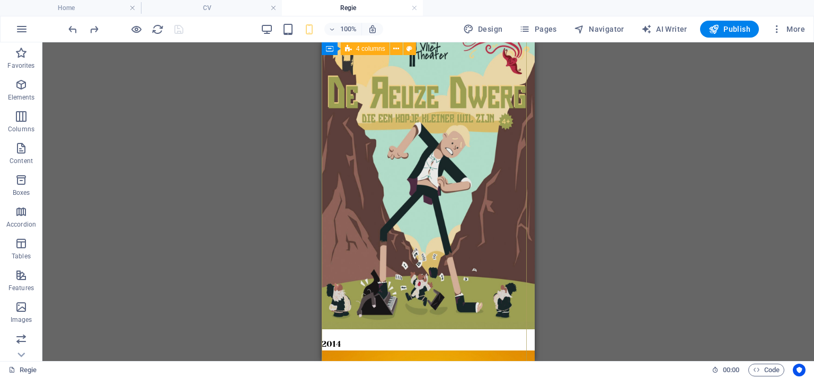
scroll to position [3722, 0]
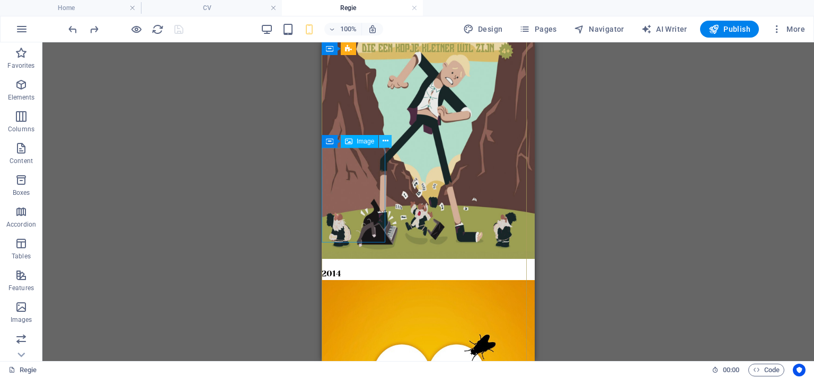
click at [385, 145] on icon at bounding box center [386, 141] width 6 height 11
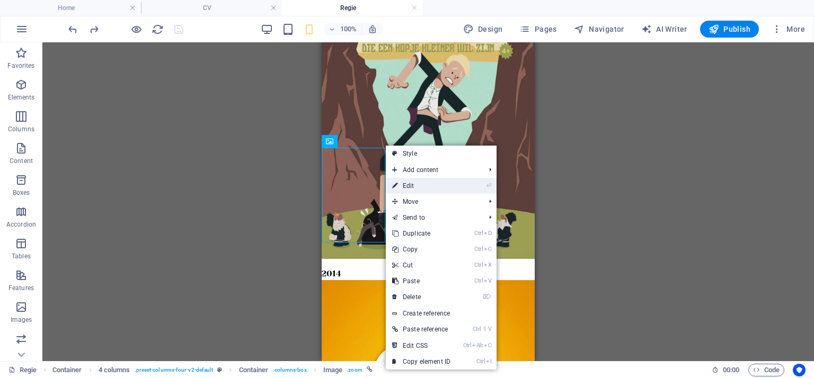
click at [408, 180] on link "⏎ Edit" at bounding box center [421, 186] width 71 height 16
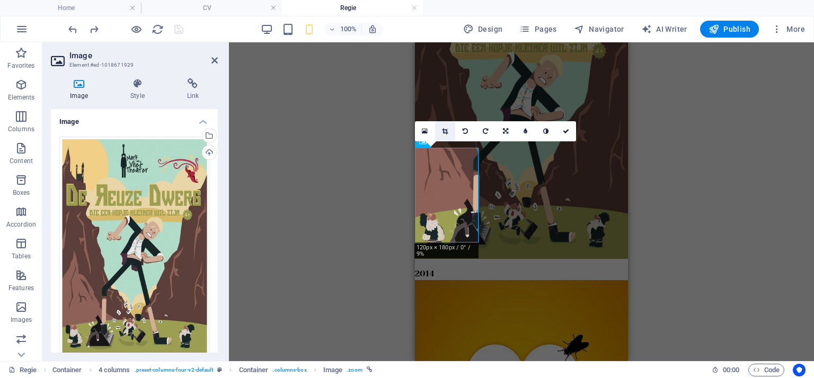
click at [445, 130] on icon at bounding box center [445, 131] width 6 height 6
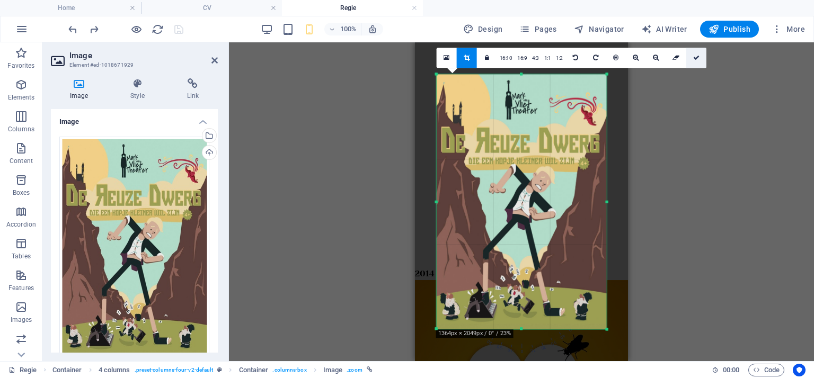
click at [696, 58] on icon at bounding box center [696, 58] width 6 height 6
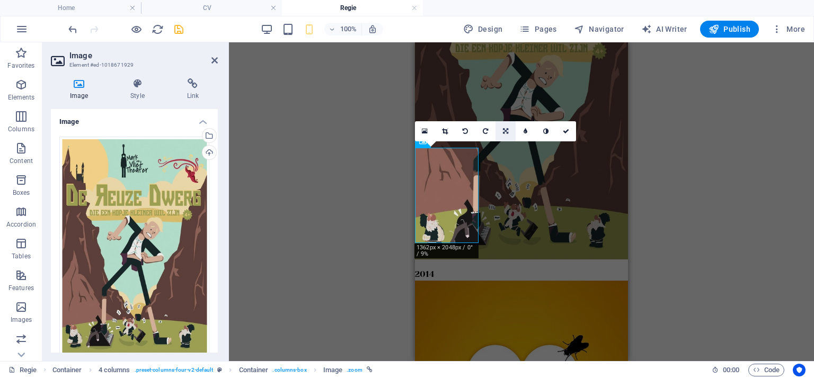
click at [505, 131] on icon at bounding box center [505, 131] width 5 height 6
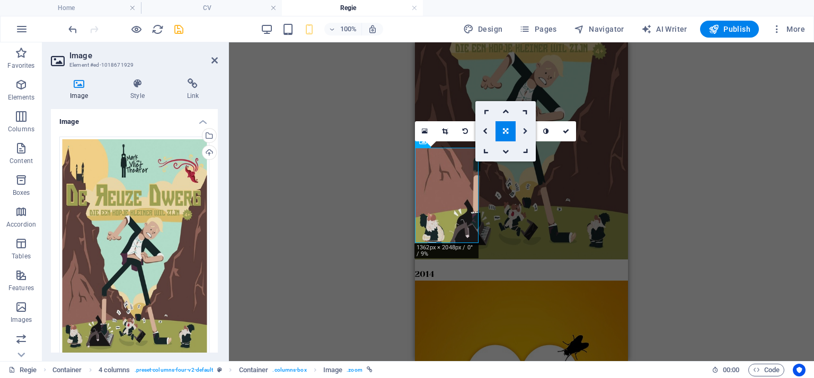
click at [525, 130] on icon at bounding box center [525, 131] width 5 height 6
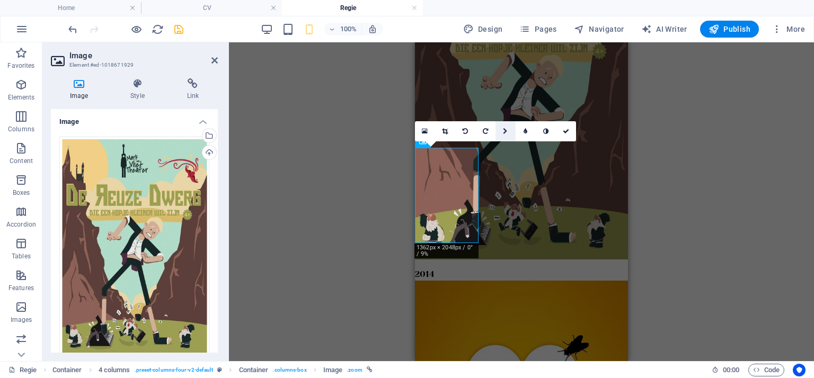
click at [505, 130] on icon at bounding box center [505, 131] width 5 height 6
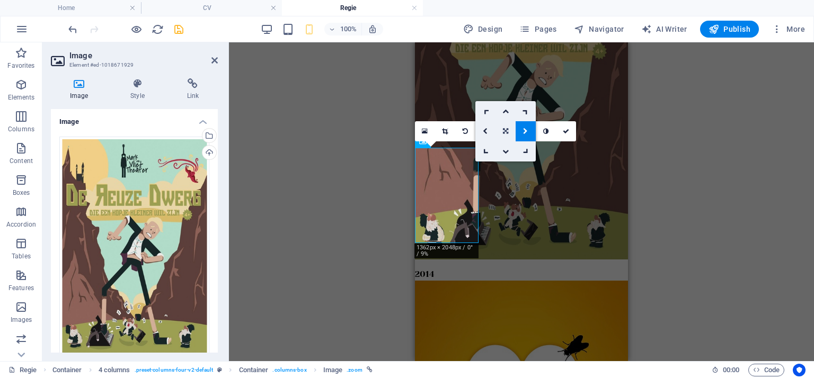
click at [503, 129] on icon at bounding box center [505, 131] width 5 height 6
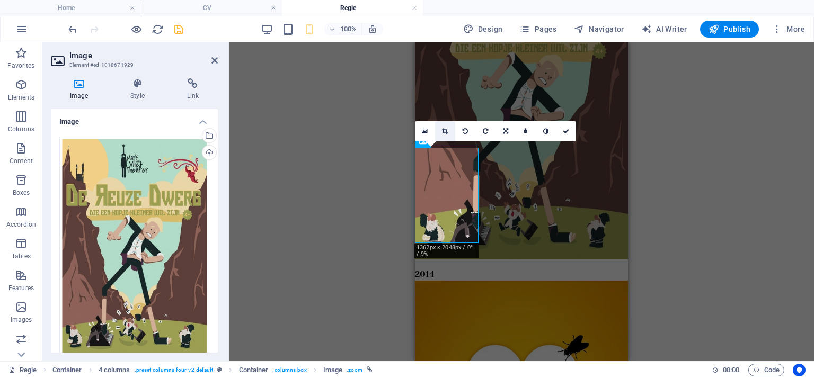
click at [444, 131] on icon at bounding box center [445, 131] width 6 height 6
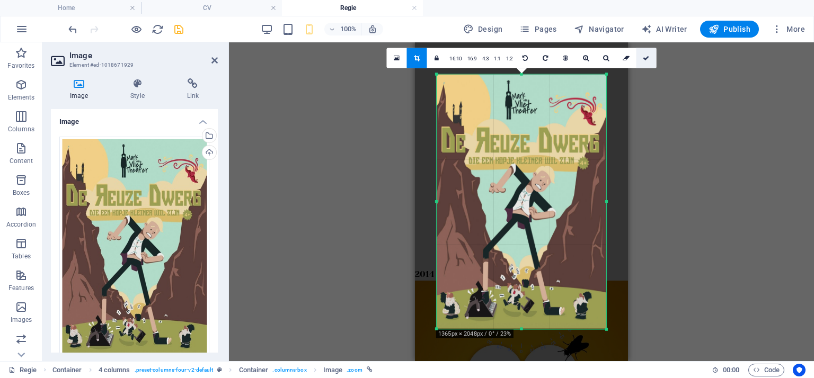
click at [645, 56] on icon at bounding box center [646, 58] width 6 height 6
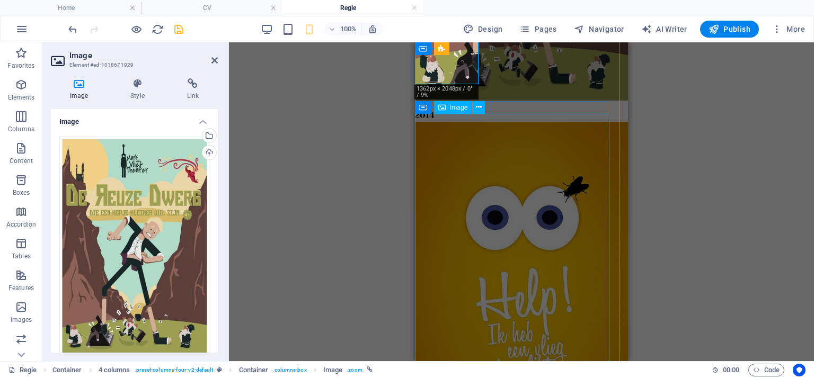
scroll to position [3934, 0]
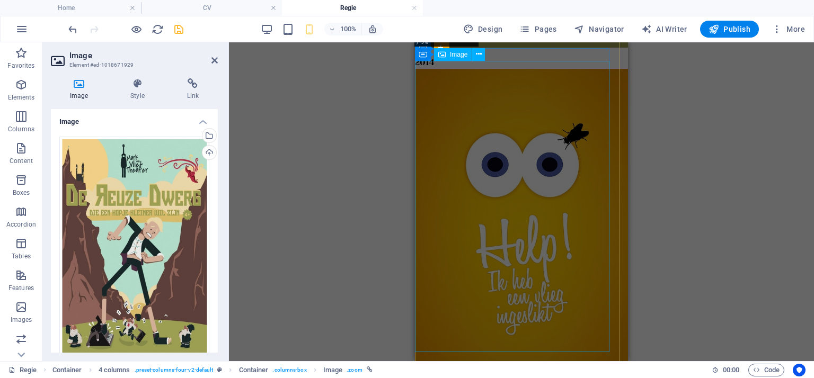
click at [535, 206] on figure at bounding box center [516, 229] width 202 height 320
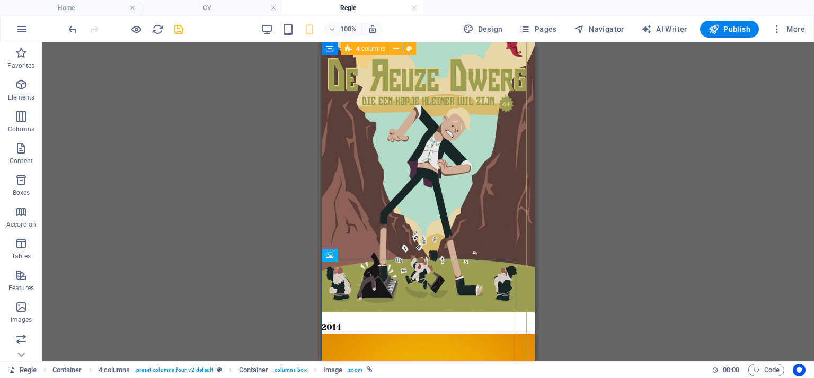
scroll to position [3828, 0]
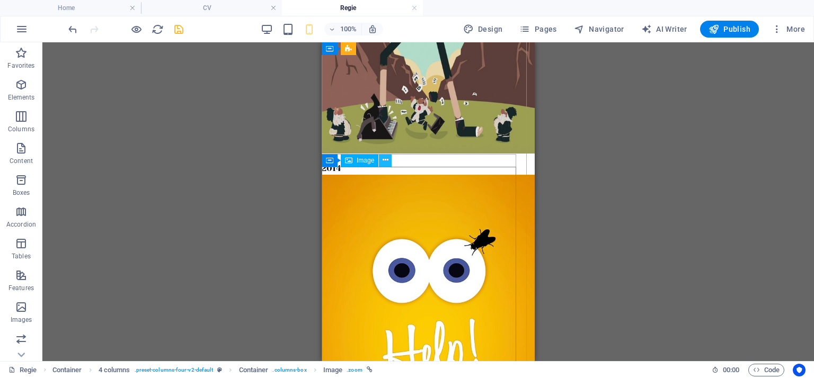
click at [385, 154] on button at bounding box center [385, 160] width 13 height 13
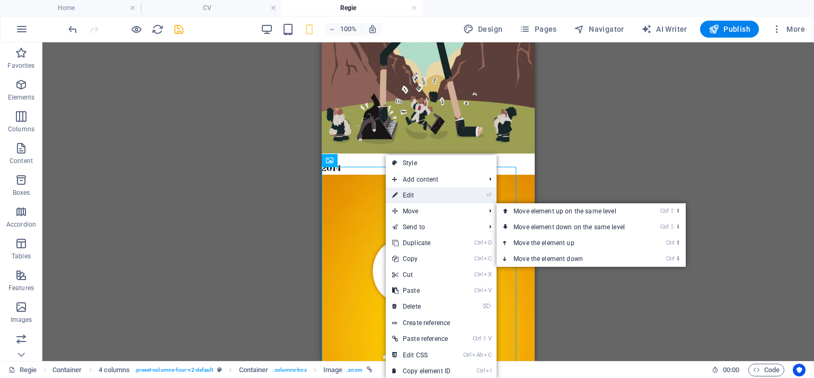
click at [418, 194] on link "⏎ Edit" at bounding box center [421, 196] width 71 height 16
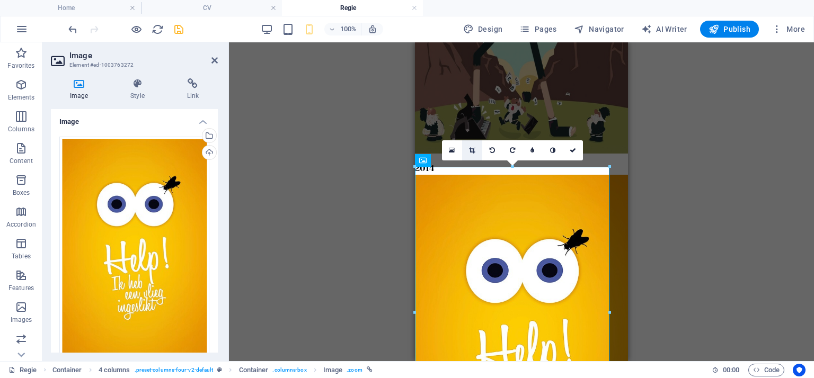
click at [471, 147] on icon at bounding box center [472, 150] width 6 height 6
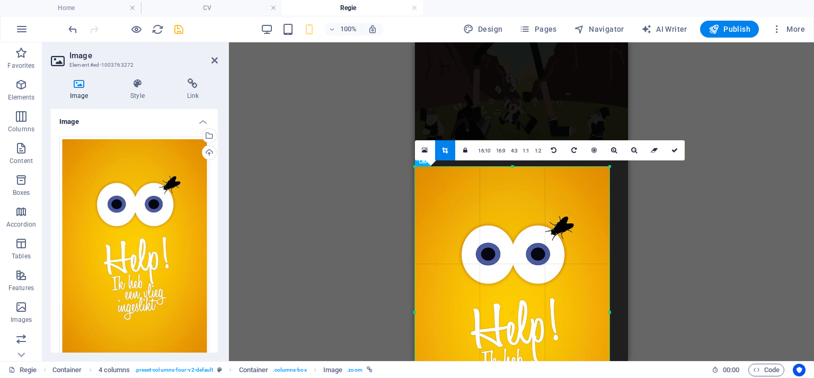
click at [385, 139] on div "Drag here to replace the existing content. Press “Ctrl” if you want to create a…" at bounding box center [521, 201] width 585 height 319
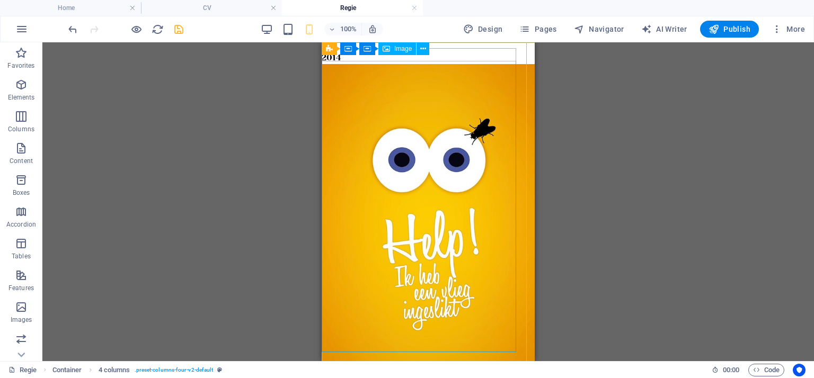
scroll to position [3934, 0]
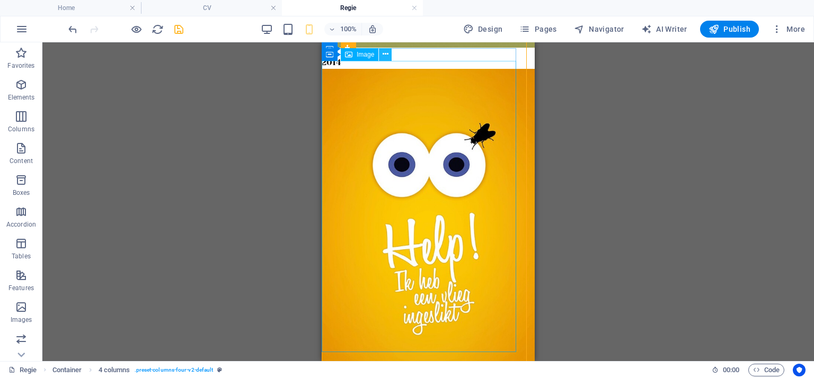
click at [385, 52] on icon at bounding box center [386, 54] width 6 height 11
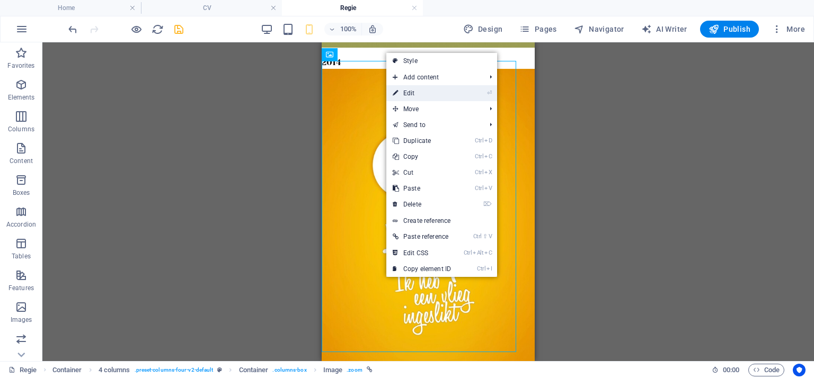
click at [424, 93] on link "⏎ Edit" at bounding box center [421, 93] width 71 height 16
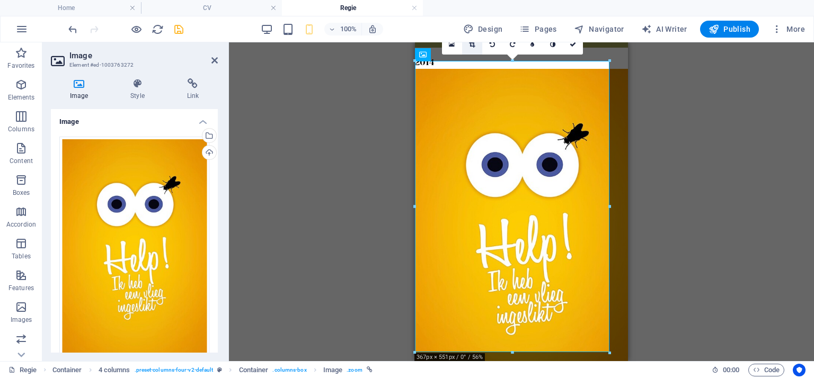
click at [473, 44] on icon at bounding box center [472, 44] width 6 height 6
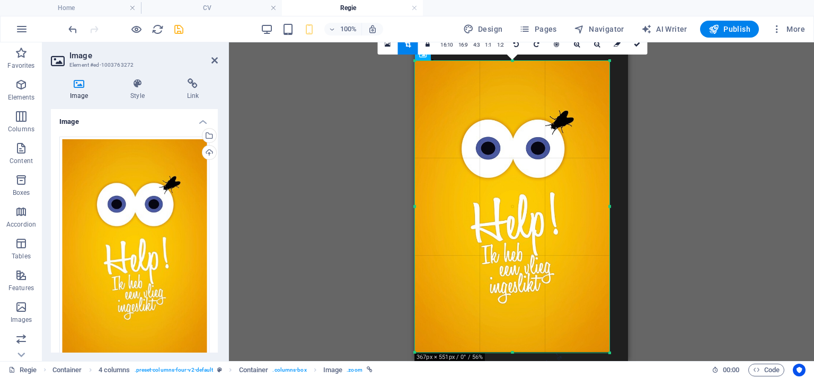
click at [386, 109] on div "Drag here to replace the existing content. Press “Ctrl” if you want to create a…" at bounding box center [521, 201] width 585 height 319
click at [668, 97] on div "Drag here to replace the existing content. Press “Ctrl” if you want to create a…" at bounding box center [521, 201] width 585 height 319
click at [636, 45] on icon at bounding box center [637, 44] width 6 height 6
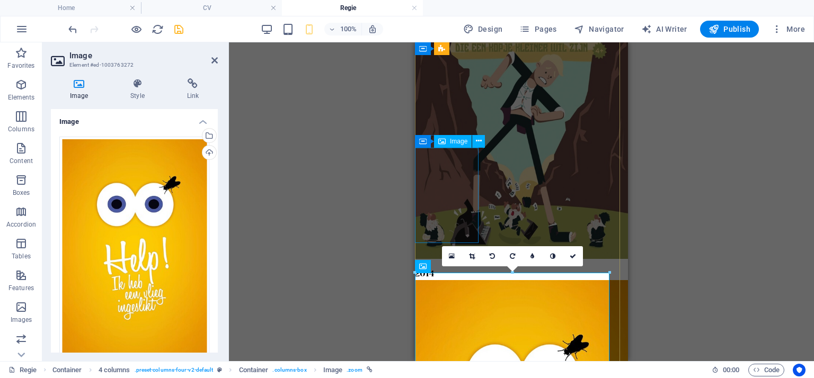
scroll to position [3722, 0]
click at [479, 142] on icon at bounding box center [479, 141] width 6 height 11
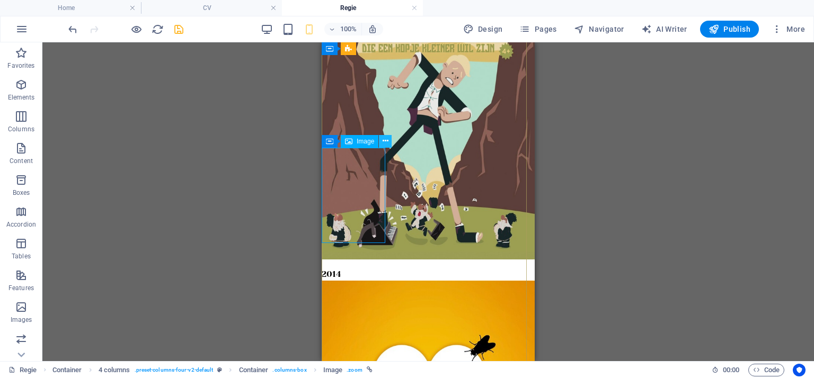
click at [388, 143] on icon at bounding box center [386, 141] width 6 height 11
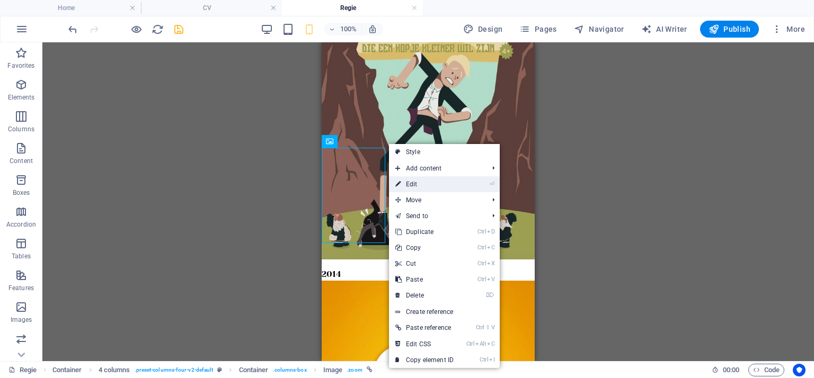
click at [416, 181] on link "⏎ Edit" at bounding box center [424, 185] width 71 height 16
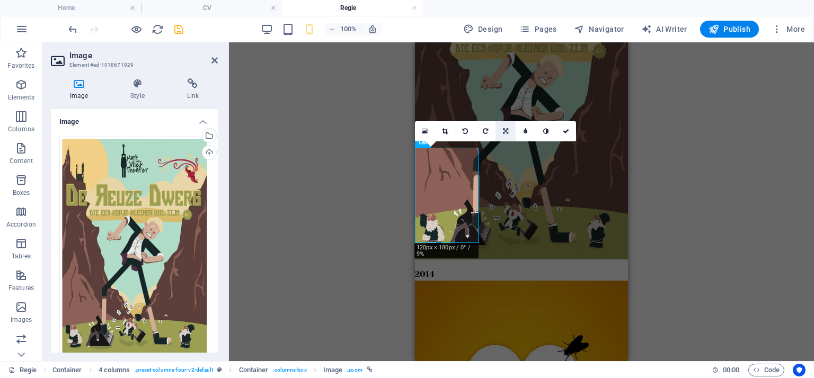
click at [504, 131] on icon at bounding box center [505, 131] width 5 height 6
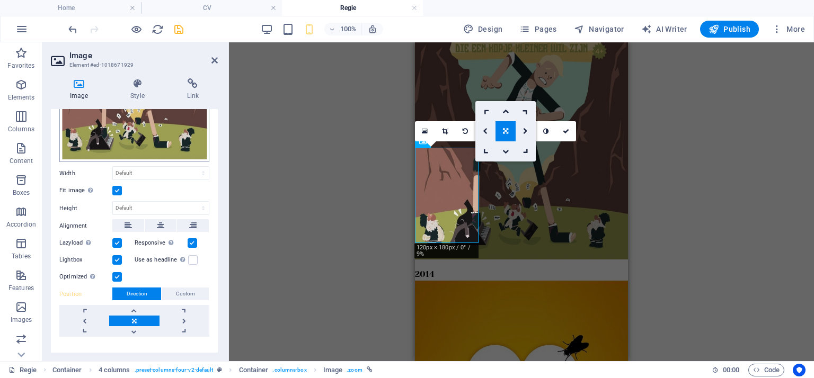
scroll to position [211, 0]
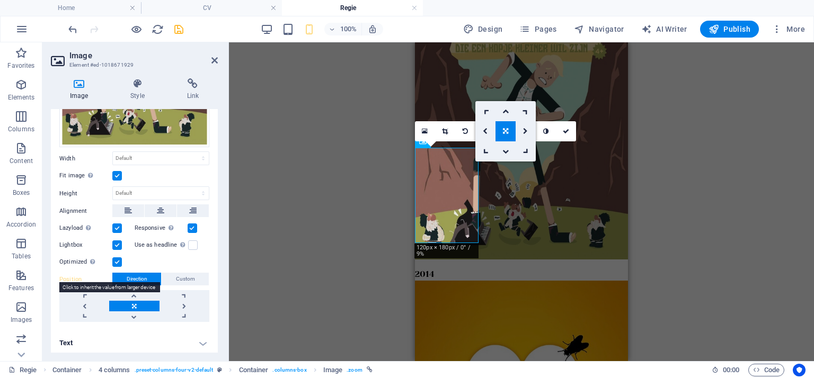
click at [77, 274] on label "Position" at bounding box center [85, 280] width 53 height 13
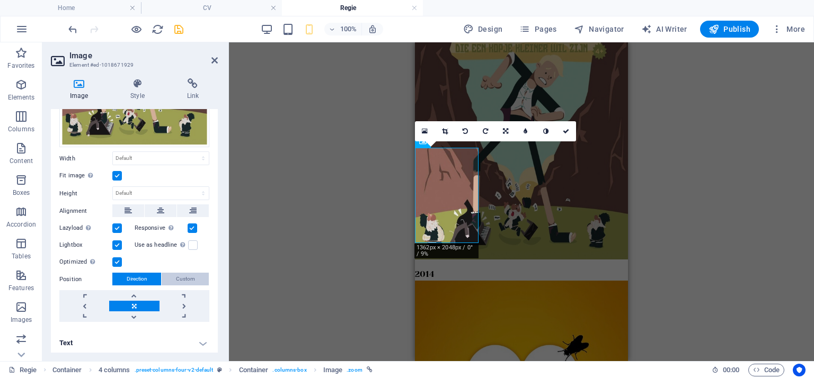
click at [190, 274] on span "Custom" at bounding box center [185, 279] width 19 height 13
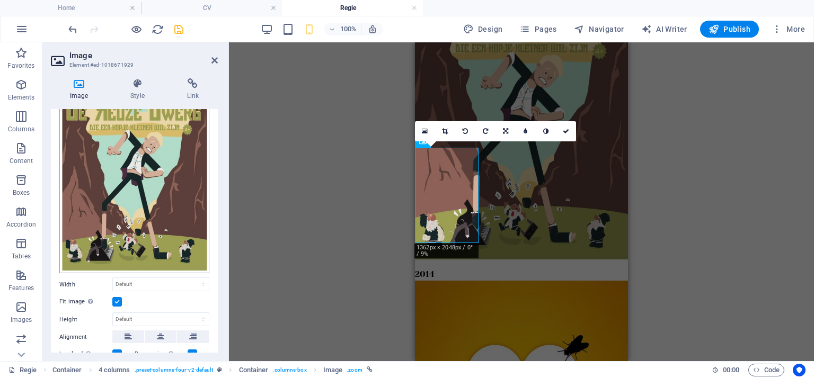
scroll to position [0, 0]
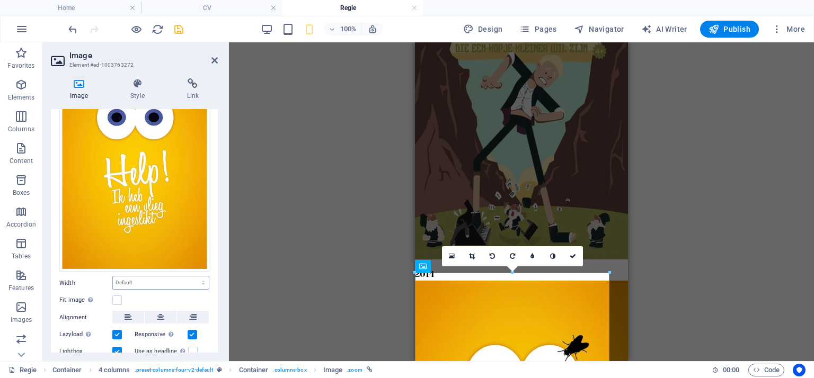
scroll to position [140, 0]
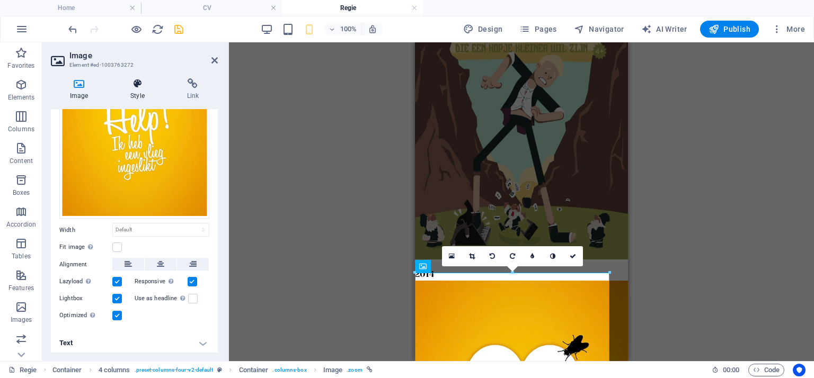
click at [136, 83] on icon at bounding box center [137, 83] width 52 height 11
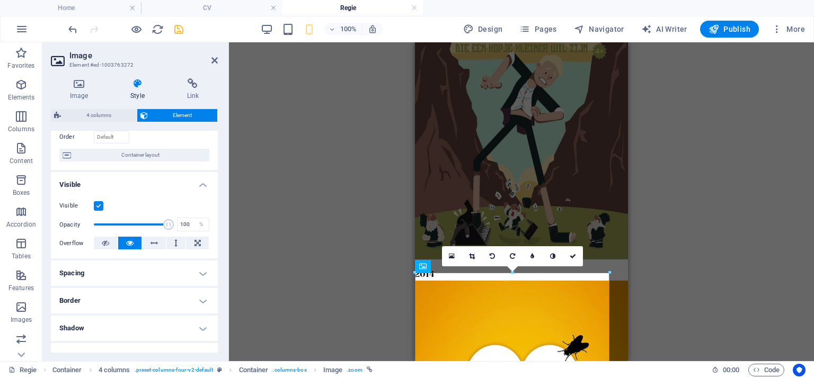
scroll to position [0, 0]
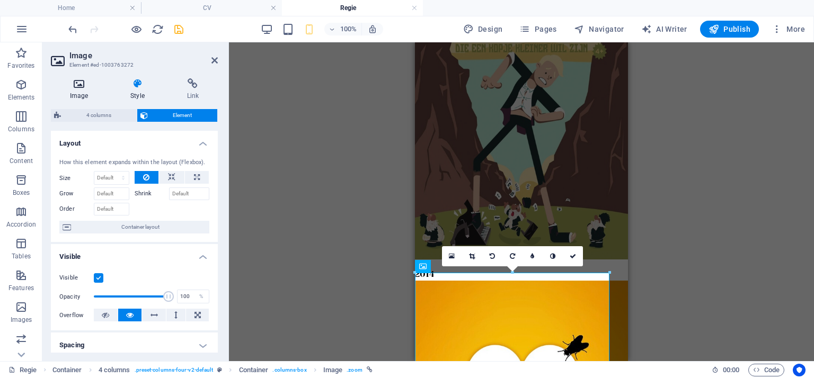
click at [78, 86] on icon at bounding box center [79, 83] width 56 height 11
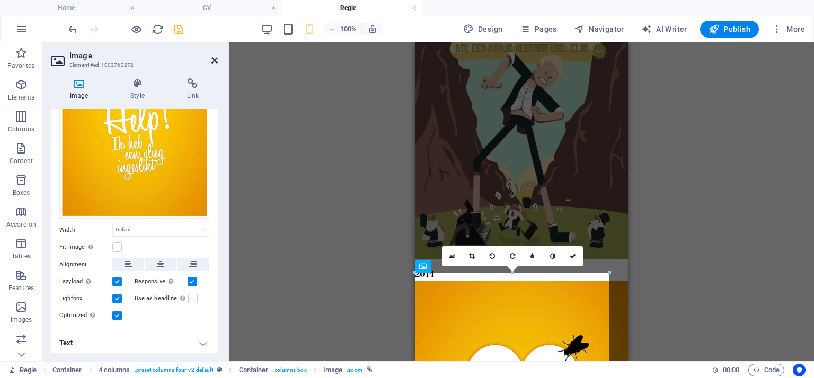
click at [212, 64] on icon at bounding box center [214, 60] width 6 height 8
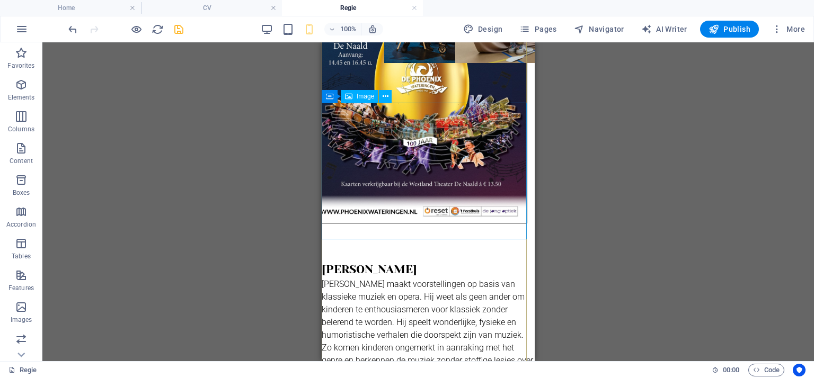
scroll to position [2597, 0]
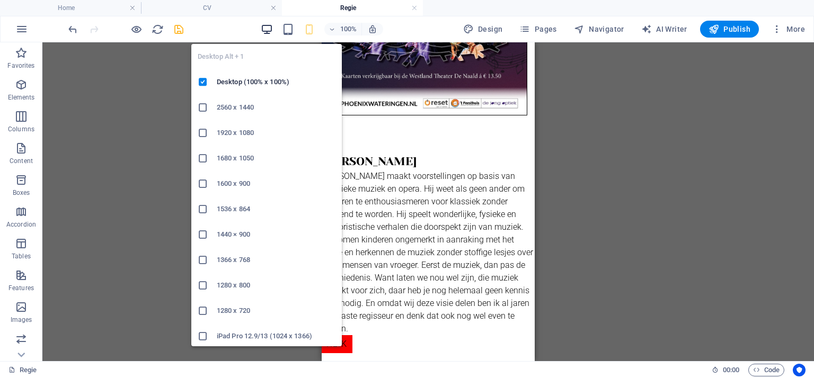
click at [263, 25] on icon "button" at bounding box center [267, 29] width 12 height 12
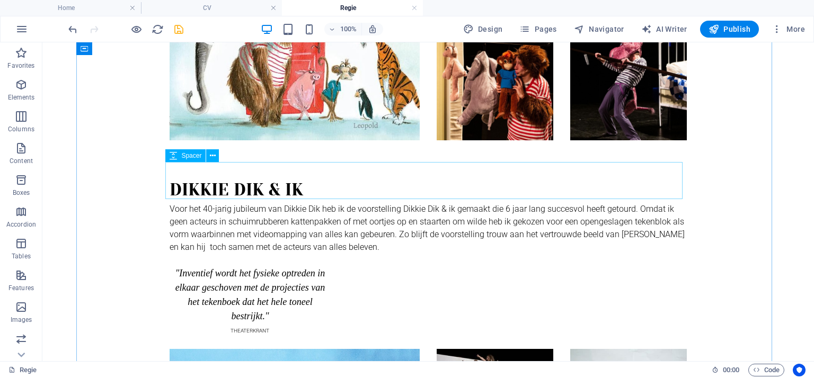
scroll to position [899, 0]
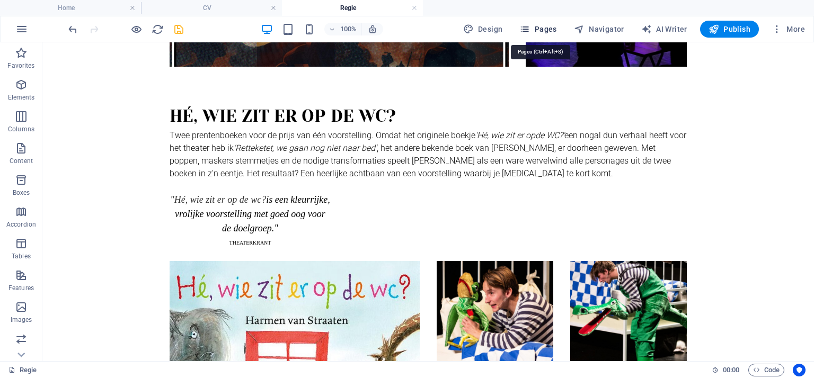
click at [544, 30] on span "Pages" at bounding box center [537, 29] width 37 height 11
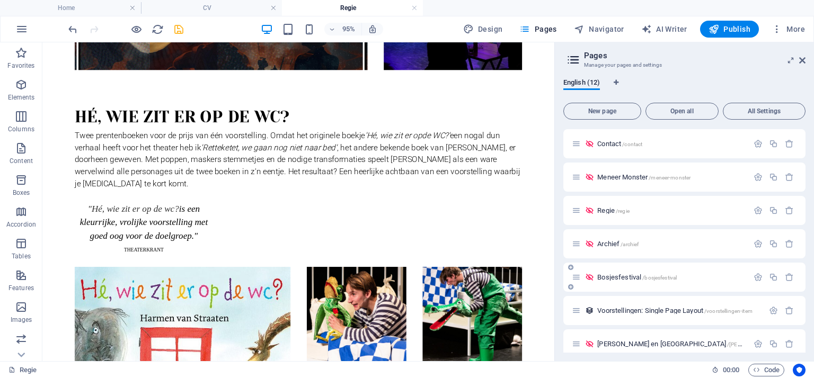
scroll to position [106, 0]
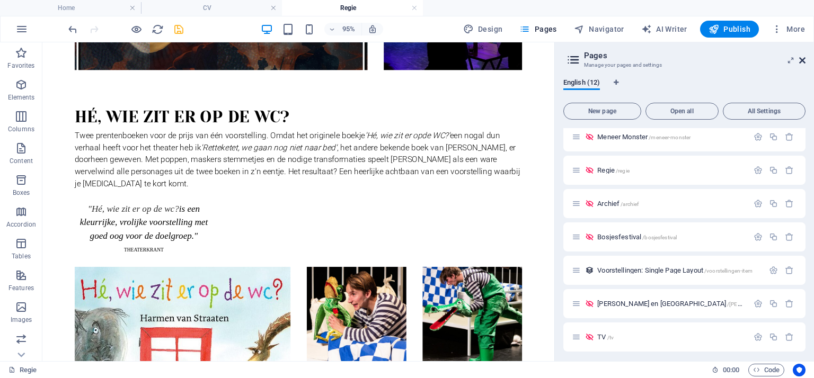
drag, startPoint x: 746, startPoint y: 20, endPoint x: 802, endPoint y: 57, distance: 67.6
click at [802, 57] on icon at bounding box center [802, 60] width 6 height 8
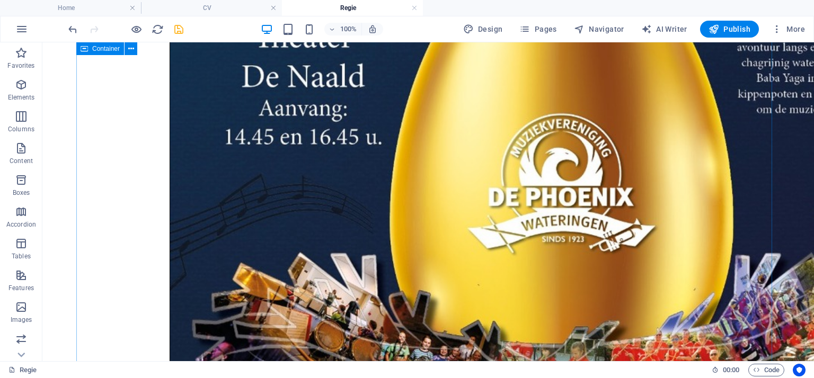
scroll to position [2383, 0]
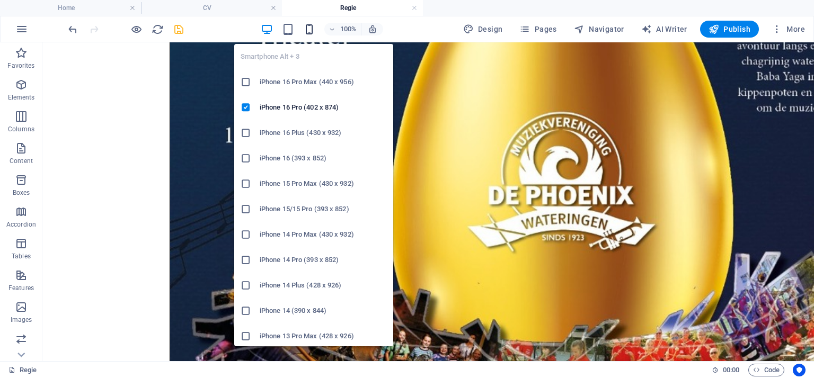
click at [312, 30] on icon "button" at bounding box center [309, 29] width 12 height 12
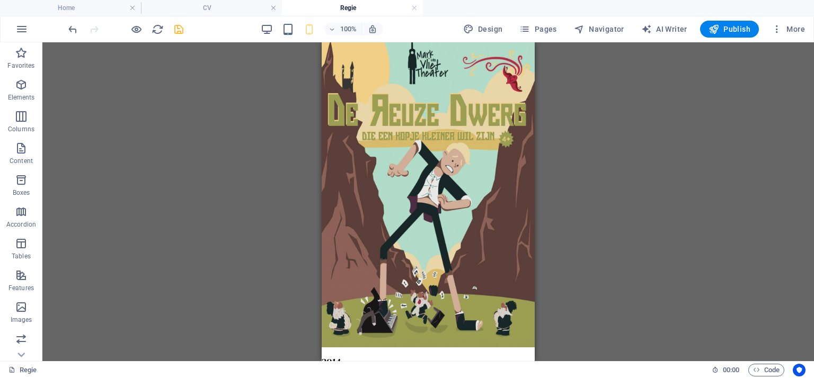
scroll to position [3744, 0]
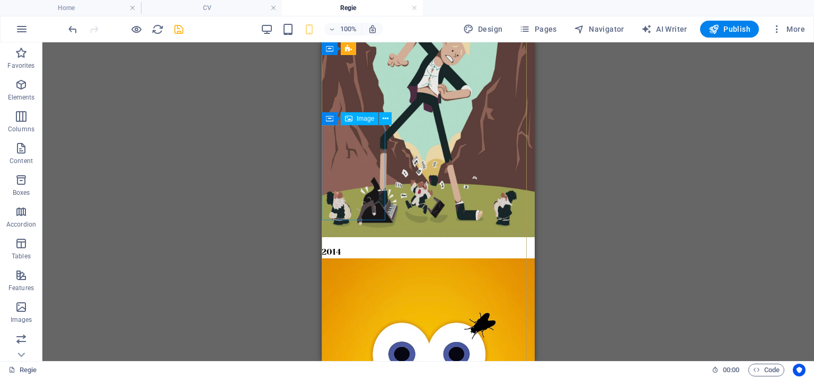
click at [367, 173] on figure at bounding box center [355, 77] width 66 height 320
click at [369, 170] on figure at bounding box center [355, 77] width 66 height 320
select select "%"
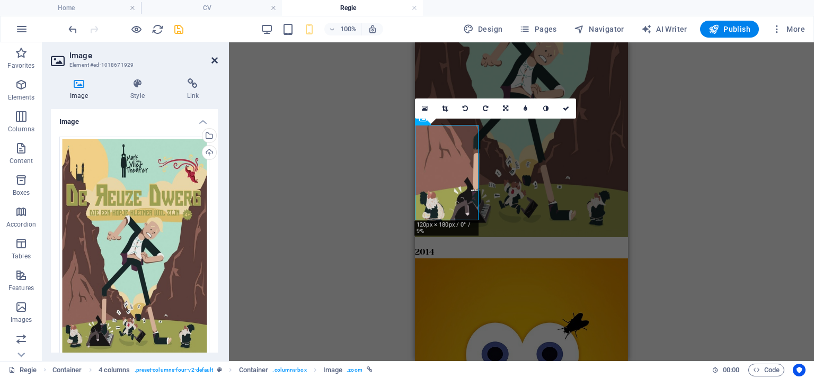
click at [213, 60] on icon at bounding box center [214, 60] width 6 height 8
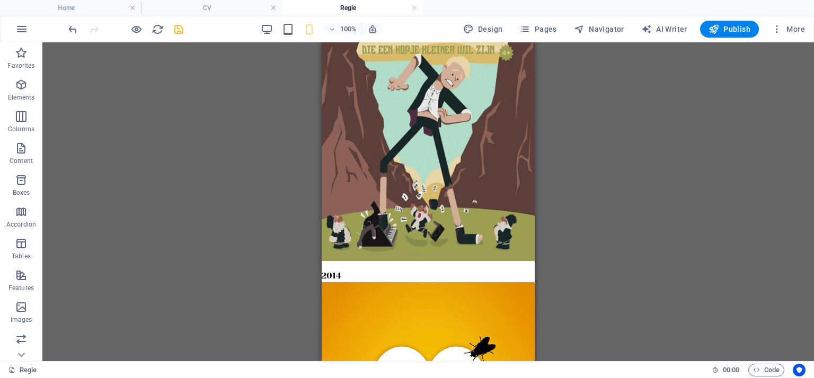
scroll to position [3710, 0]
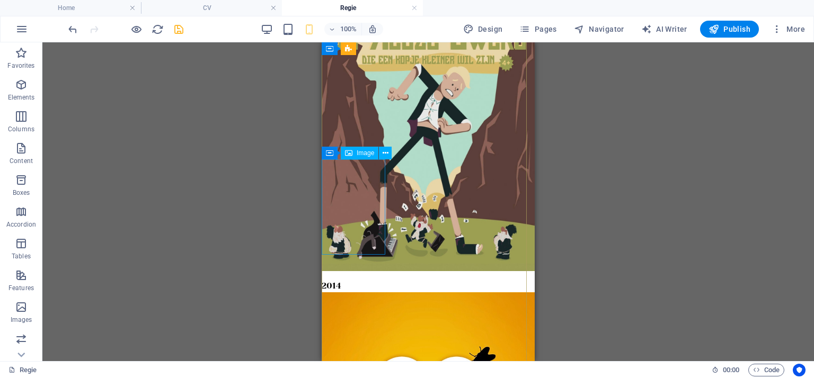
click at [355, 227] on figure at bounding box center [355, 111] width 66 height 320
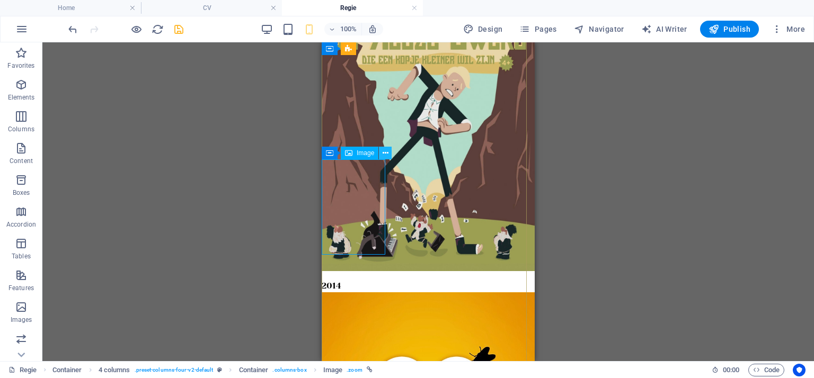
click at [385, 155] on icon at bounding box center [386, 153] width 6 height 11
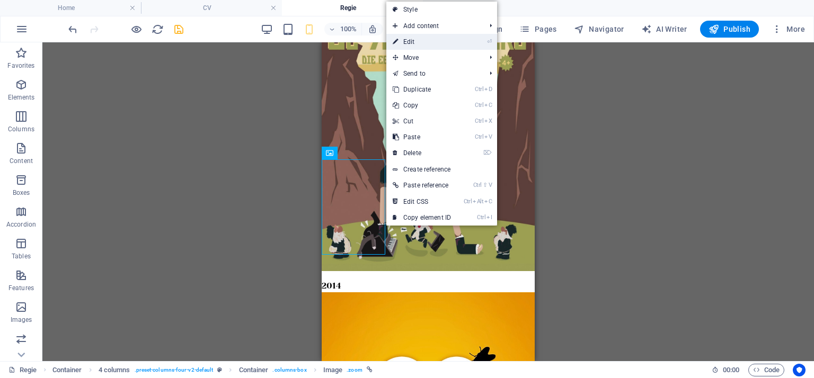
click at [407, 43] on link "⏎ Edit" at bounding box center [421, 42] width 71 height 16
select select "%"
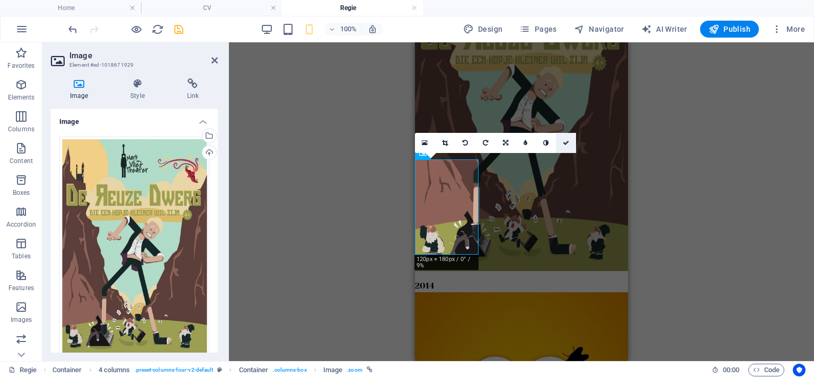
click at [569, 141] on icon at bounding box center [566, 143] width 6 height 6
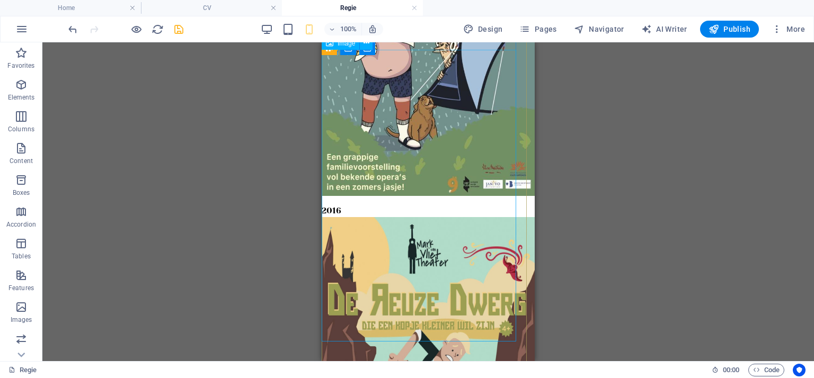
scroll to position [3392, 0]
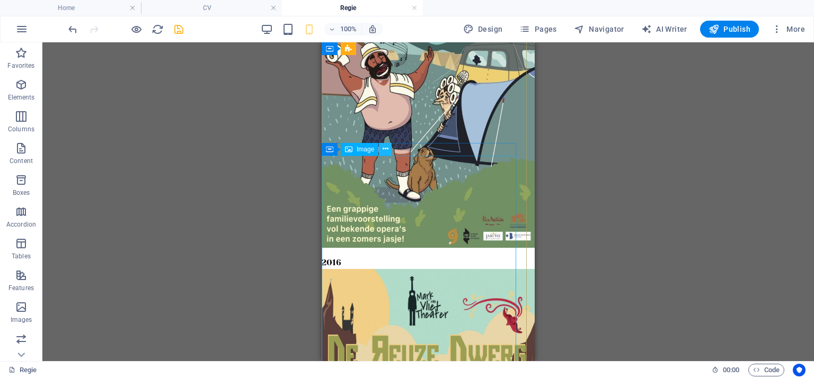
click at [384, 149] on icon at bounding box center [386, 149] width 6 height 11
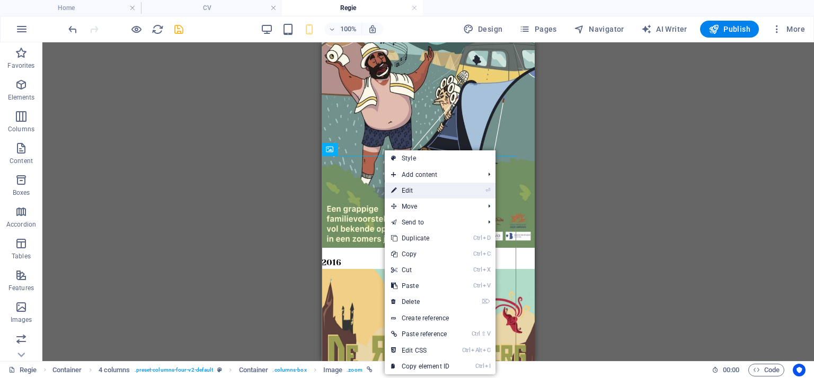
click at [401, 189] on link "⏎ Edit" at bounding box center [420, 191] width 71 height 16
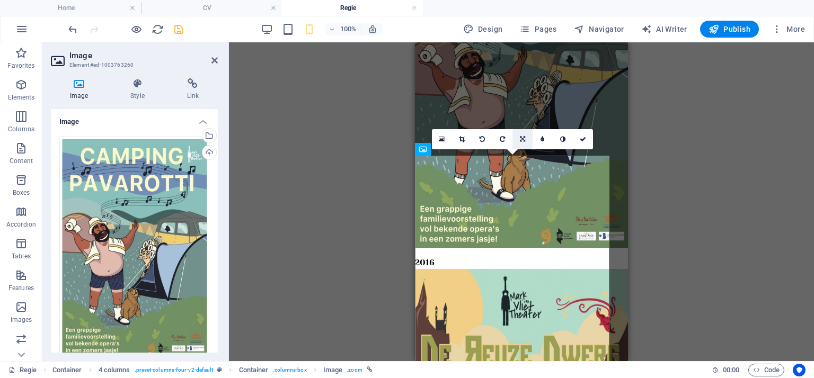
click at [522, 139] on icon at bounding box center [522, 139] width 5 height 6
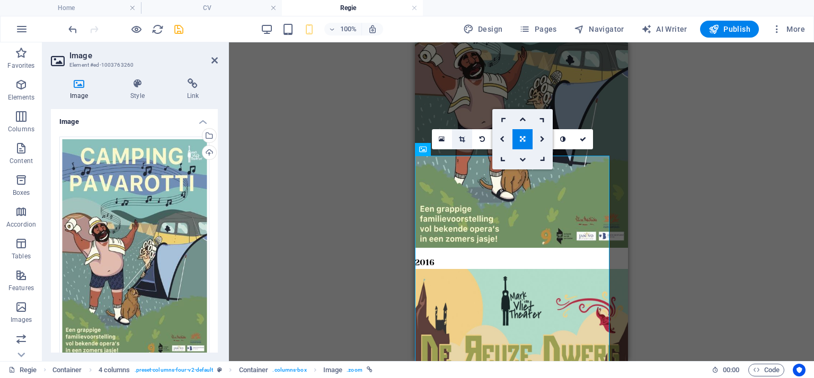
click at [459, 140] on icon at bounding box center [462, 139] width 6 height 6
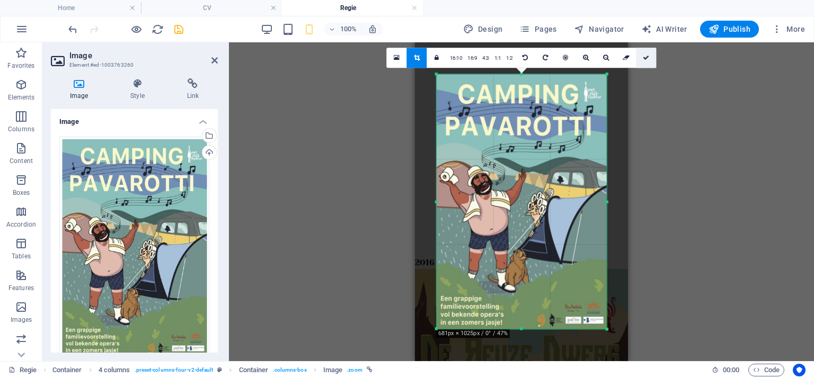
click at [647, 56] on icon at bounding box center [646, 58] width 6 height 6
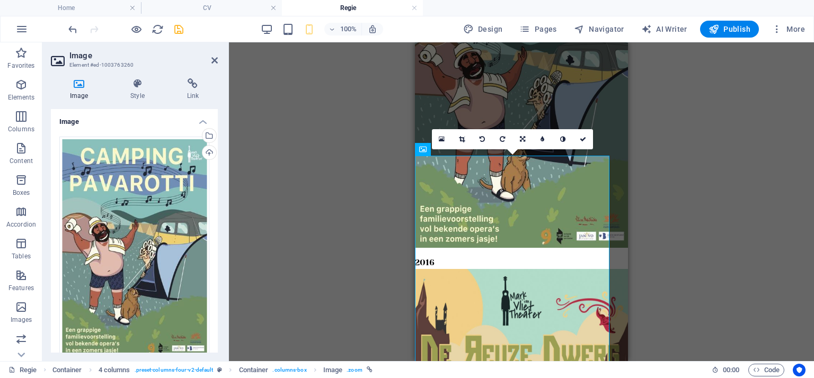
click at [389, 130] on div "Drag here to replace the existing content. Press “Ctrl” if you want to create a…" at bounding box center [521, 201] width 585 height 319
click at [213, 60] on icon at bounding box center [214, 60] width 6 height 8
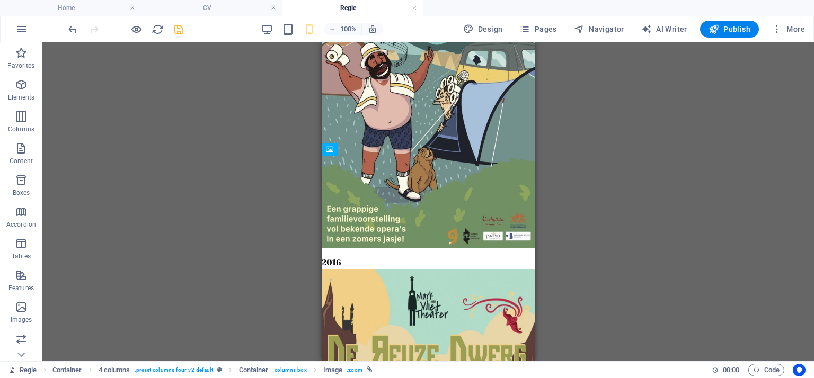
click at [594, 199] on div "Drag here to replace the existing content. Press “Ctrl” if you want to create a…" at bounding box center [428, 201] width 772 height 319
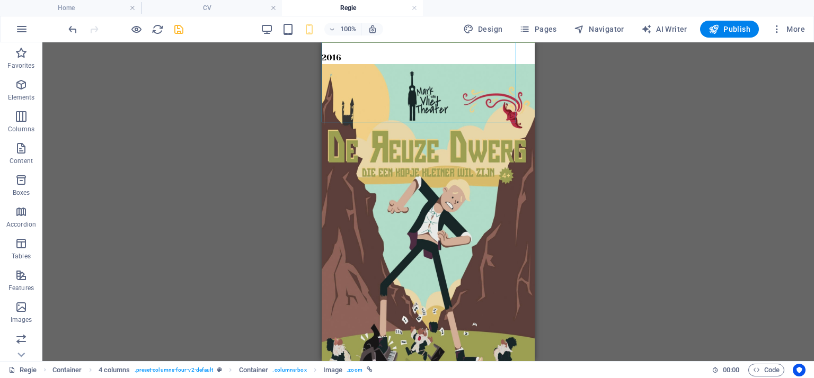
scroll to position [3728, 0]
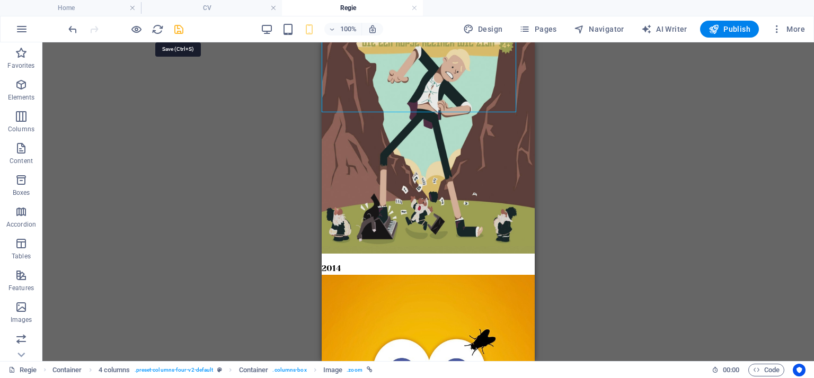
click at [177, 27] on icon "save" at bounding box center [179, 29] width 12 height 12
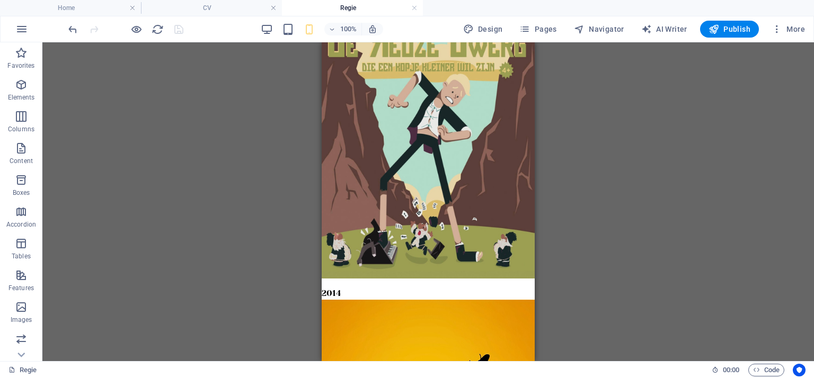
scroll to position [3663, 0]
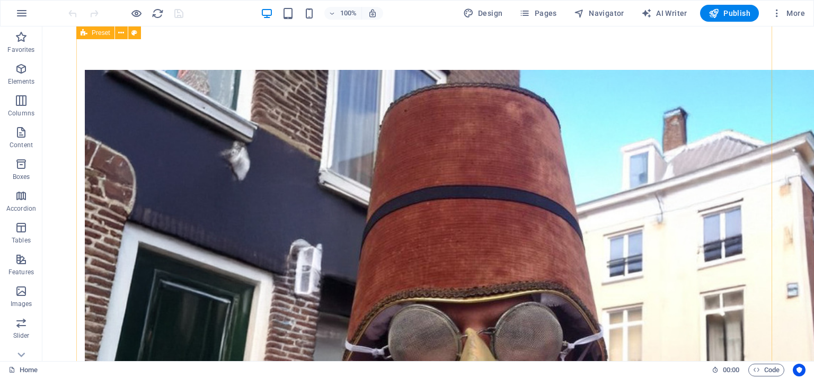
scroll to position [239, 0]
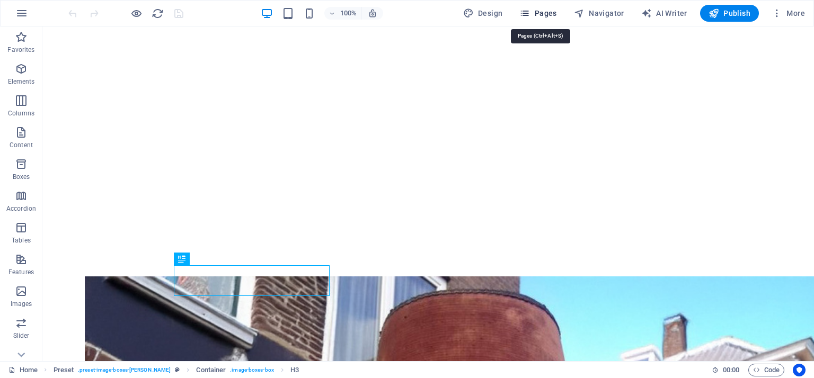
click at [541, 13] on span "Pages" at bounding box center [537, 13] width 37 height 11
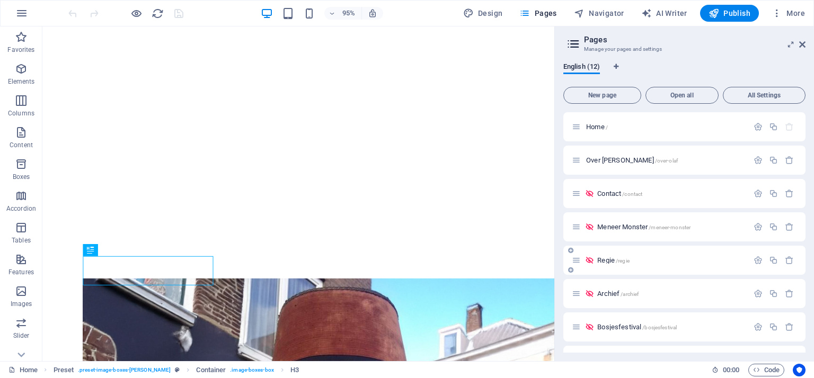
click at [612, 261] on span "Regie /regie" at bounding box center [613, 261] width 32 height 8
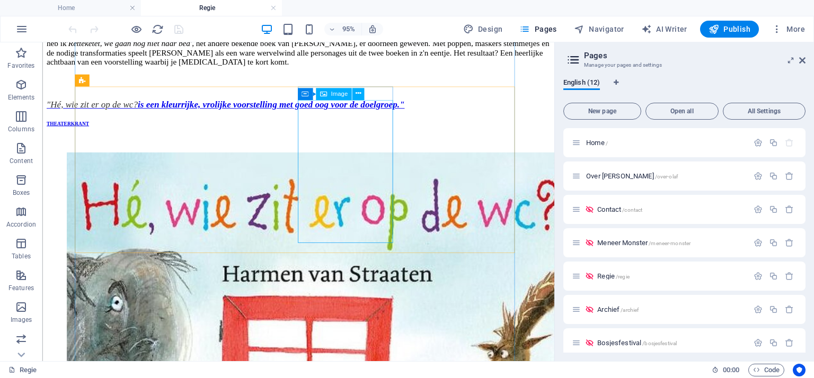
scroll to position [2650, 0]
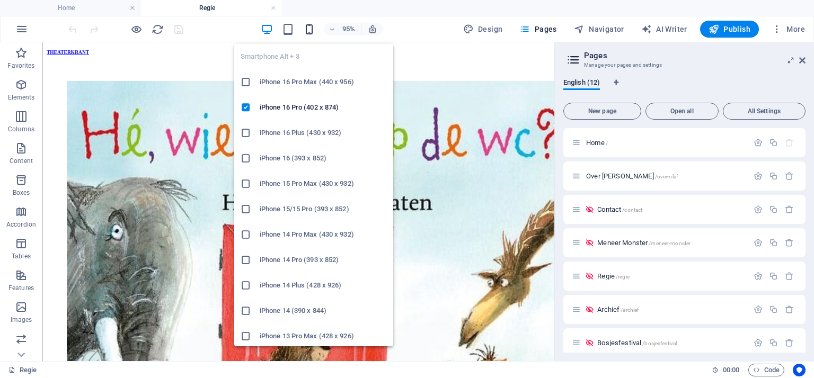
click at [310, 27] on icon "button" at bounding box center [309, 29] width 12 height 12
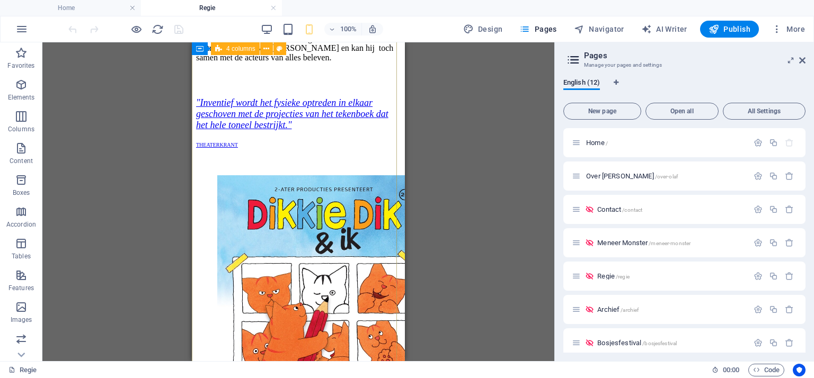
scroll to position [3816, 0]
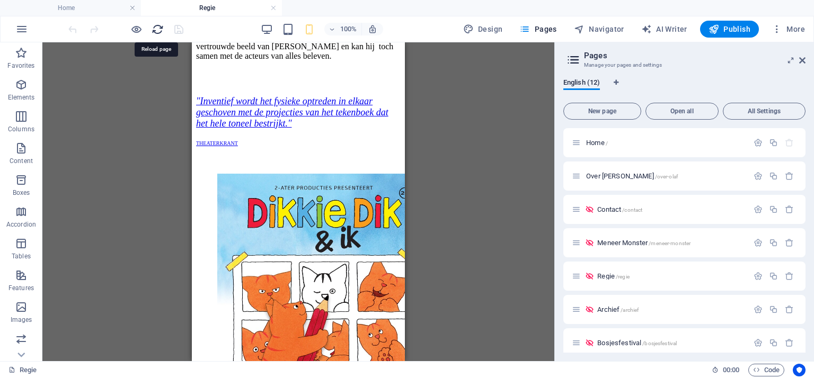
click at [159, 26] on icon "reload" at bounding box center [158, 29] width 12 height 12
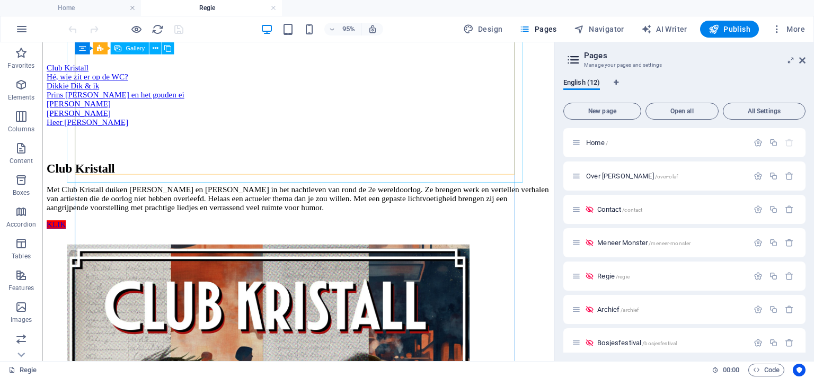
scroll to position [1007, 0]
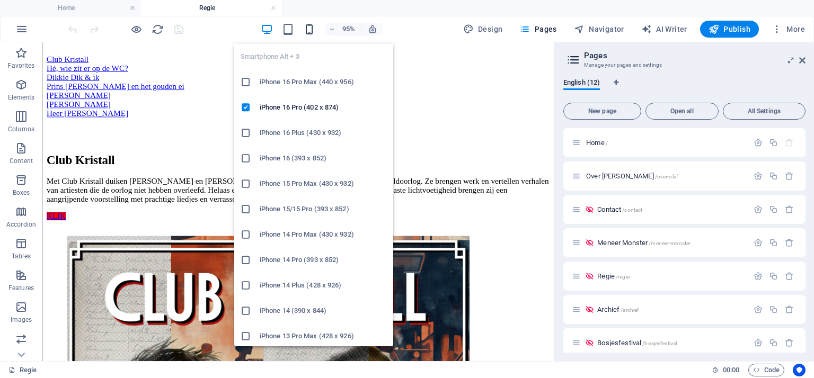
click at [313, 28] on icon "button" at bounding box center [309, 29] width 12 height 12
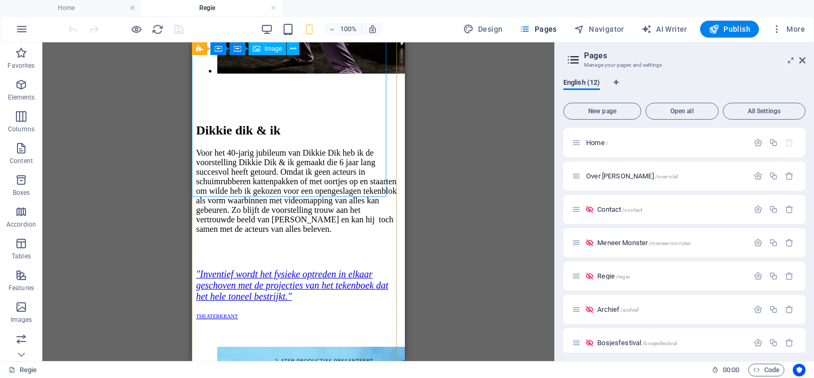
scroll to position [3763, 0]
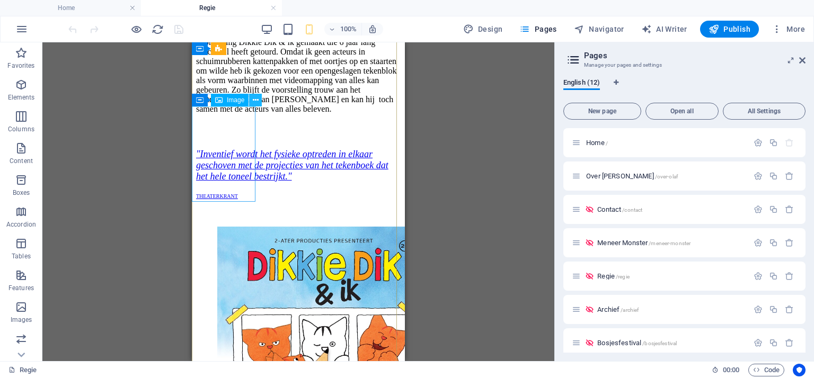
click at [253, 100] on icon at bounding box center [256, 100] width 6 height 11
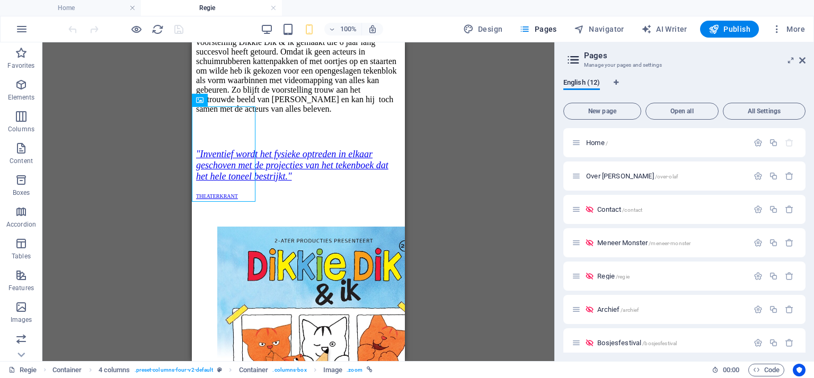
click at [133, 162] on div "Reference Container Spacer Container Container H2 Container Text Button Button …" at bounding box center [298, 201] width 512 height 319
drag, startPoint x: 157, startPoint y: 5, endPoint x: 419, endPoint y: 131, distance: 290.9
click at [469, 212] on div "Reference Container Spacer Container Container H2 Container Text Button Button …" at bounding box center [298, 201] width 512 height 319
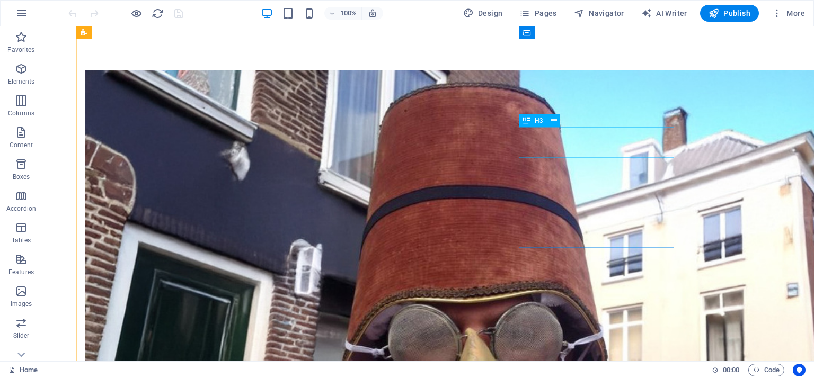
scroll to position [292, 0]
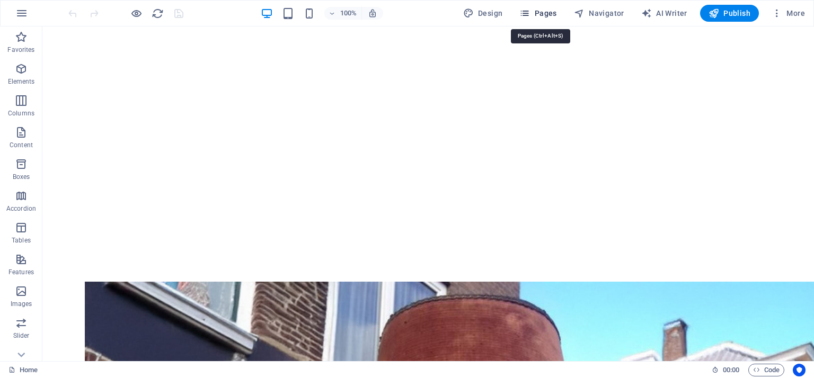
click at [549, 15] on span "Pages" at bounding box center [537, 13] width 37 height 11
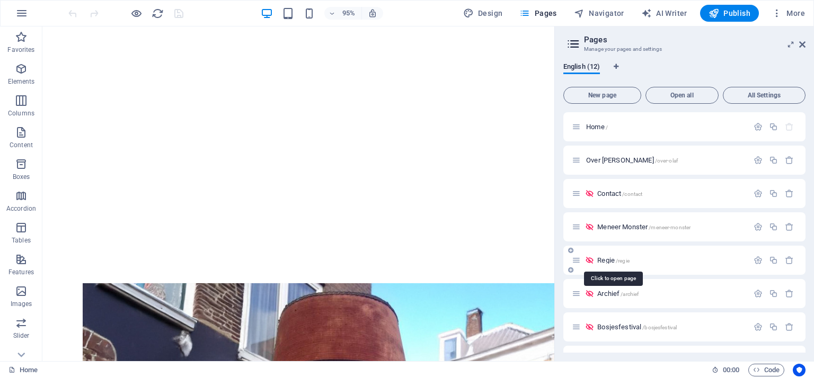
click at [602, 258] on span "Regie /regie" at bounding box center [613, 261] width 32 height 8
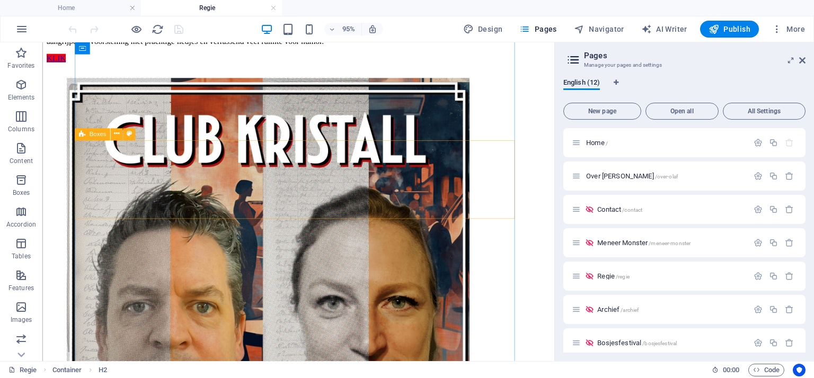
scroll to position [1272, 0]
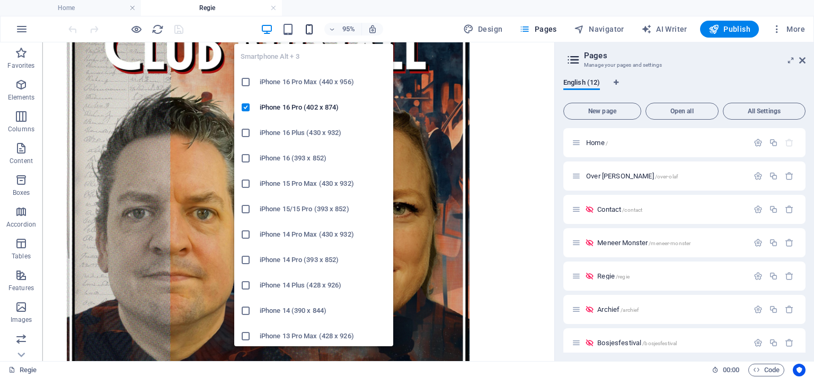
click at [310, 25] on icon "button" at bounding box center [309, 29] width 12 height 12
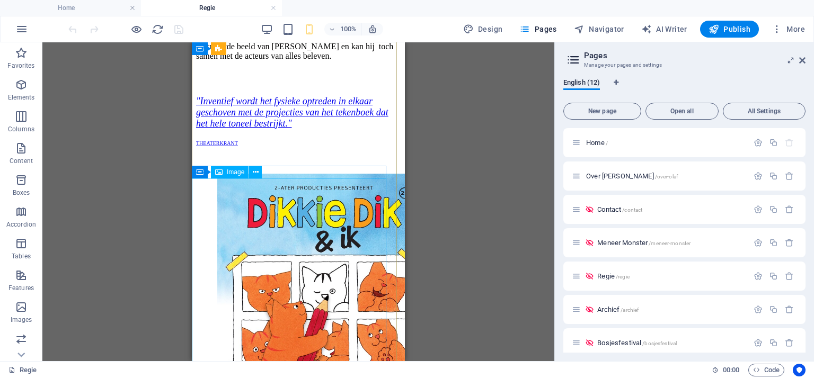
scroll to position [3710, 0]
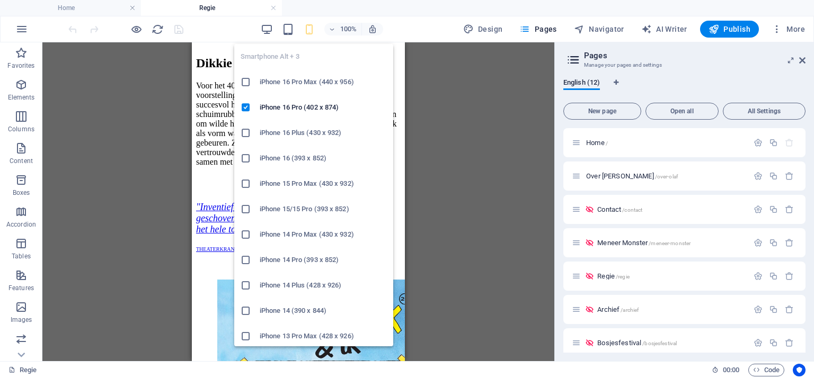
click at [250, 81] on icon at bounding box center [246, 82] width 11 height 11
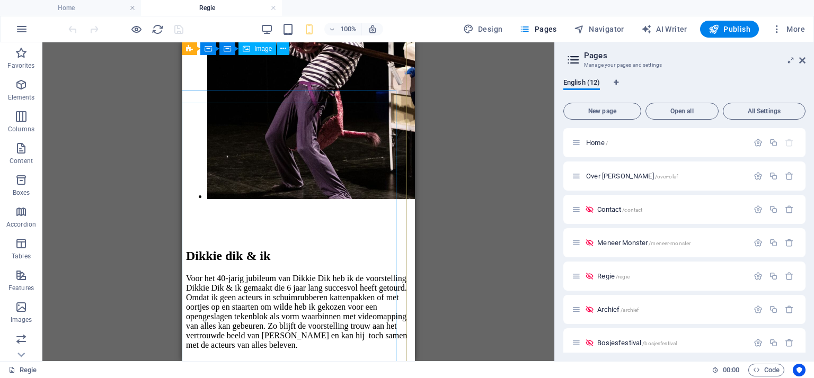
scroll to position [3519, 0]
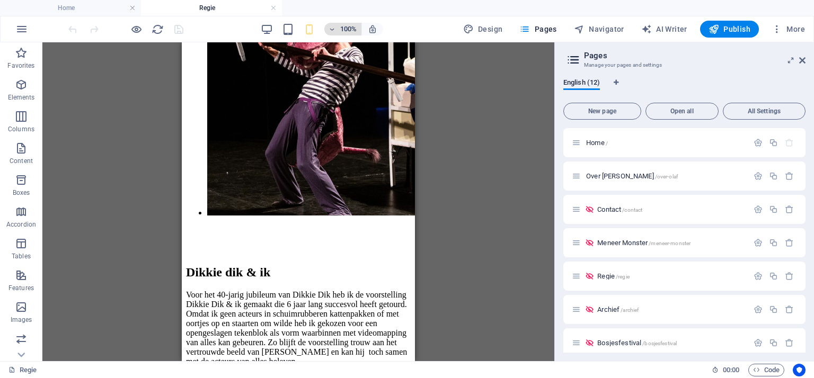
click at [336, 29] on icon "button" at bounding box center [332, 29] width 7 height 7
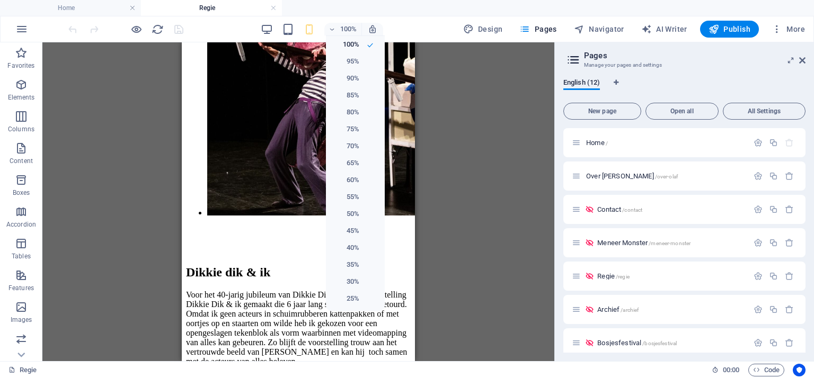
click at [320, 31] on div at bounding box center [407, 189] width 814 height 378
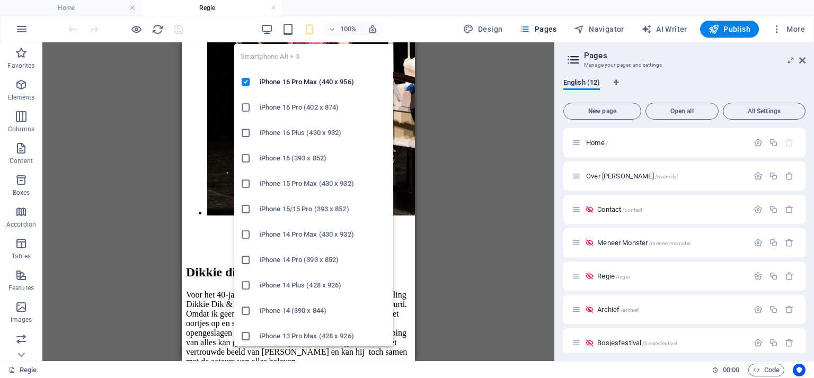
click at [242, 185] on icon at bounding box center [246, 184] width 11 height 11
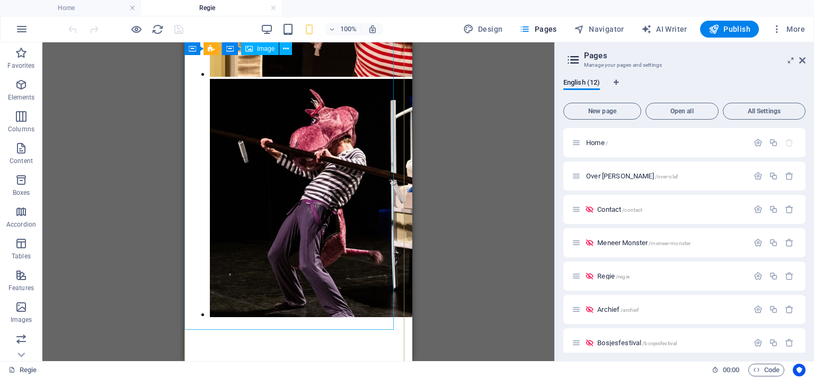
scroll to position [3550, 0]
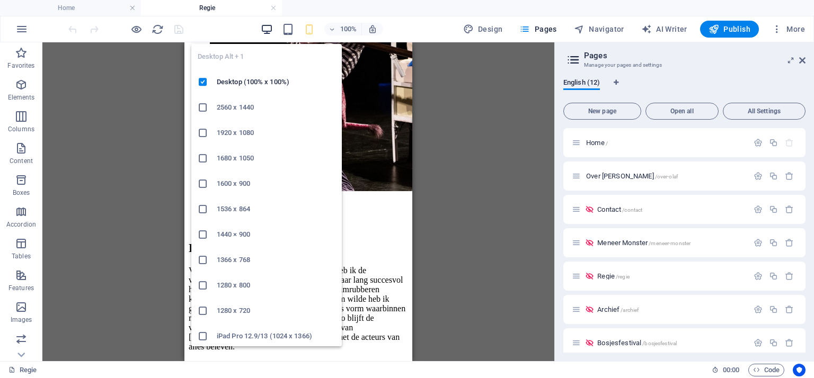
click at [271, 24] on icon "button" at bounding box center [267, 29] width 12 height 12
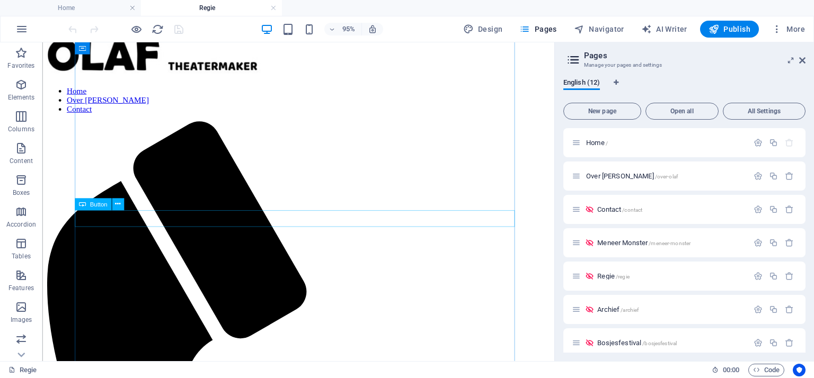
scroll to position [0, 0]
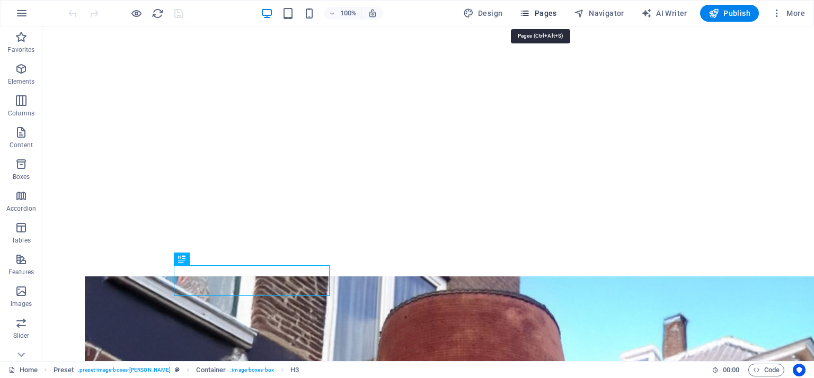
click at [543, 13] on span "Pages" at bounding box center [537, 13] width 37 height 11
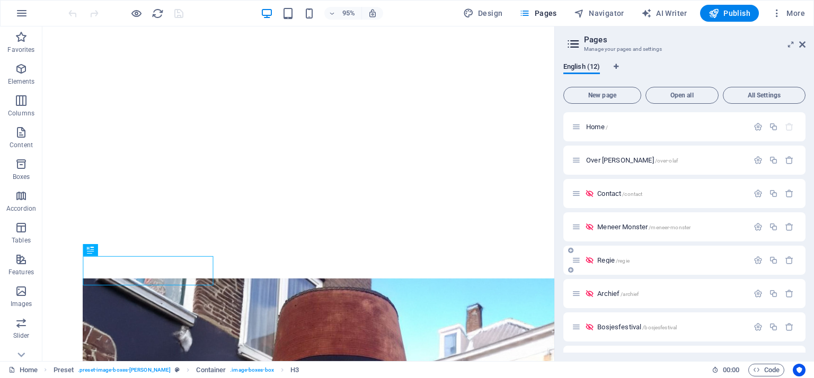
click at [606, 254] on div "Regie /regie" at bounding box center [660, 260] width 177 height 12
click at [606, 261] on span "Regie /regie" at bounding box center [613, 261] width 32 height 8
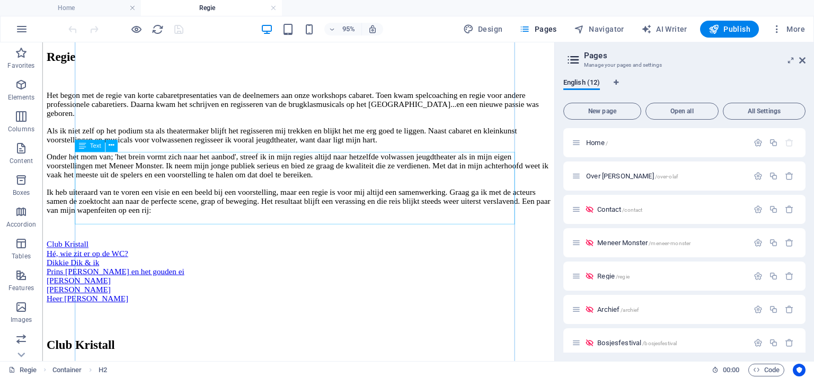
scroll to position [815, 0]
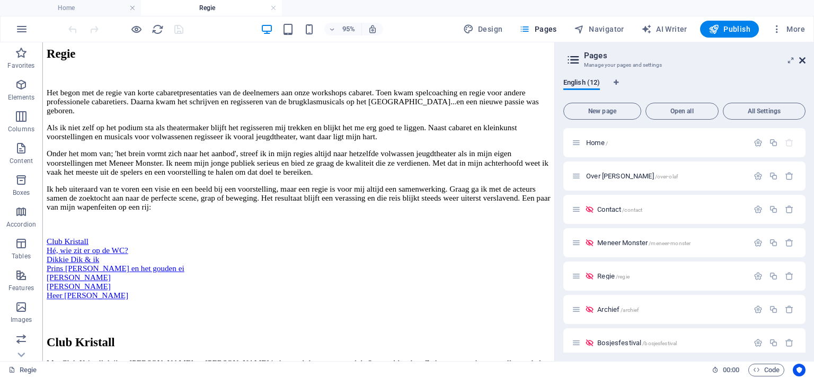
click at [800, 58] on icon at bounding box center [802, 60] width 6 height 8
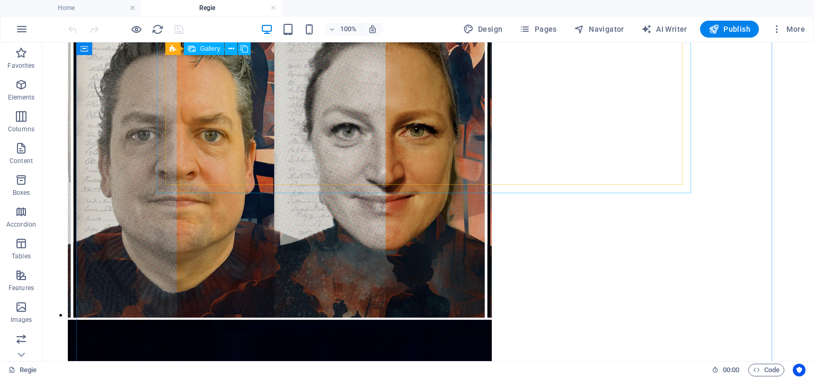
scroll to position [1624, 0]
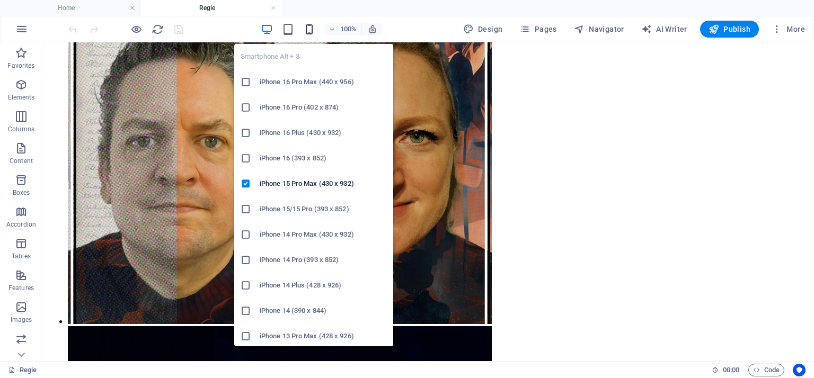
click at [313, 25] on icon "button" at bounding box center [309, 29] width 12 height 12
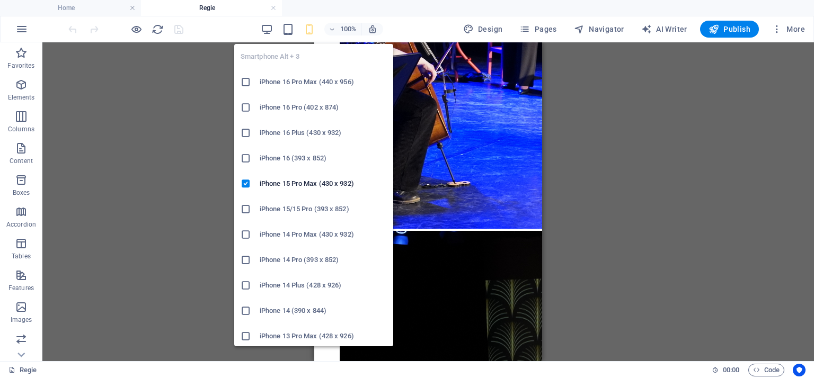
click at [242, 106] on icon at bounding box center [246, 107] width 11 height 11
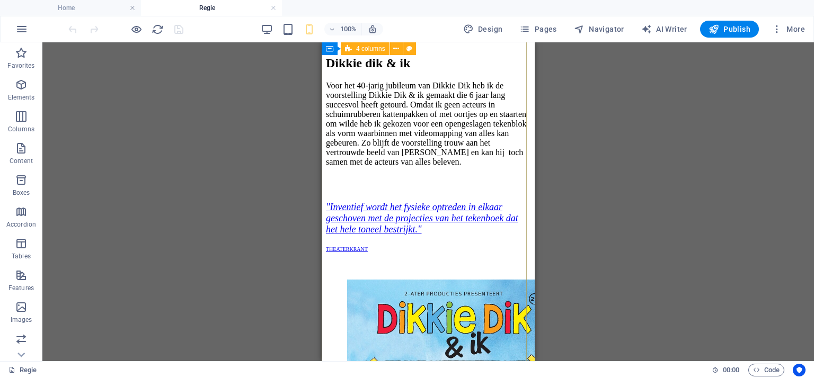
scroll to position [3682, 6]
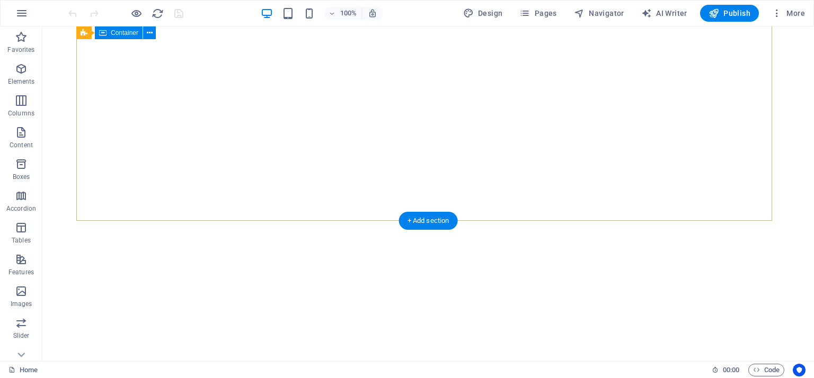
scroll to position [204, 0]
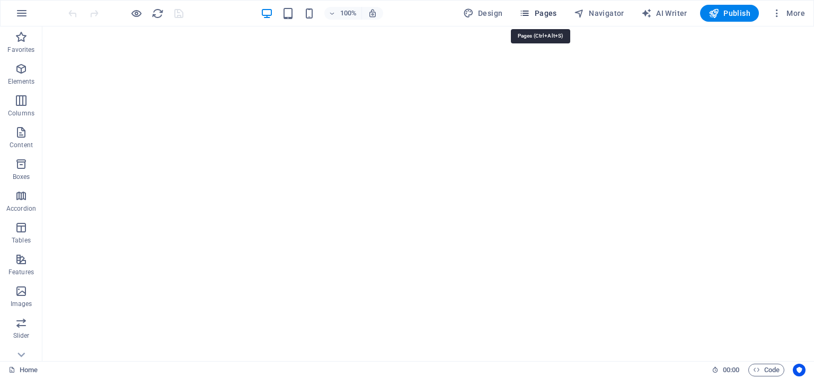
click at [557, 14] on span "Pages" at bounding box center [537, 13] width 37 height 11
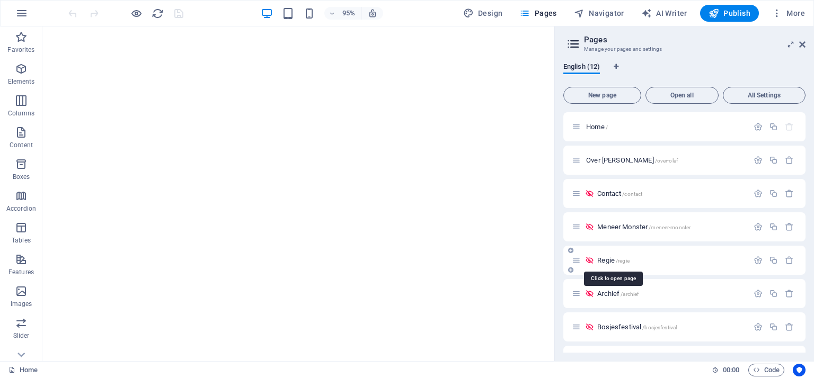
click at [604, 262] on span "Regie /regie" at bounding box center [613, 261] width 32 height 8
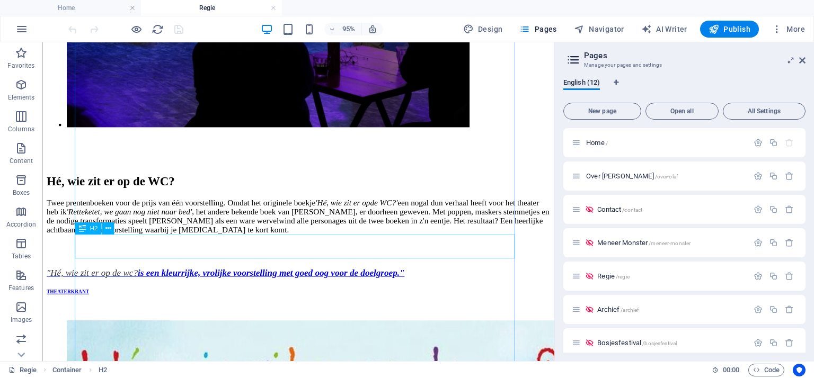
scroll to position [2387, 0]
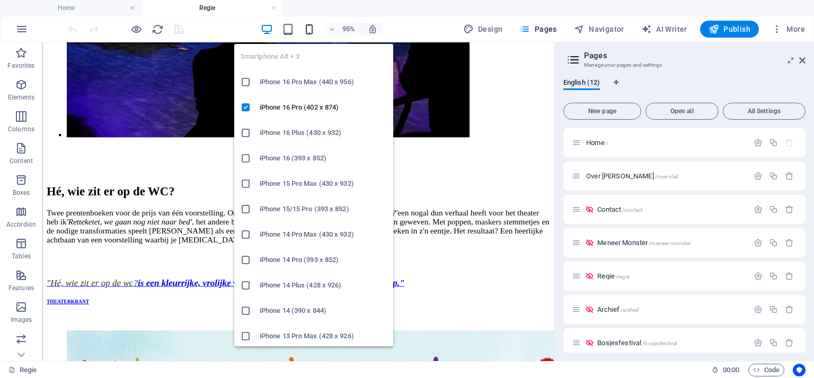
click at [315, 27] on icon "button" at bounding box center [309, 29] width 12 height 12
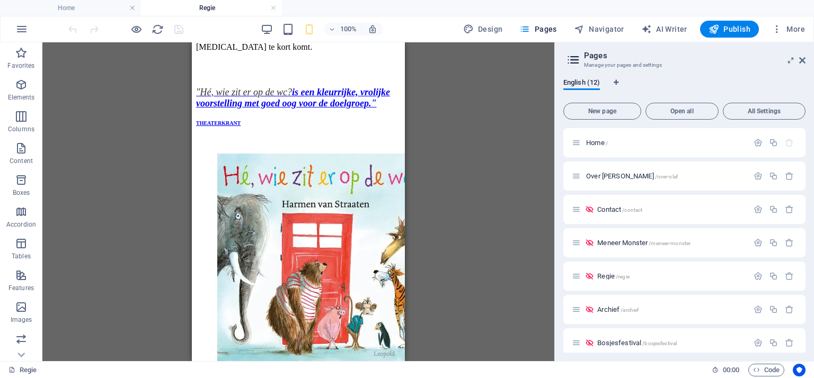
click at [500, 233] on div "Drag here to replace the existing content. Press “Ctrl” if you want to create a…" at bounding box center [298, 201] width 512 height 319
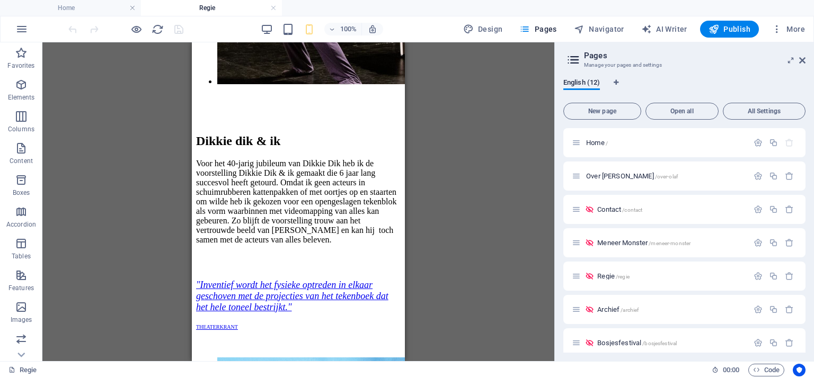
scroll to position [3672, 0]
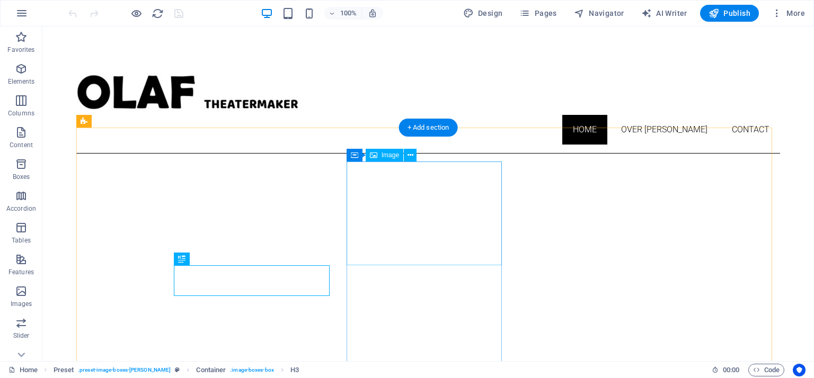
scroll to position [297, 0]
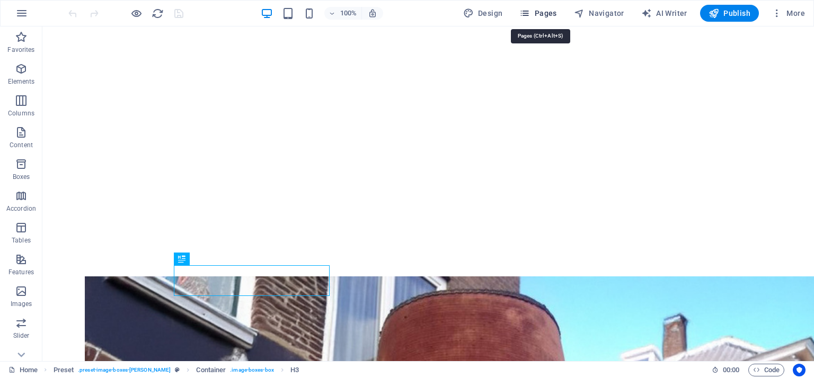
click at [546, 14] on span "Pages" at bounding box center [537, 13] width 37 height 11
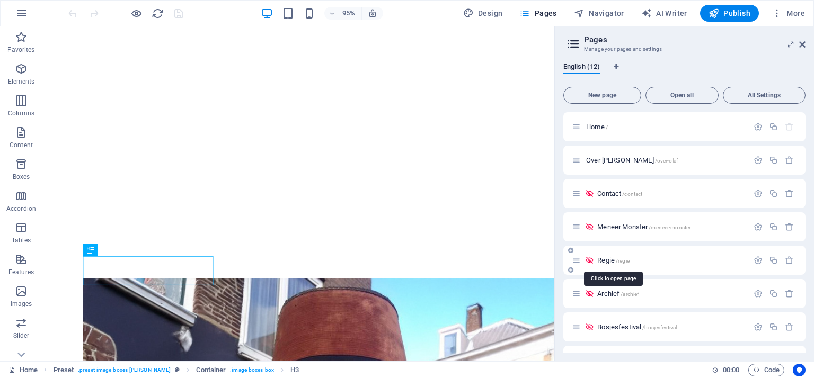
click at [602, 261] on span "Regie /regie" at bounding box center [613, 261] width 32 height 8
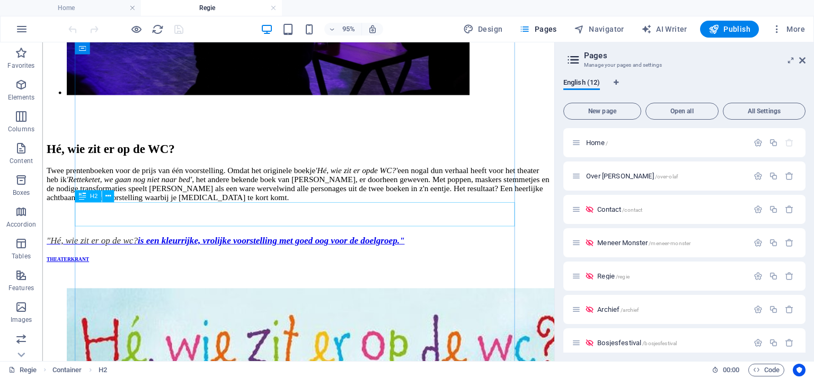
scroll to position [2431, 0]
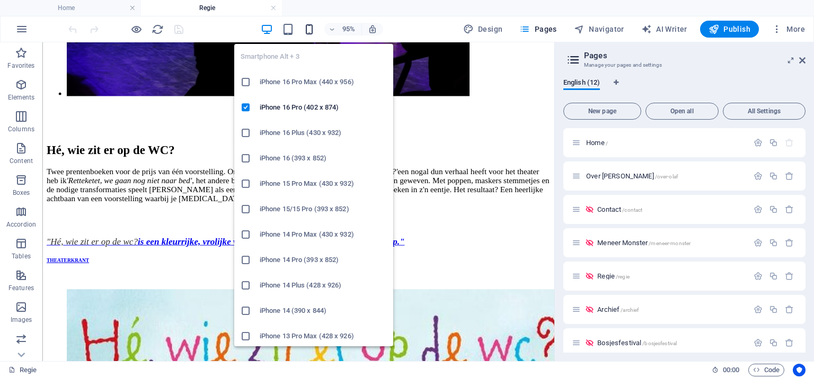
click at [311, 25] on icon "button" at bounding box center [309, 29] width 12 height 12
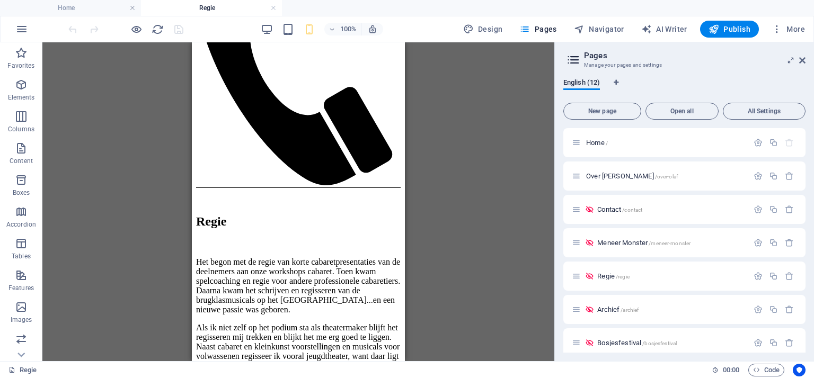
scroll to position [0, 0]
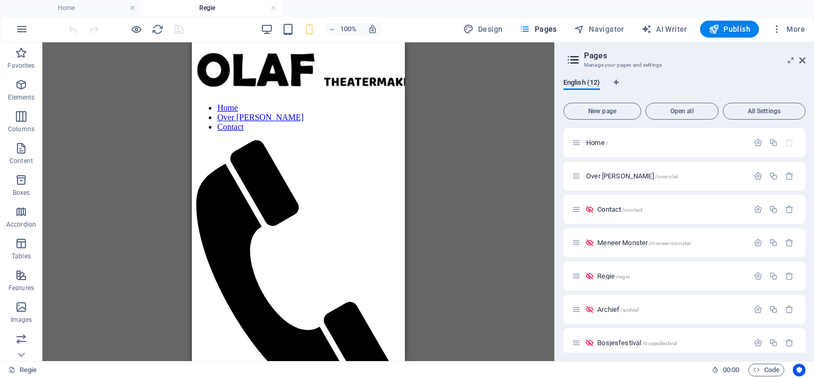
drag, startPoint x: 401, startPoint y: 337, endPoint x: 581, endPoint y: 76, distance: 317.4
